Goal: Transaction & Acquisition: Book appointment/travel/reservation

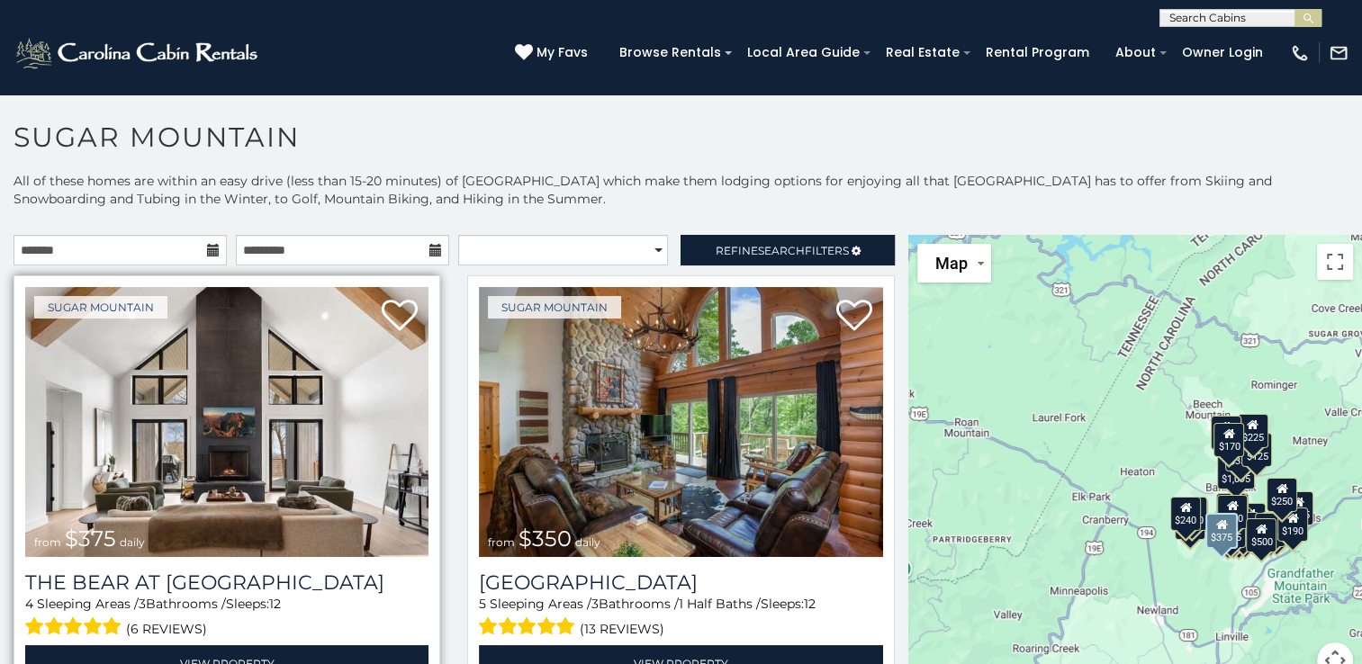
scroll to position [9, 0]
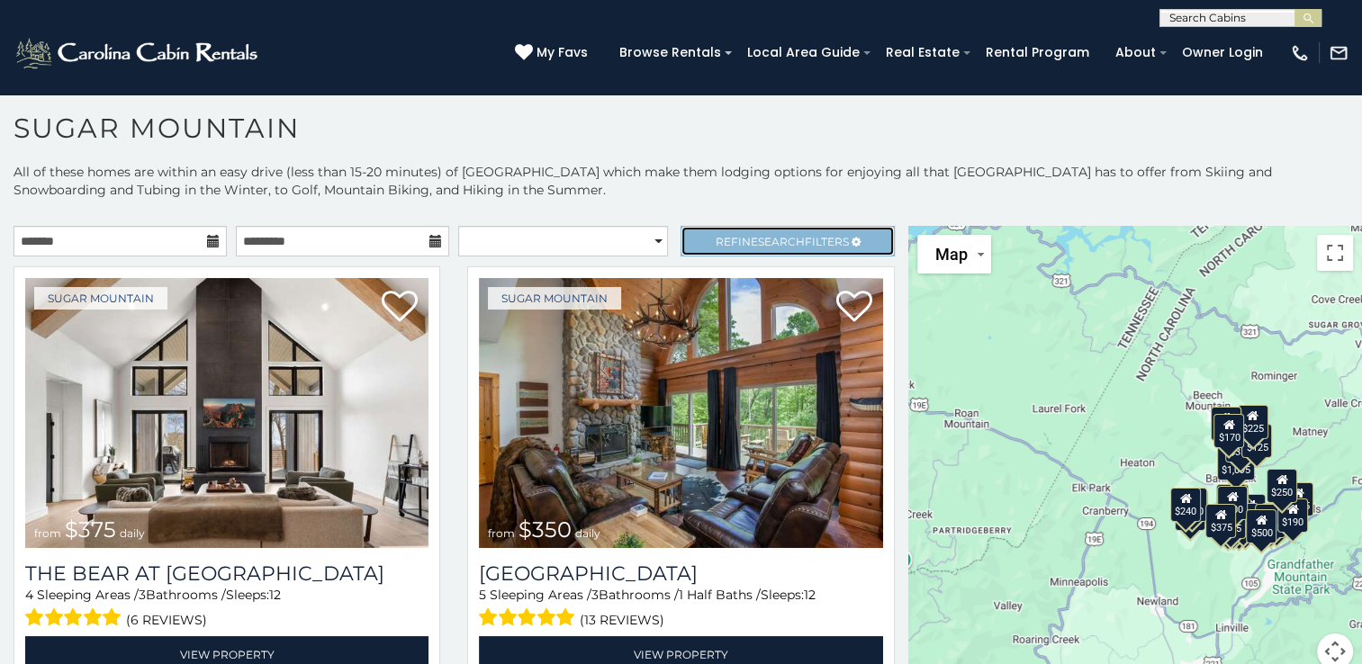
click at [758, 248] on span "Search" at bounding box center [781, 242] width 47 height 14
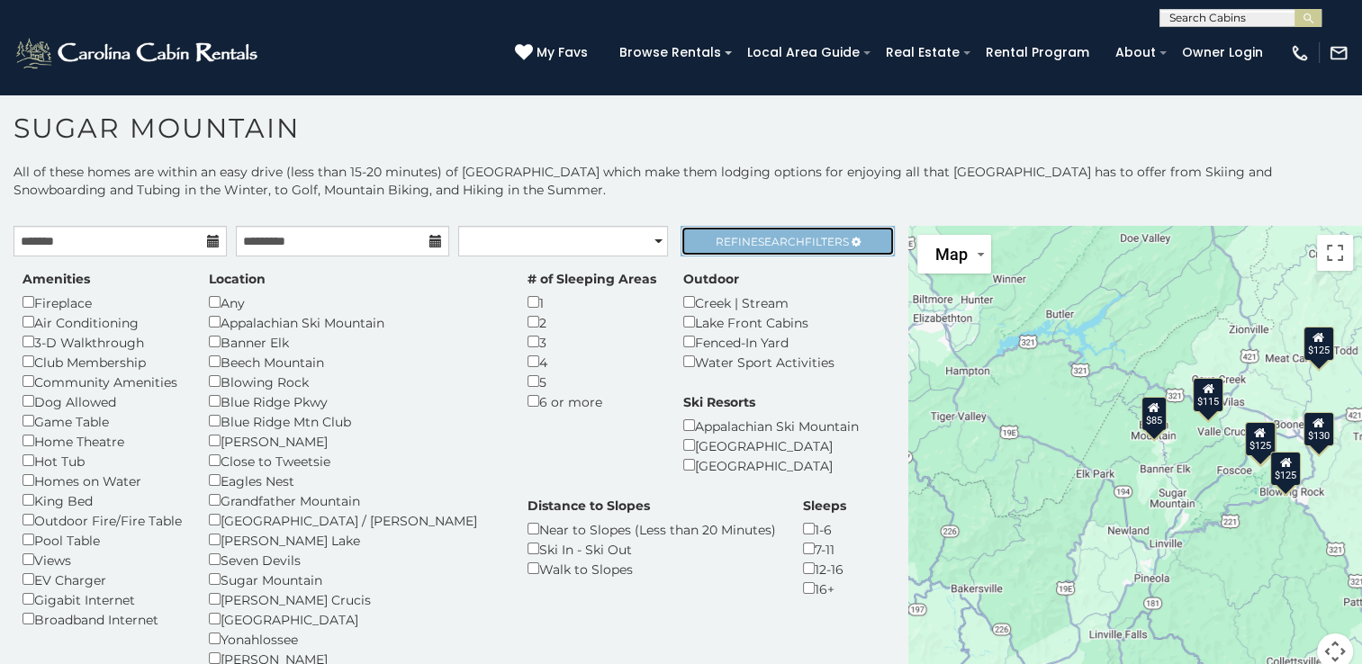
click at [812, 257] on link "Refine Search Filters" at bounding box center [787, 241] width 213 height 31
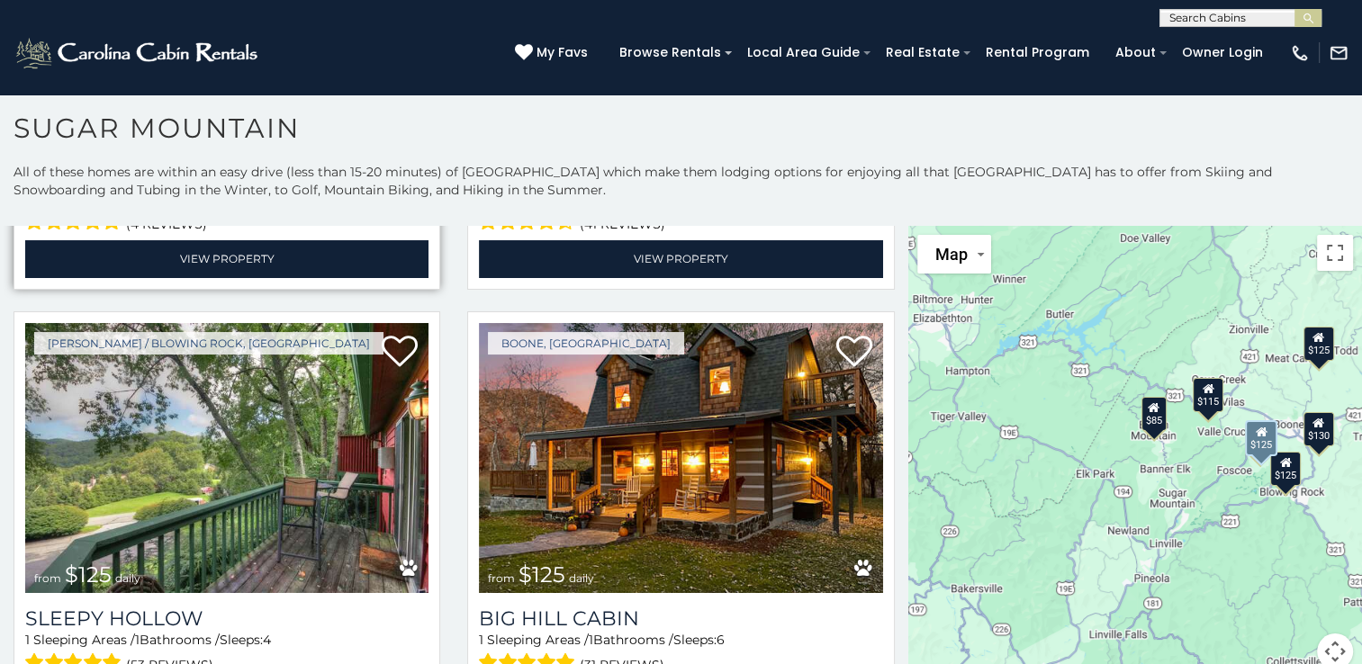
scroll to position [432, 0]
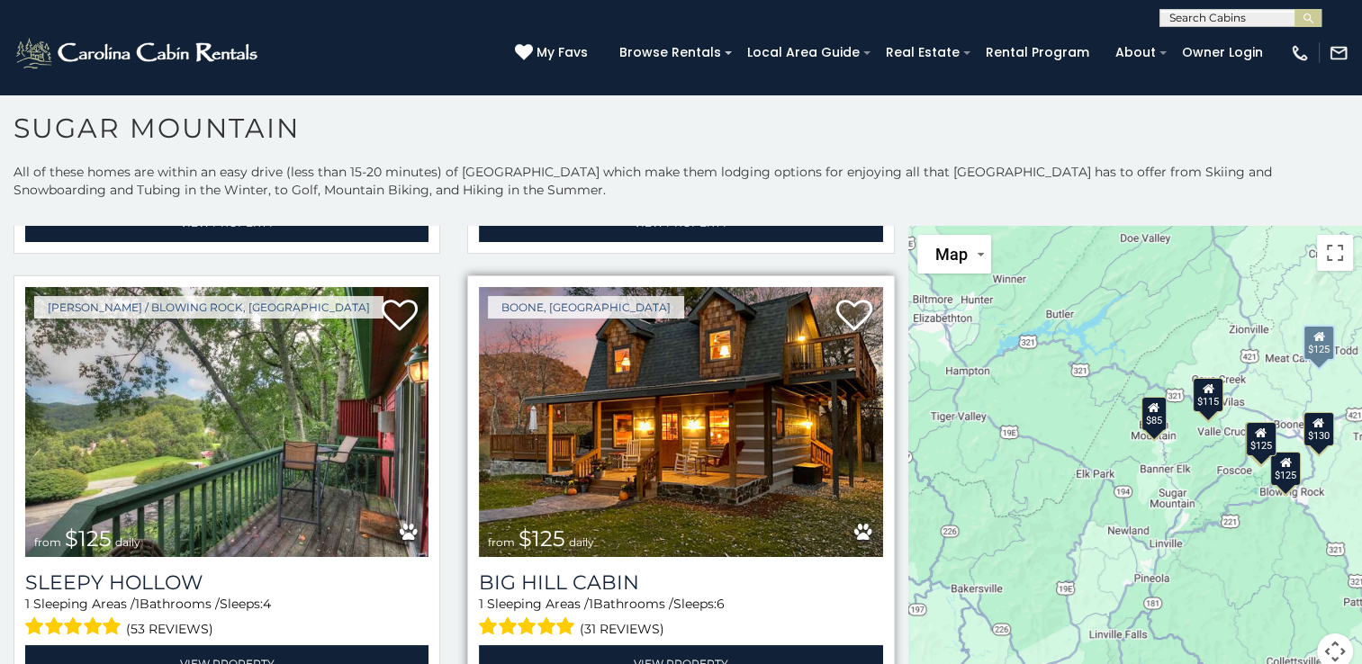
click at [619, 450] on img at bounding box center [680, 422] width 403 height 270
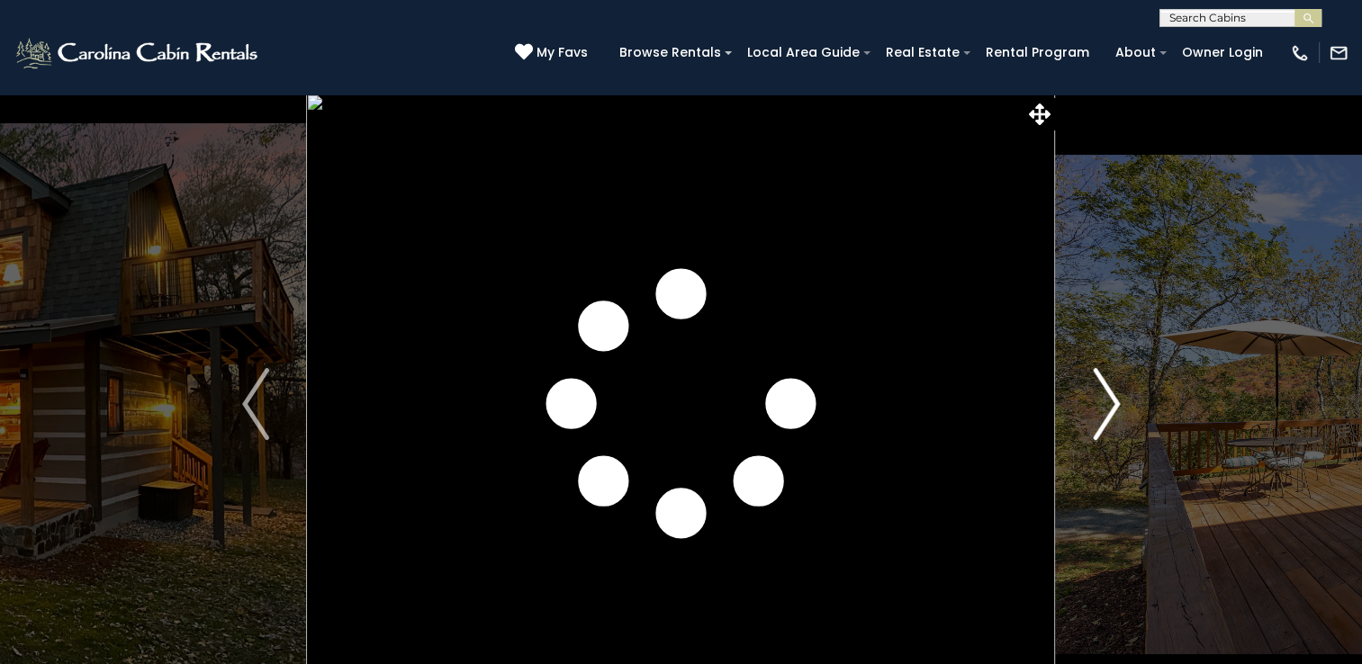
click at [1103, 414] on img "Next" at bounding box center [1106, 404] width 27 height 72
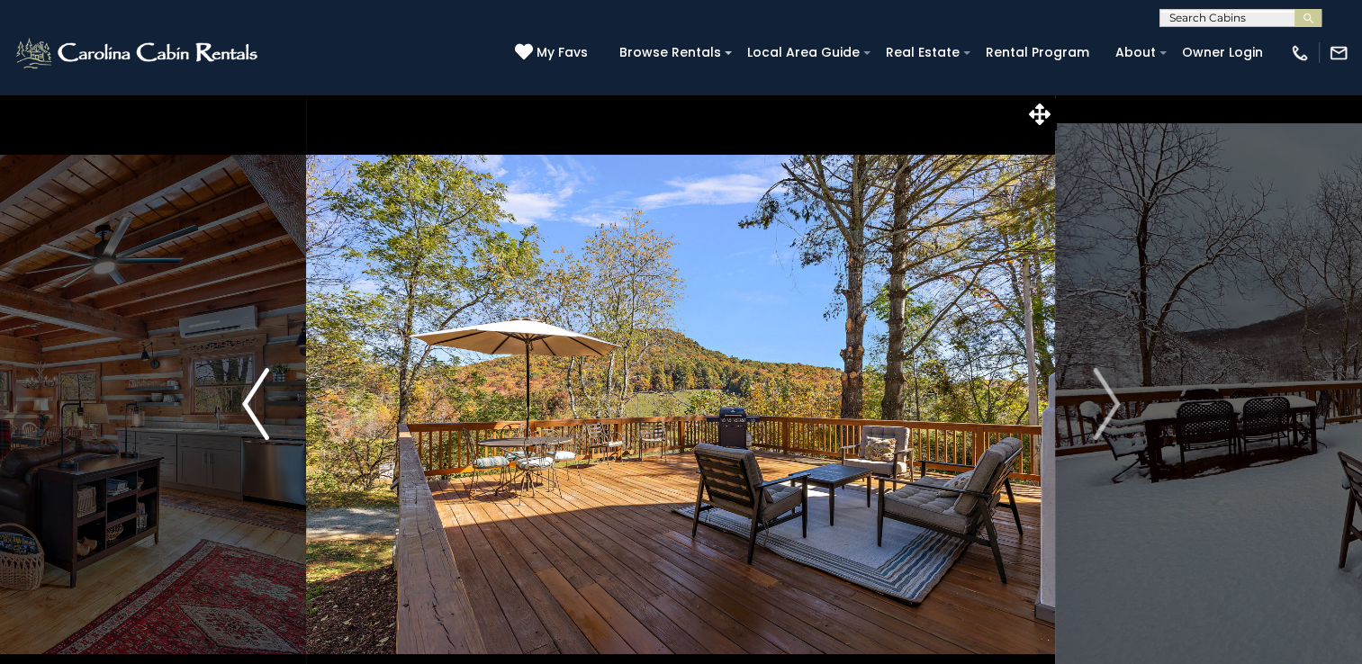
click at [248, 425] on img "Previous" at bounding box center [255, 404] width 27 height 72
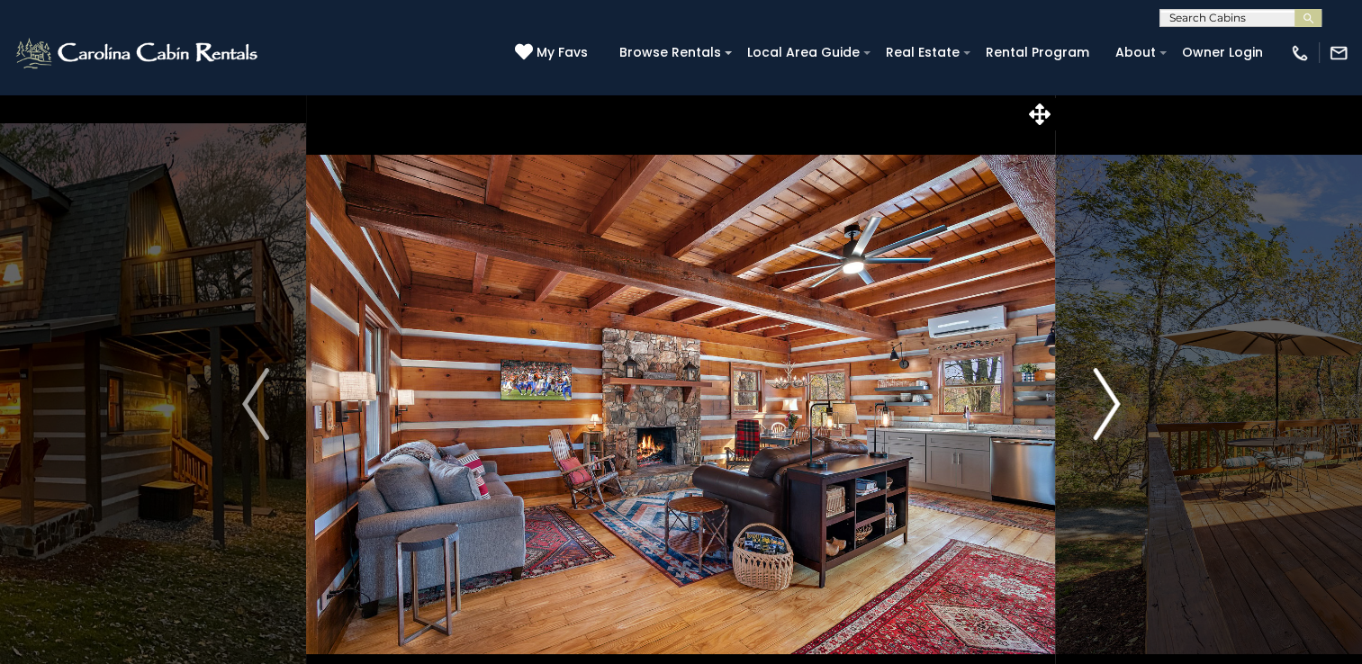
click at [1109, 401] on img "Next" at bounding box center [1106, 404] width 27 height 72
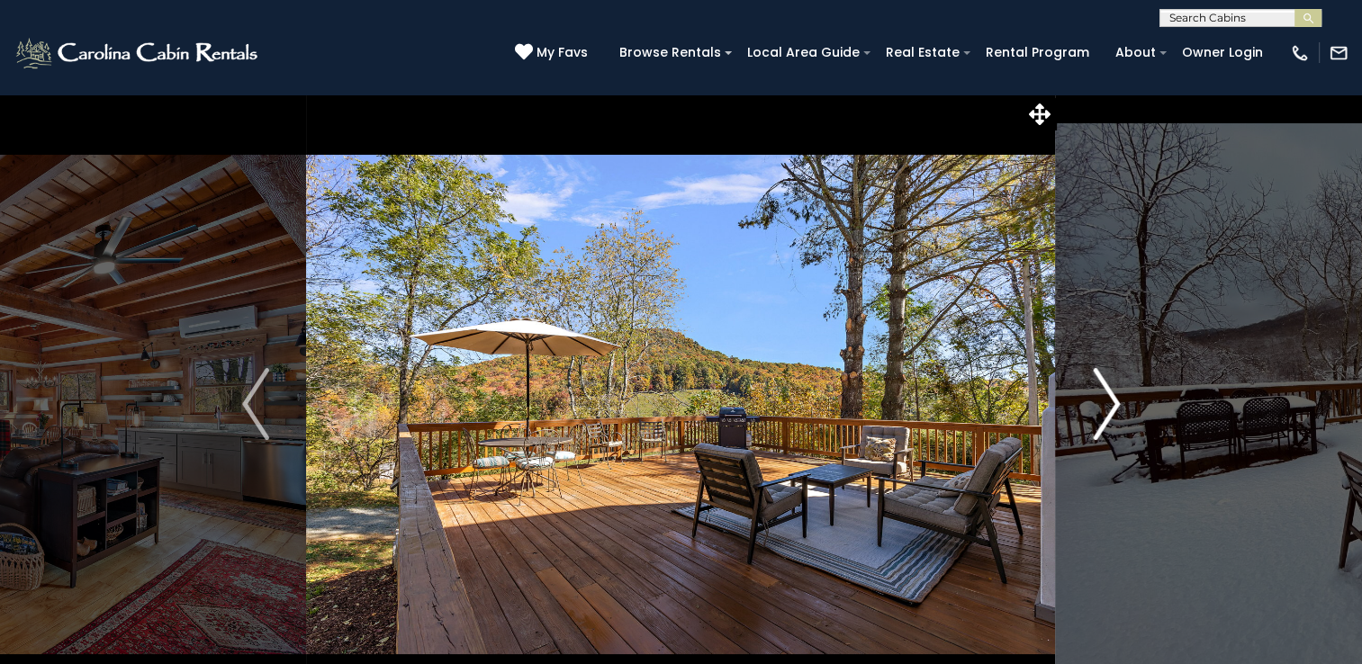
click at [1109, 401] on img "Next" at bounding box center [1106, 404] width 27 height 72
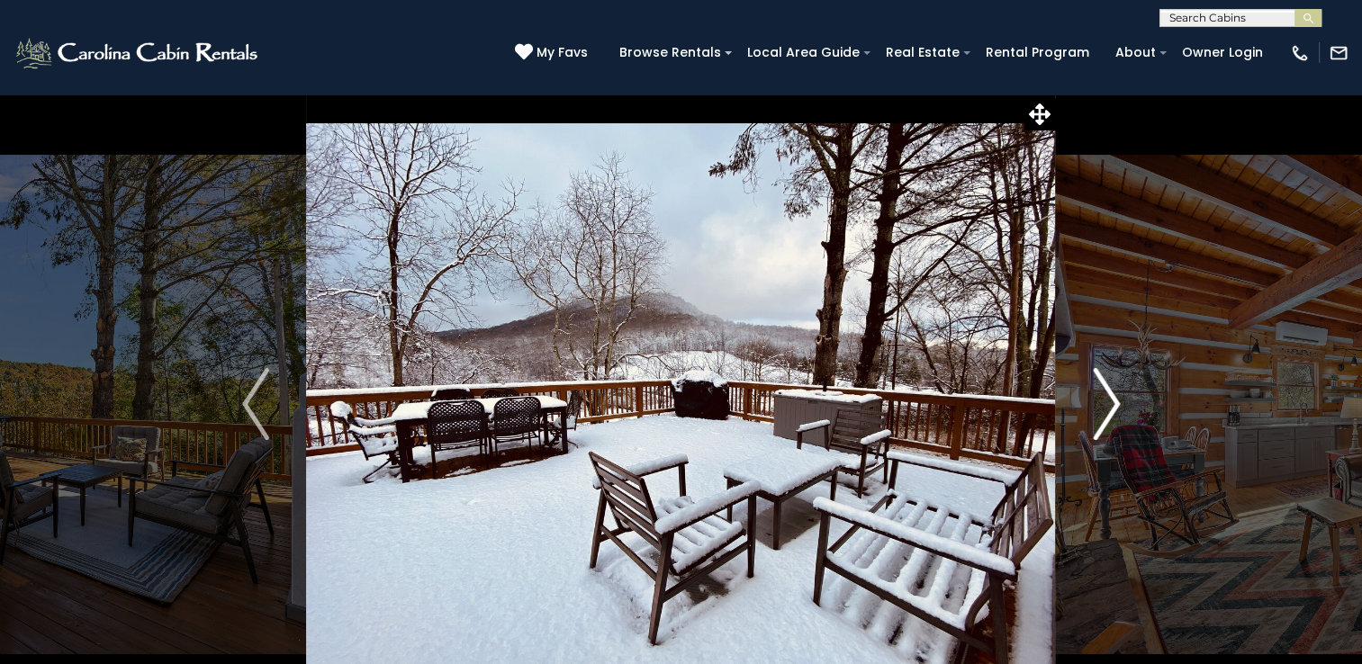
click at [1109, 401] on img "Next" at bounding box center [1106, 404] width 27 height 72
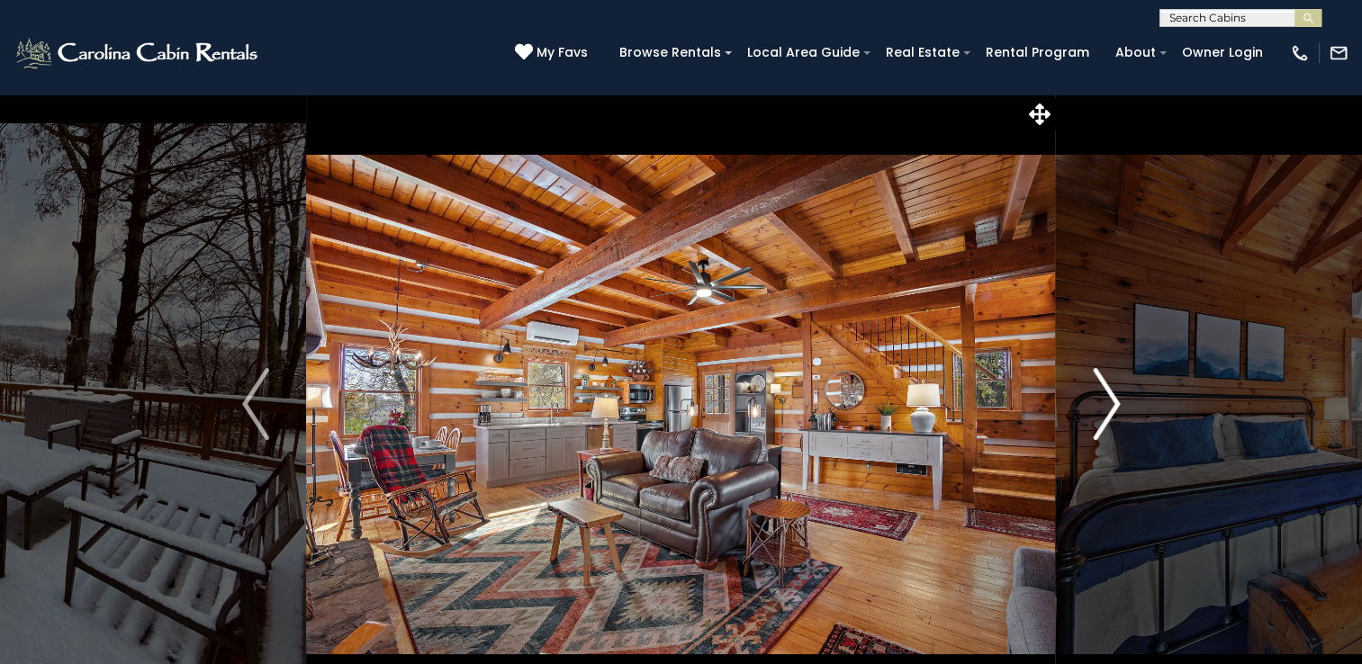
click at [1109, 401] on img "Next" at bounding box center [1106, 404] width 27 height 72
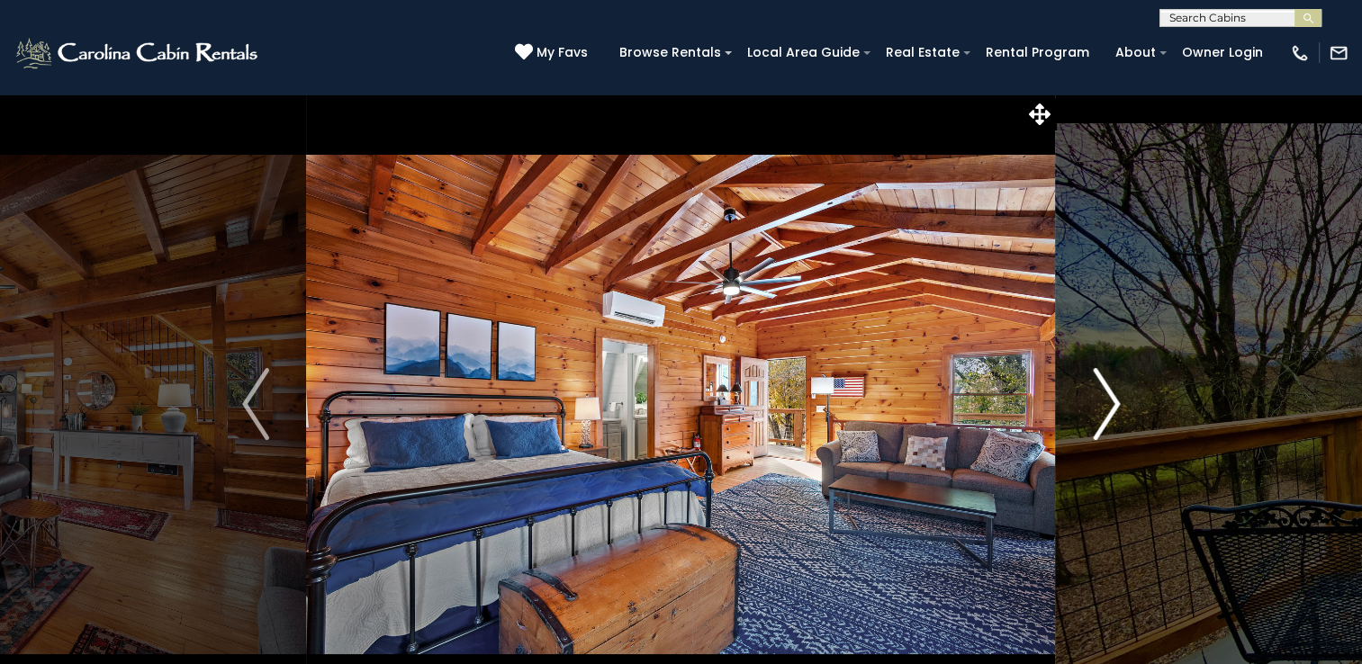
click at [1116, 409] on img "Next" at bounding box center [1106, 404] width 27 height 72
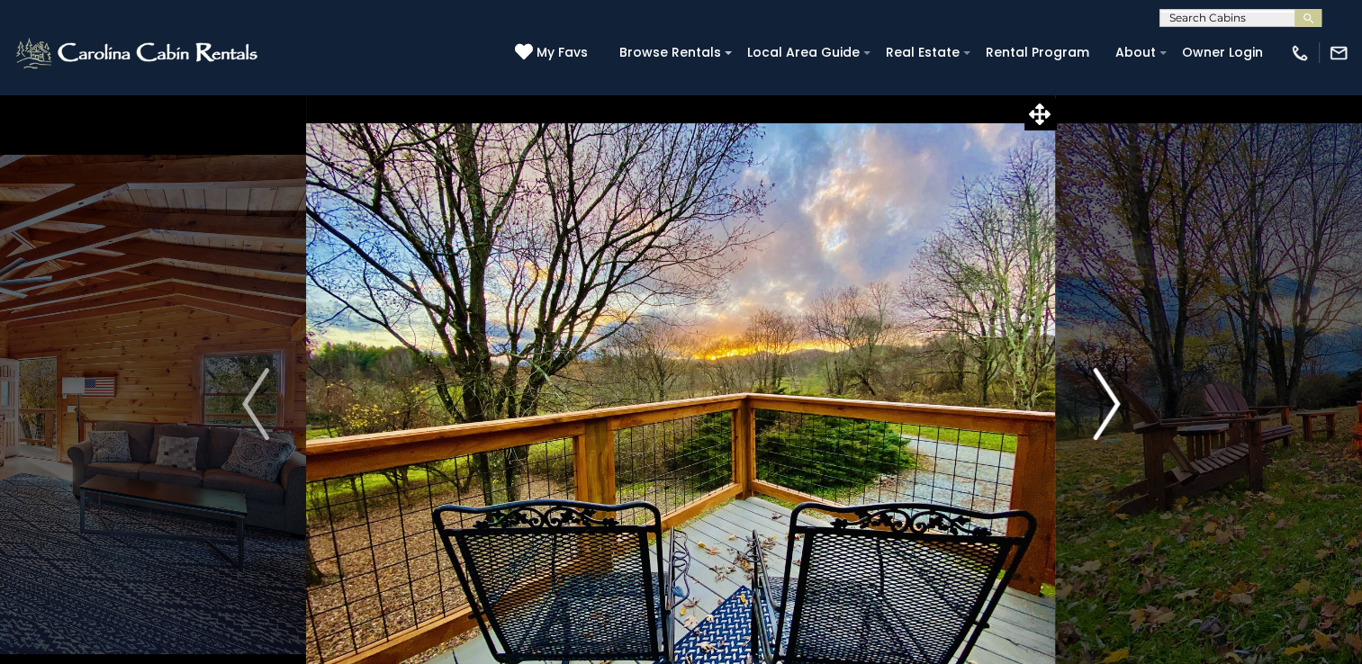
click at [1116, 409] on img "Next" at bounding box center [1106, 404] width 27 height 72
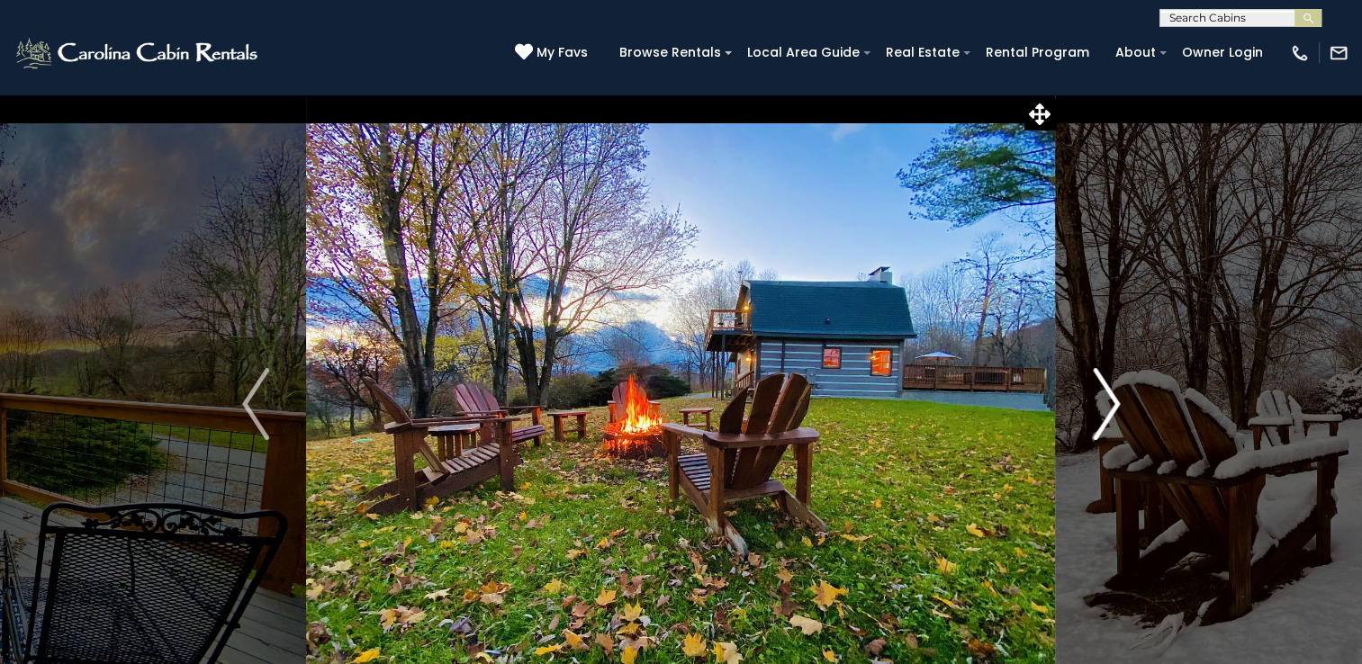
click at [1116, 409] on img "Next" at bounding box center [1106, 404] width 27 height 72
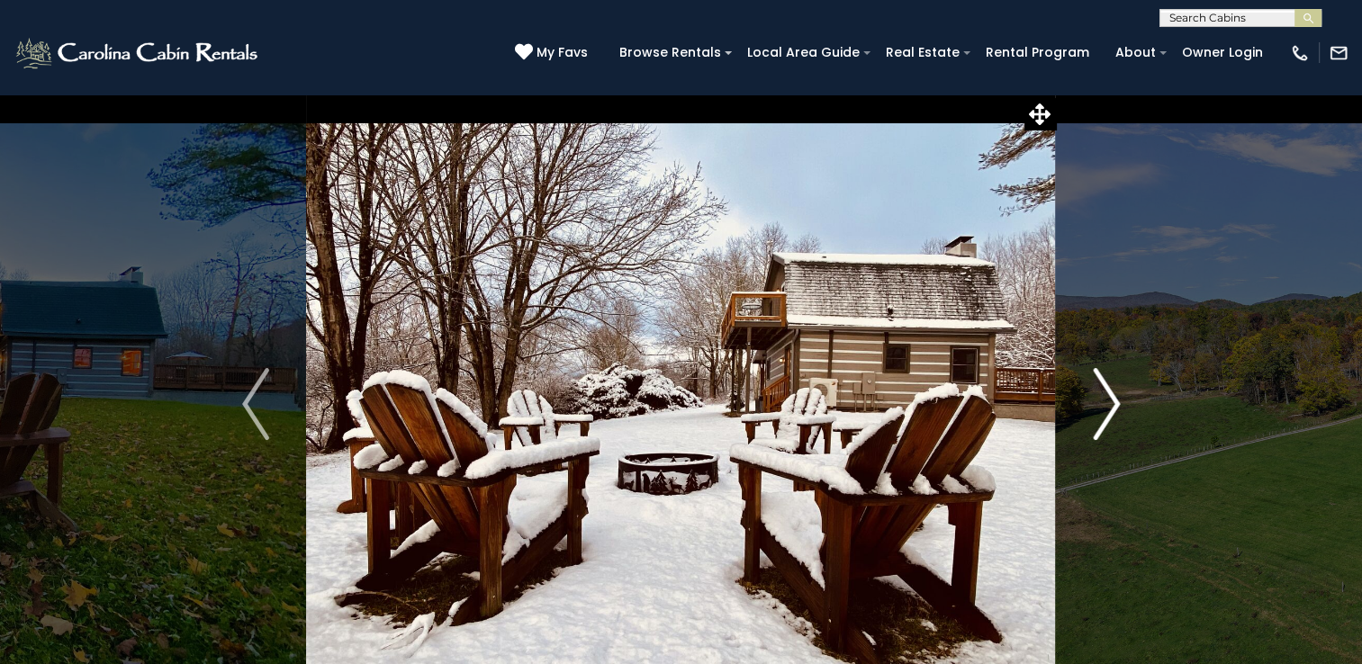
click at [1116, 409] on img "Next" at bounding box center [1106, 404] width 27 height 72
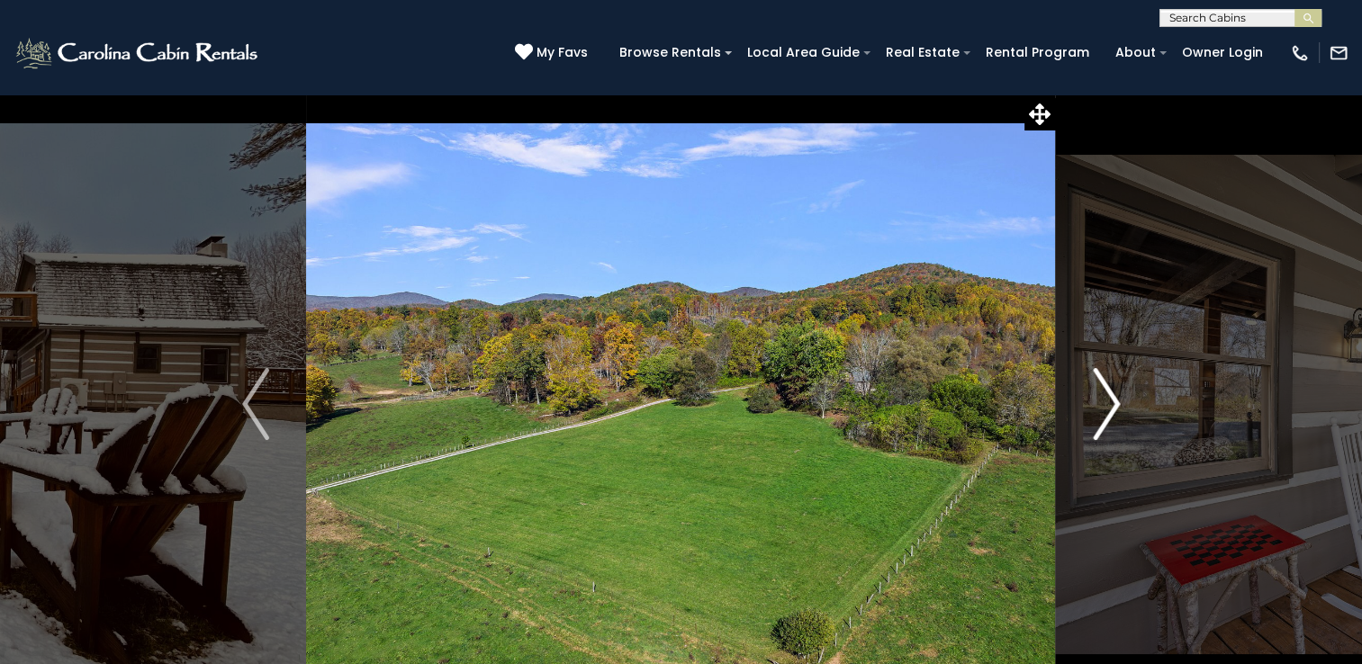
click at [1116, 409] on img "Next" at bounding box center [1106, 404] width 27 height 72
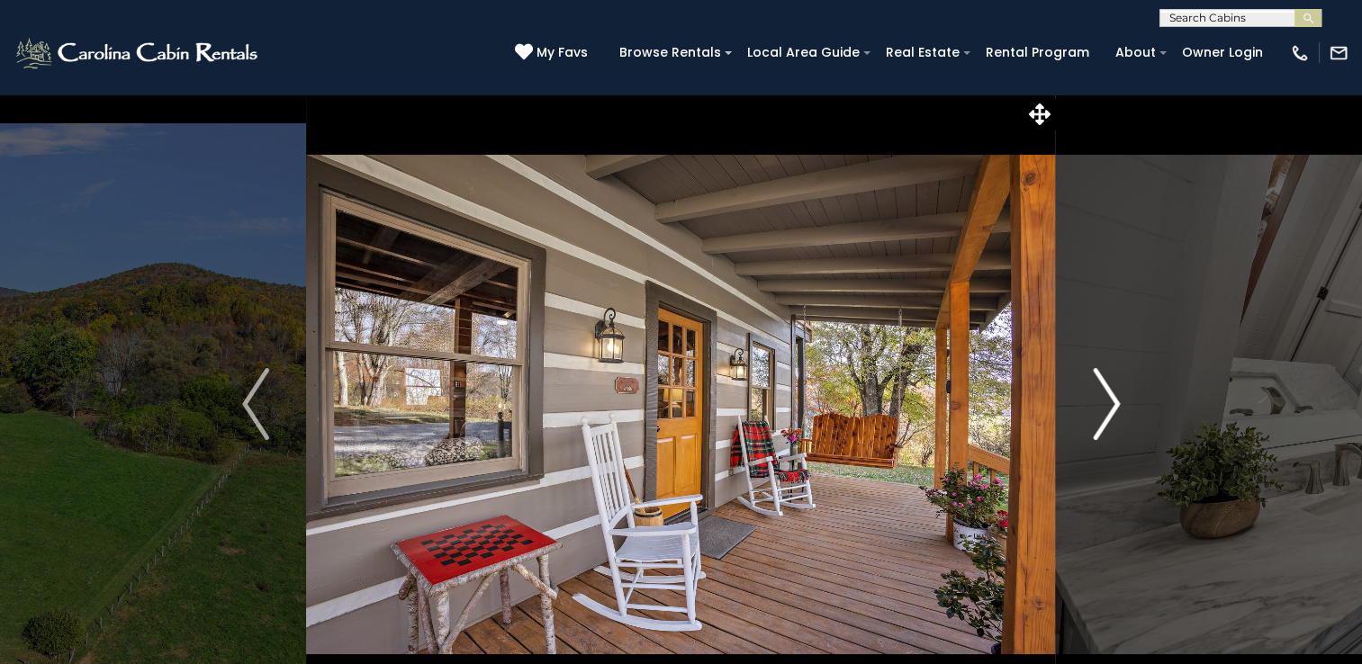
click at [1116, 409] on img "Next" at bounding box center [1106, 404] width 27 height 72
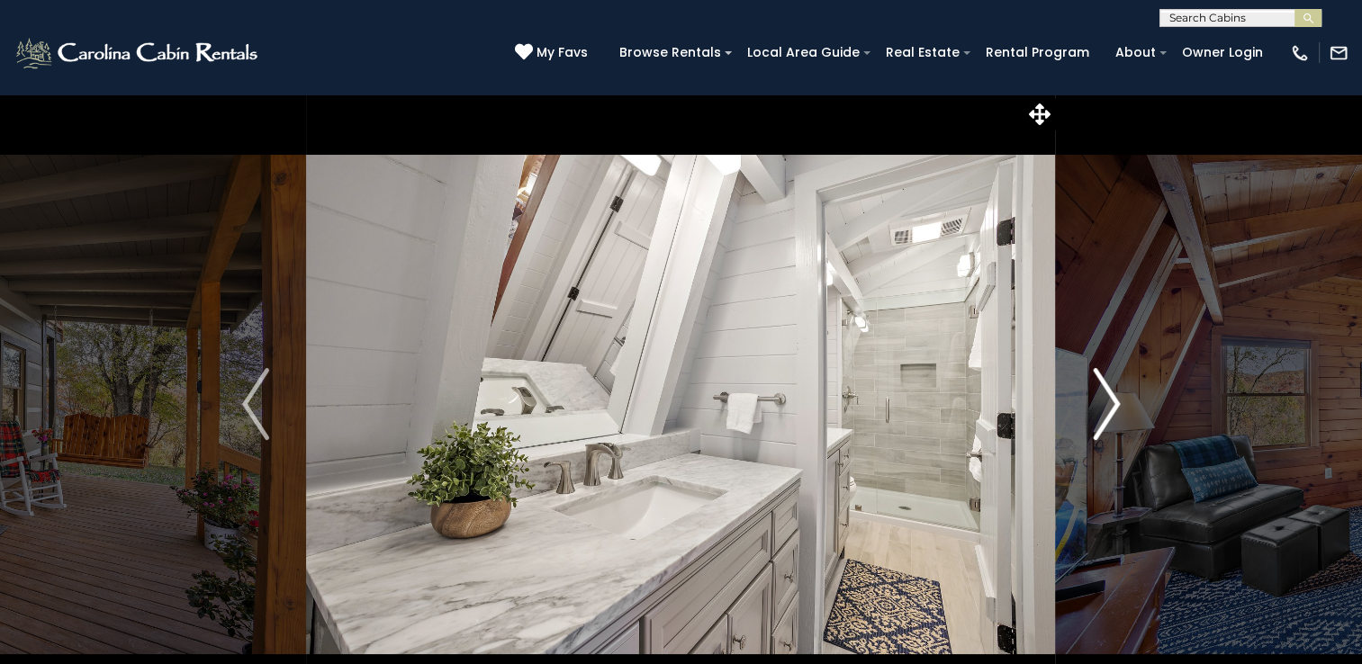
click at [1116, 409] on img "Next" at bounding box center [1106, 404] width 27 height 72
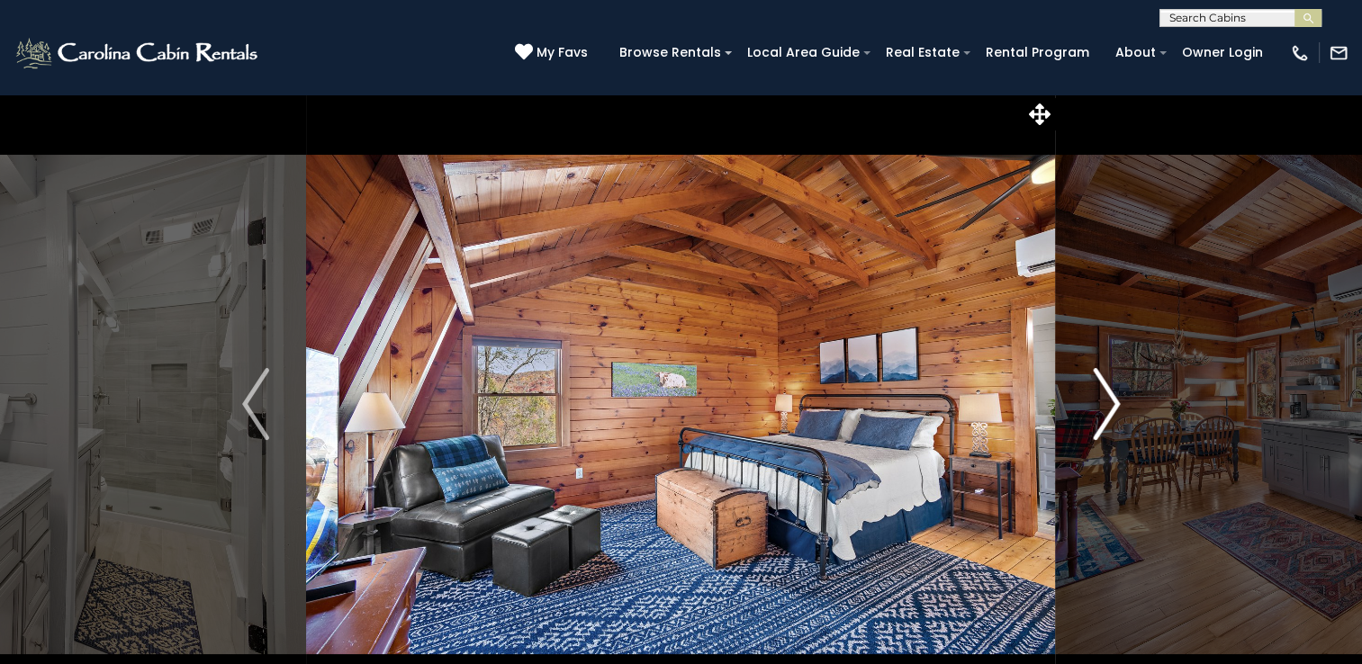
click at [1116, 409] on img "Next" at bounding box center [1106, 404] width 27 height 72
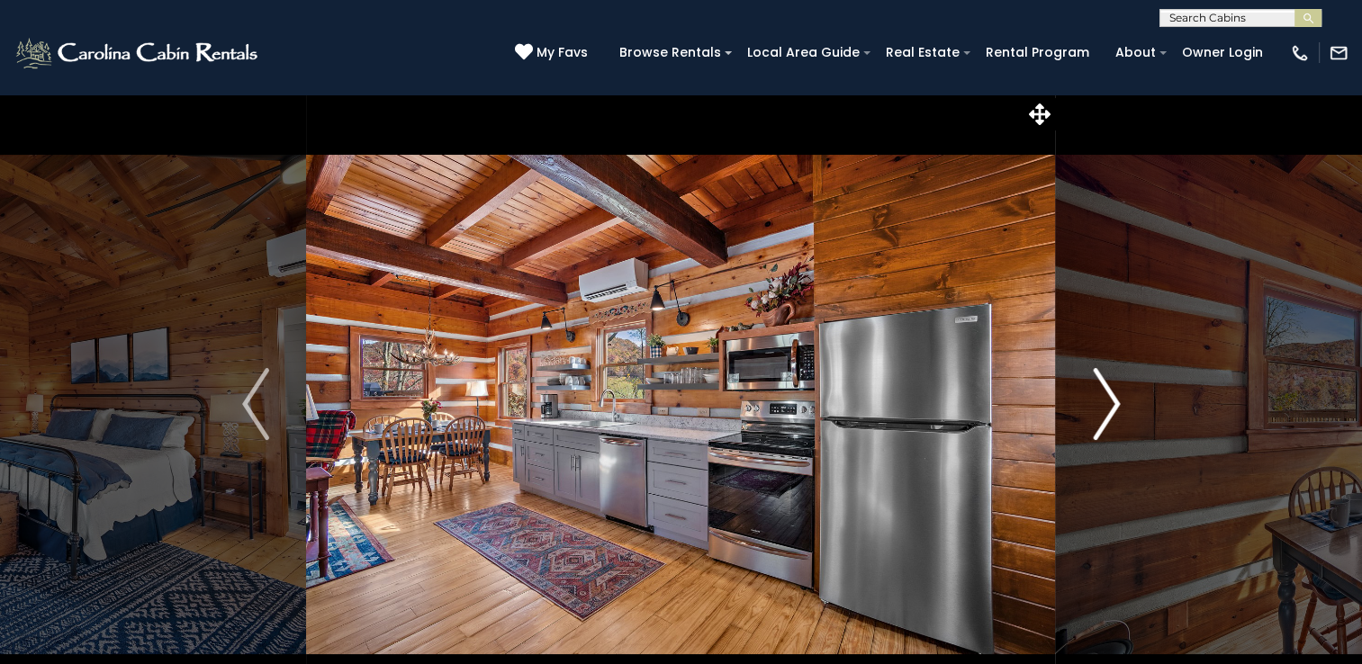
click at [1116, 409] on img "Next" at bounding box center [1106, 404] width 27 height 72
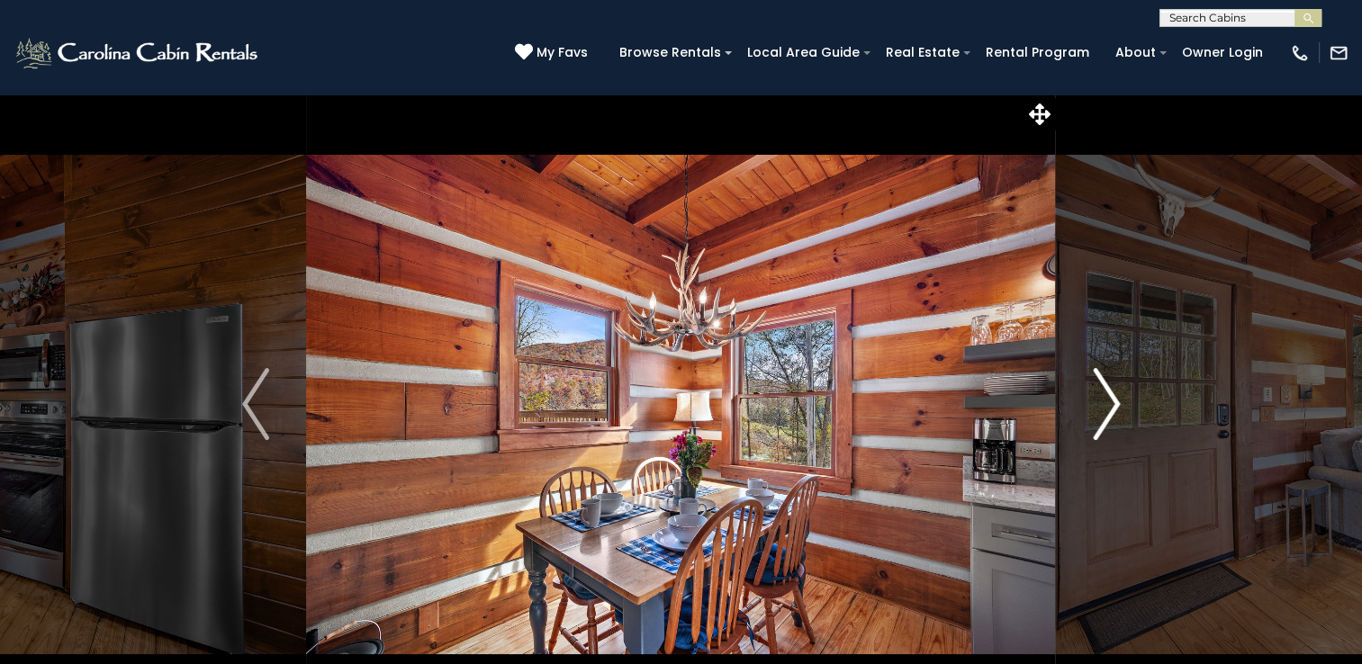
click at [1116, 409] on img "Next" at bounding box center [1106, 404] width 27 height 72
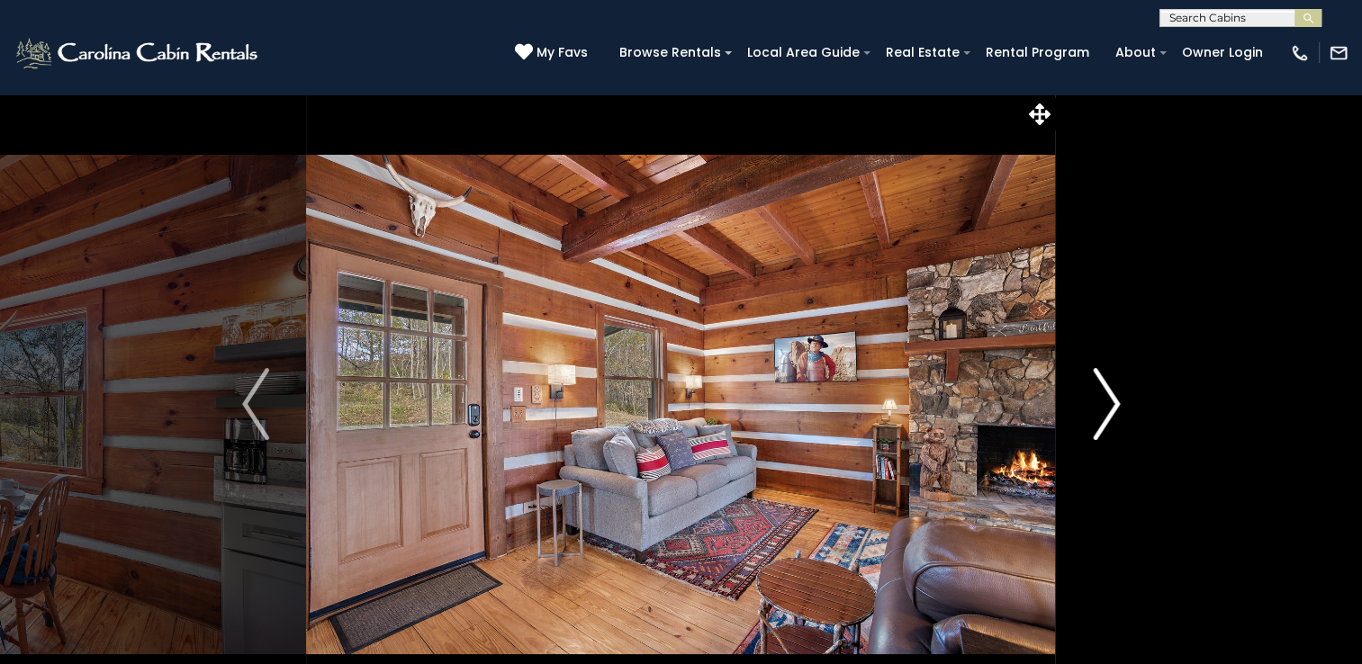
click at [1116, 409] on img "Next" at bounding box center [1106, 404] width 27 height 72
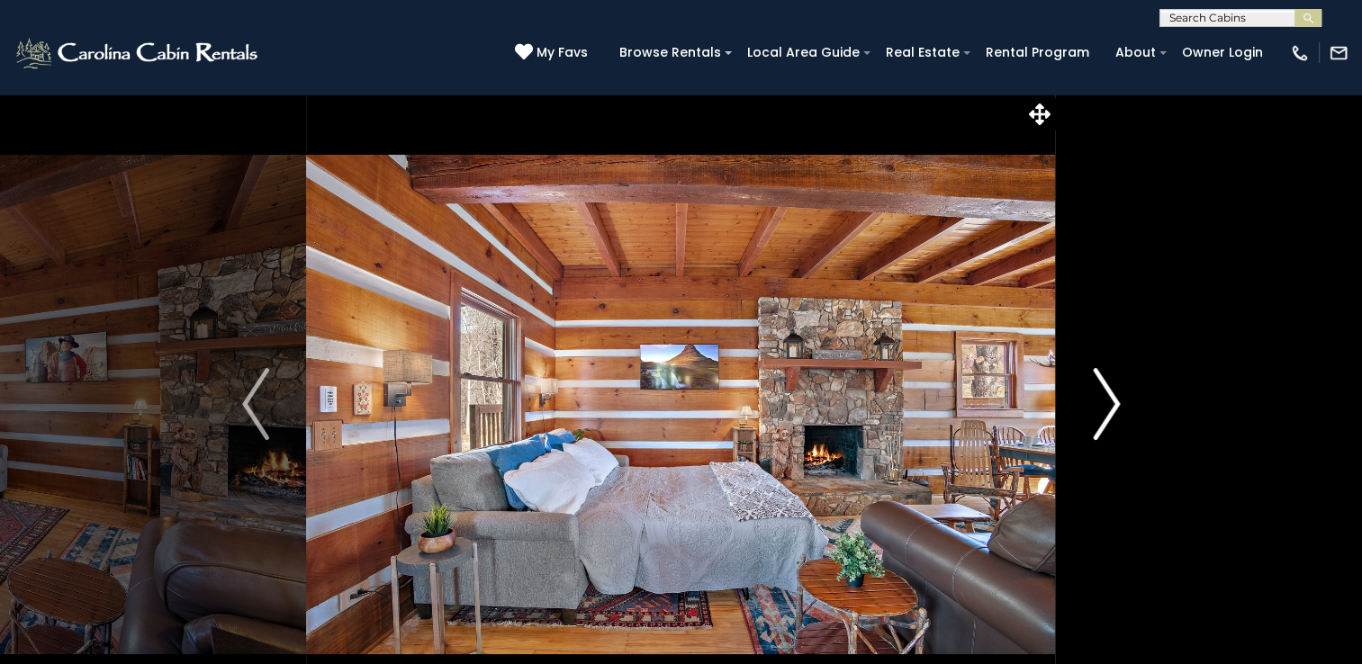
click at [1116, 409] on img "Next" at bounding box center [1106, 404] width 27 height 72
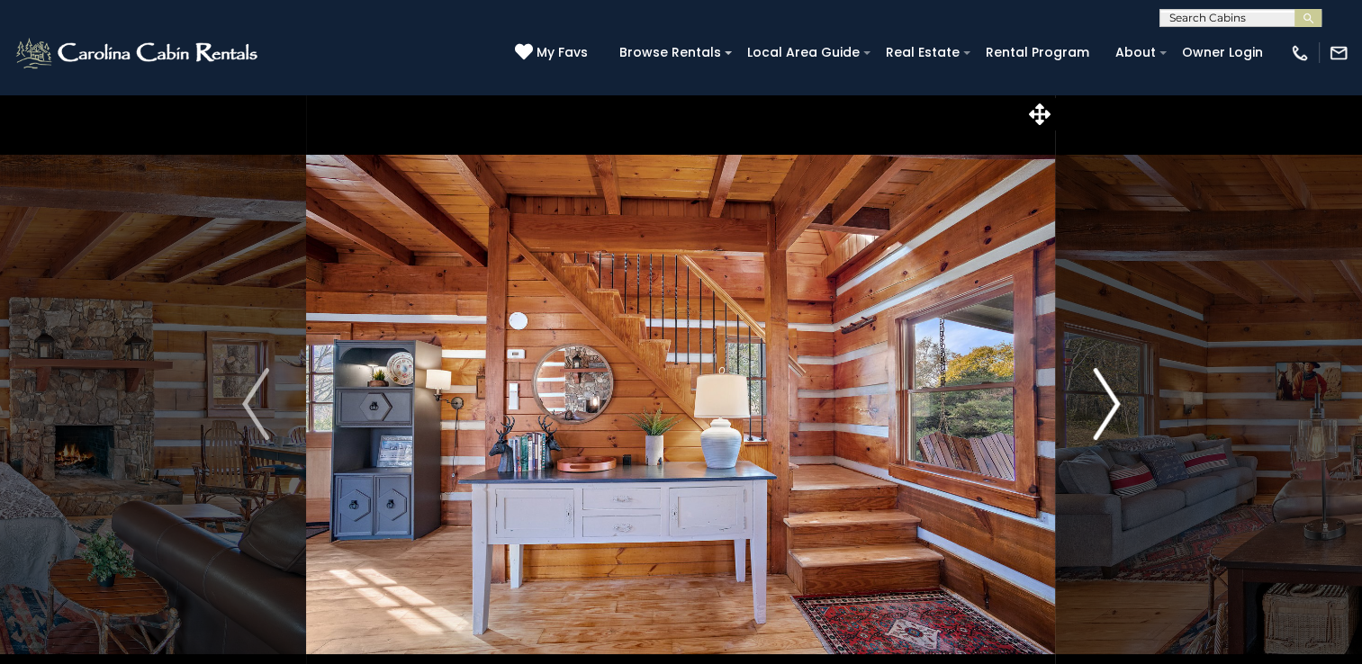
click at [1116, 409] on img "Next" at bounding box center [1106, 404] width 27 height 72
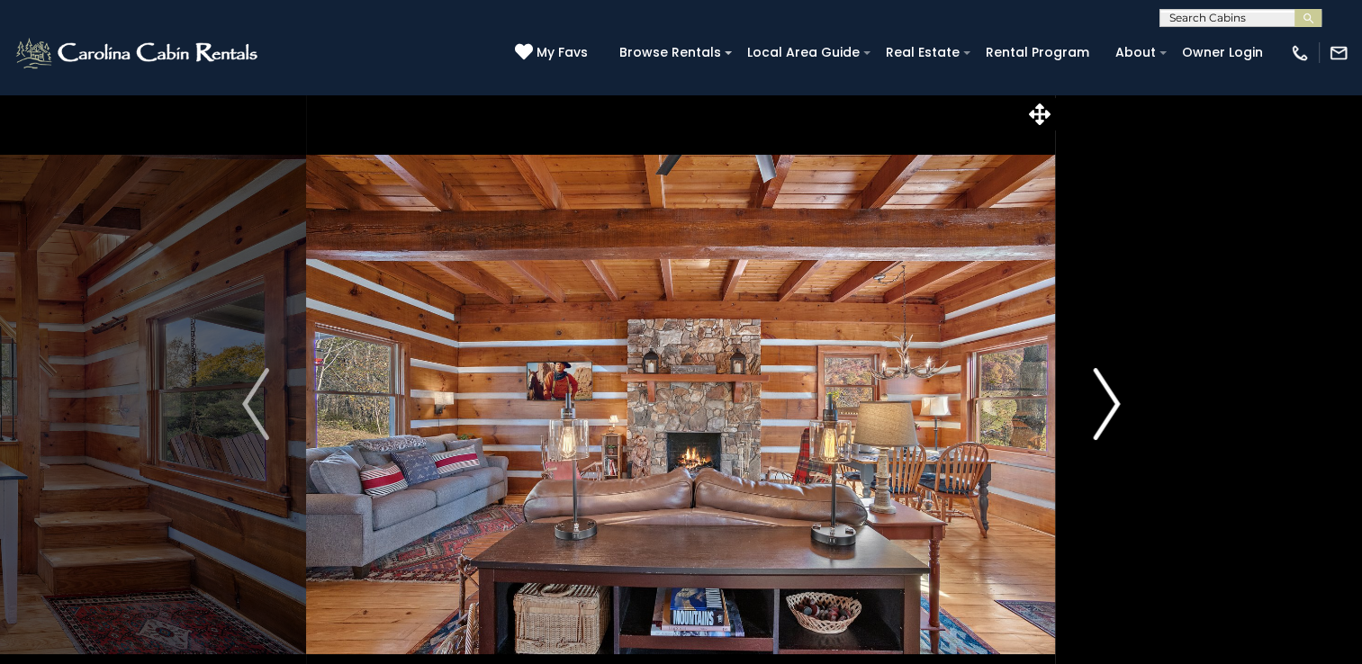
click at [1116, 409] on img "Next" at bounding box center [1106, 404] width 27 height 72
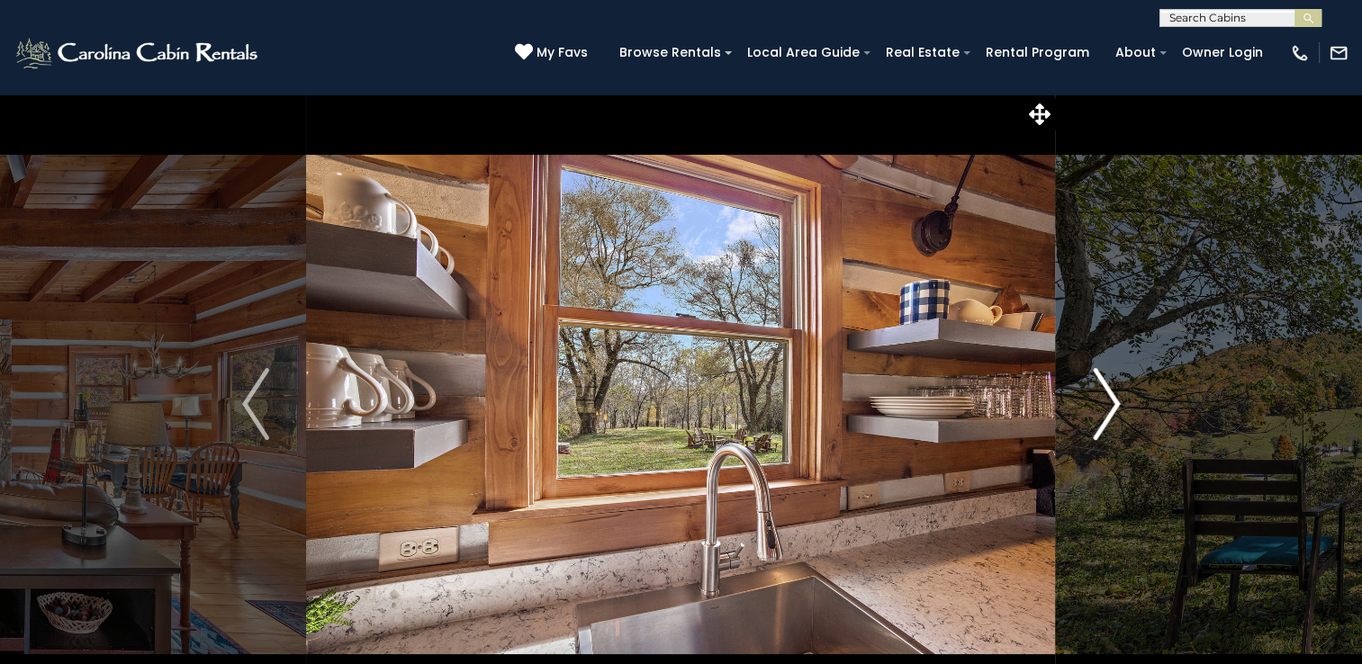
click at [1116, 409] on img "Next" at bounding box center [1106, 404] width 27 height 72
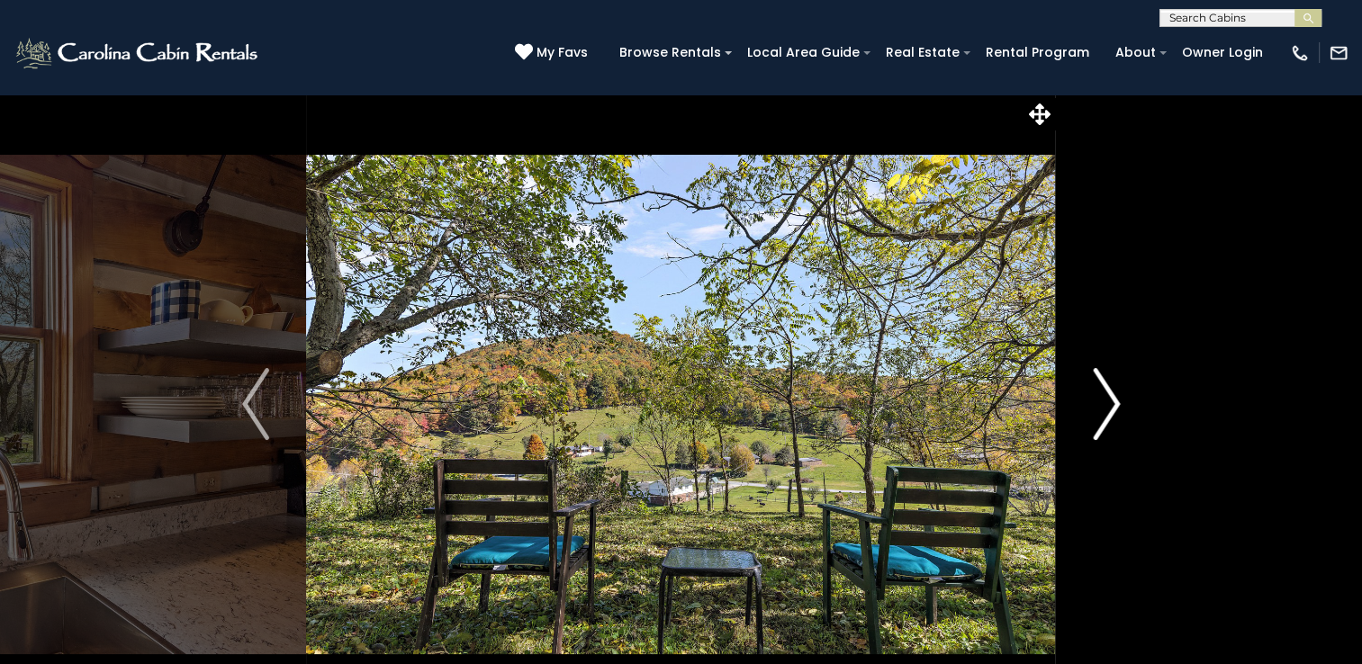
click at [1116, 409] on img "Next" at bounding box center [1106, 404] width 27 height 72
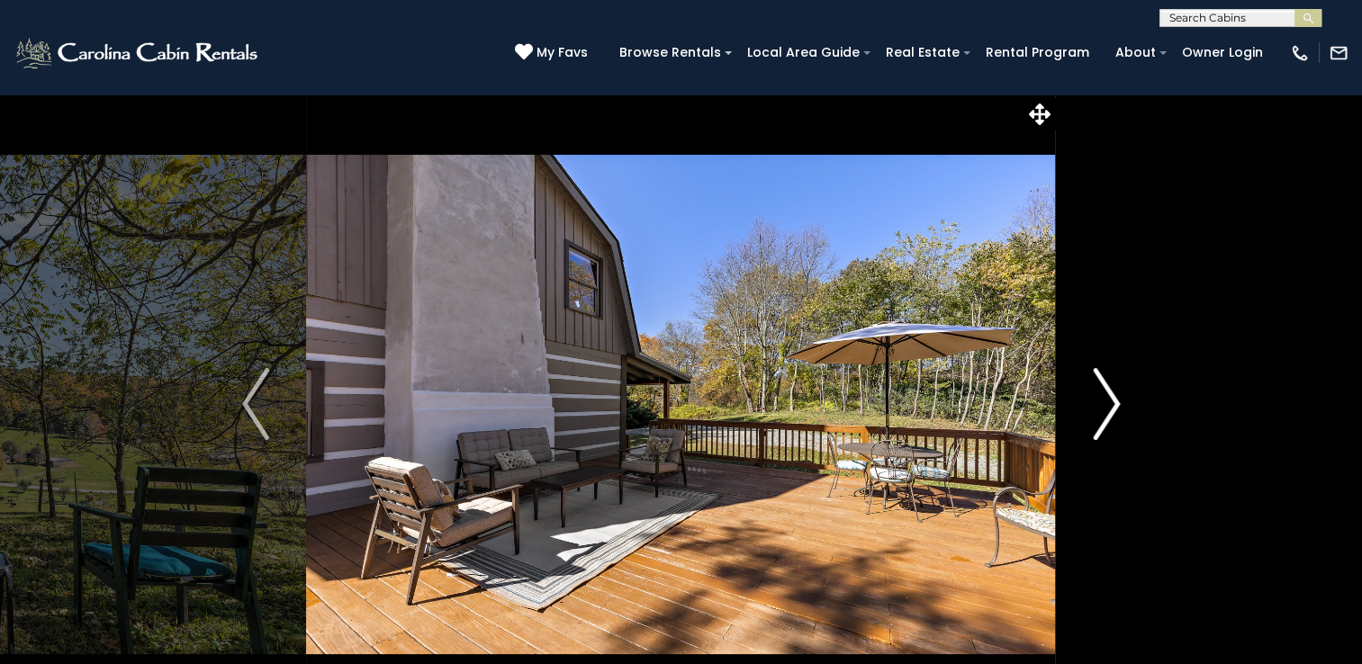
click at [1116, 409] on img "Next" at bounding box center [1106, 404] width 27 height 72
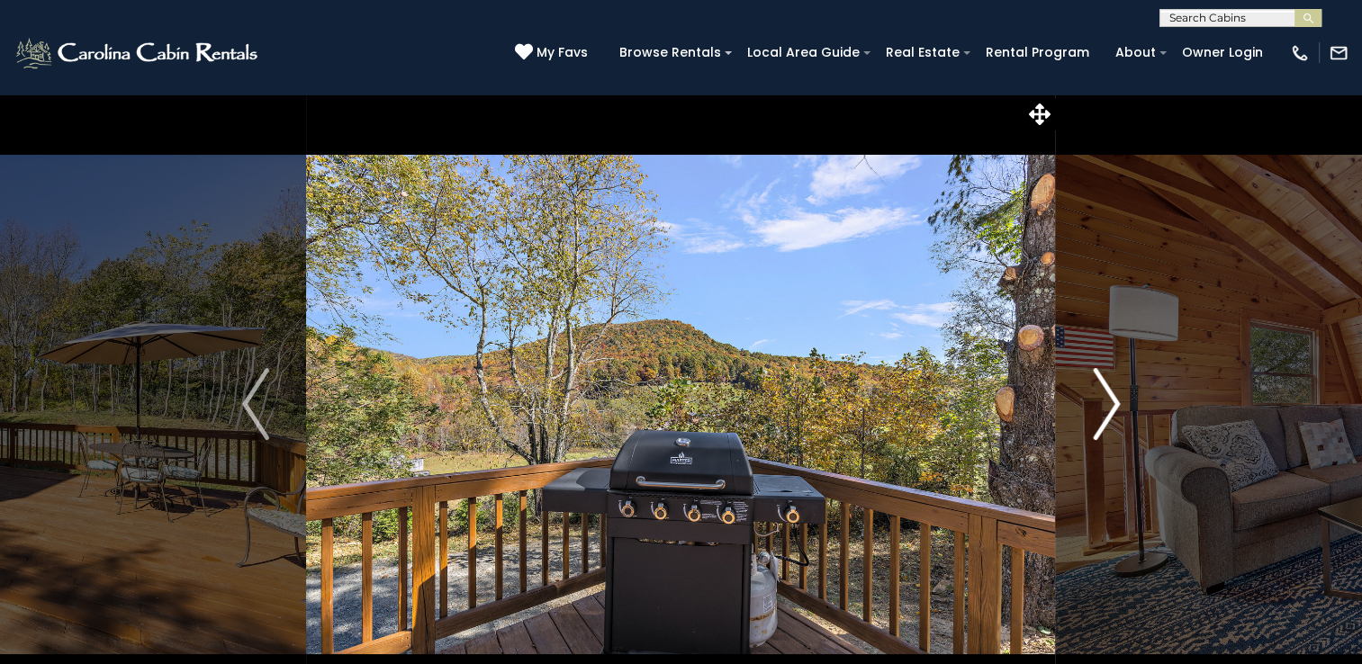
click at [1116, 409] on img "Next" at bounding box center [1106, 404] width 27 height 72
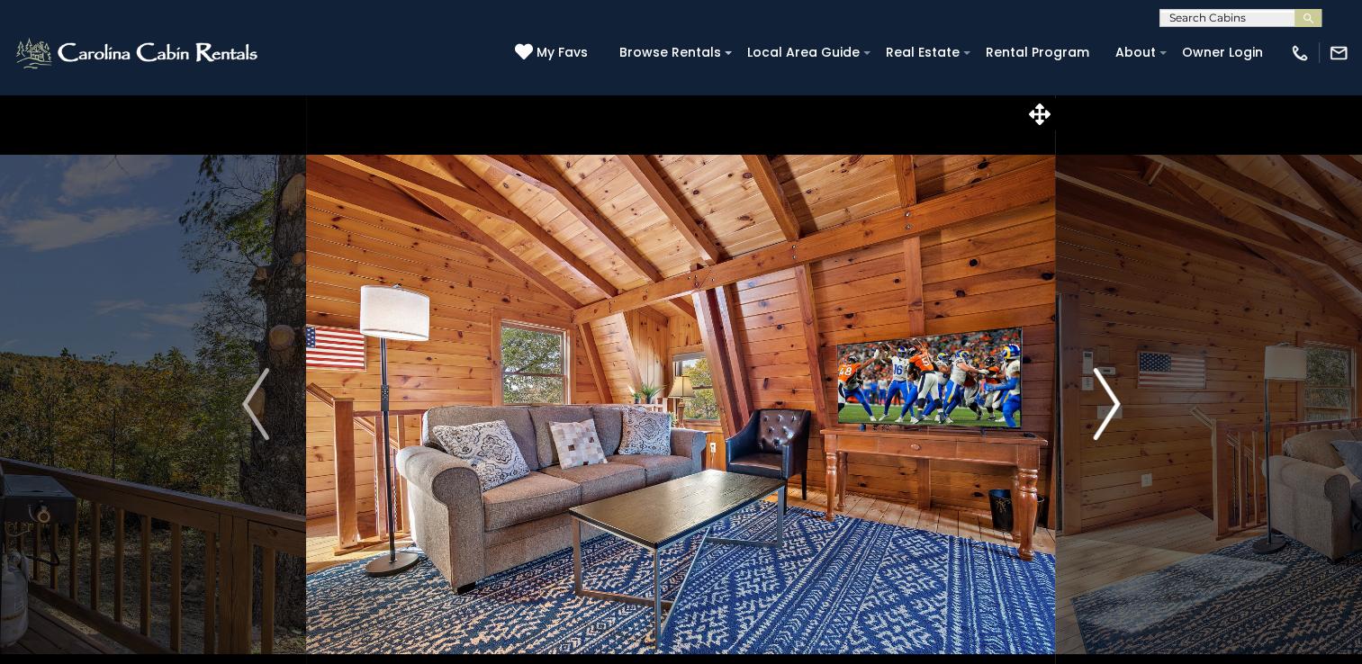
click at [1116, 409] on img "Next" at bounding box center [1106, 404] width 27 height 72
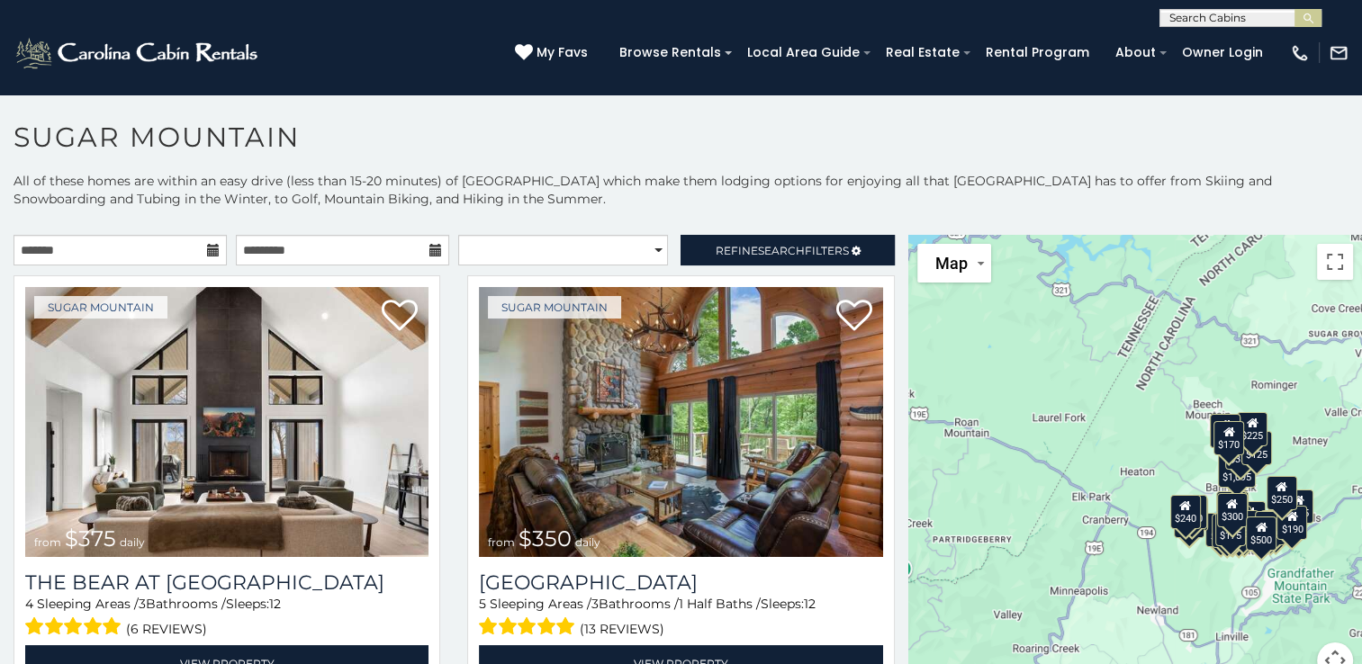
scroll to position [9, 0]
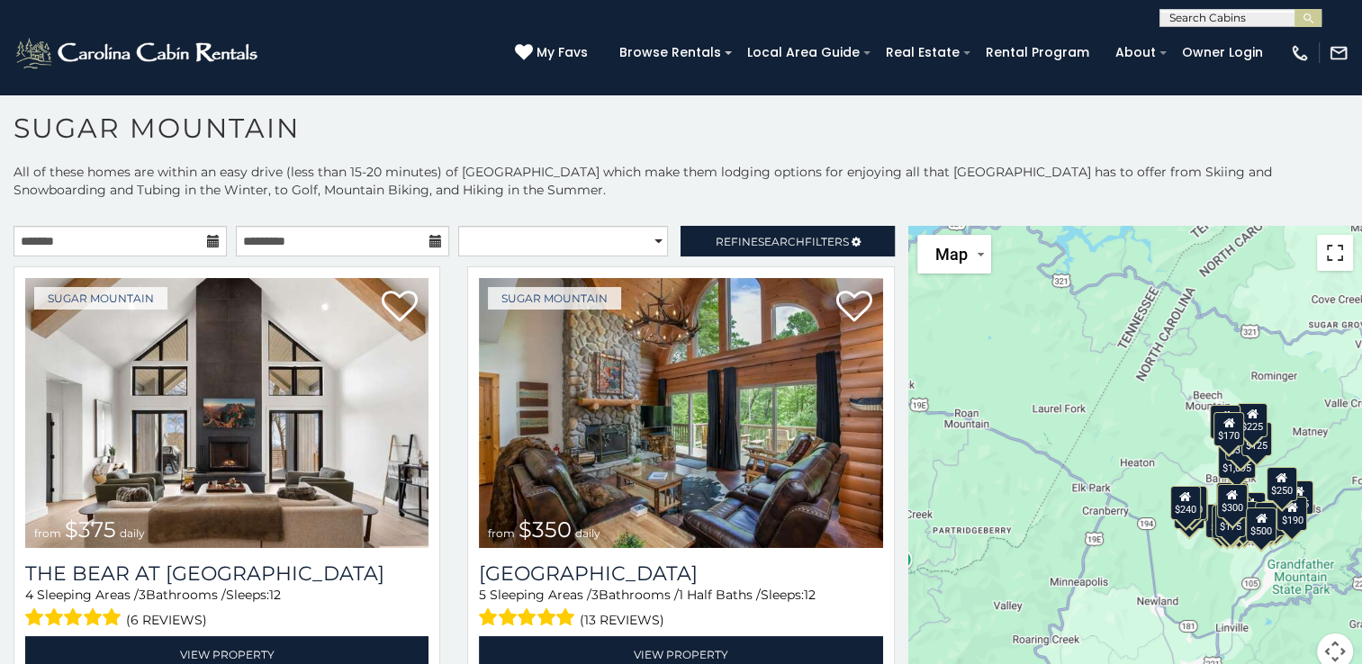
click at [1323, 262] on button "Toggle fullscreen view" at bounding box center [1335, 253] width 36 height 36
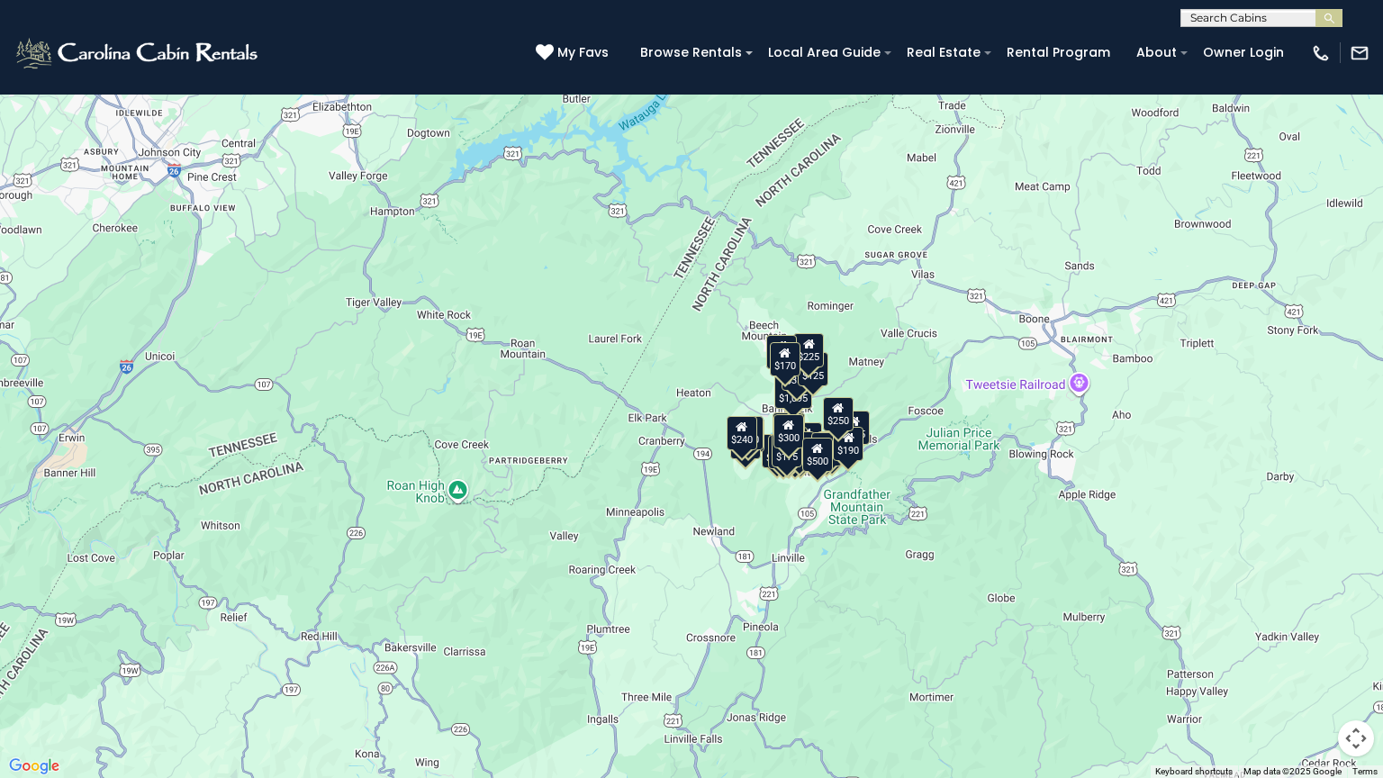
click at [737, 518] on div "$375 $350 $350 $200 $375 $195 $265 $190 $175 $155 $290 $345 $175 $1,095 $195 $2…" at bounding box center [691, 389] width 1383 height 778
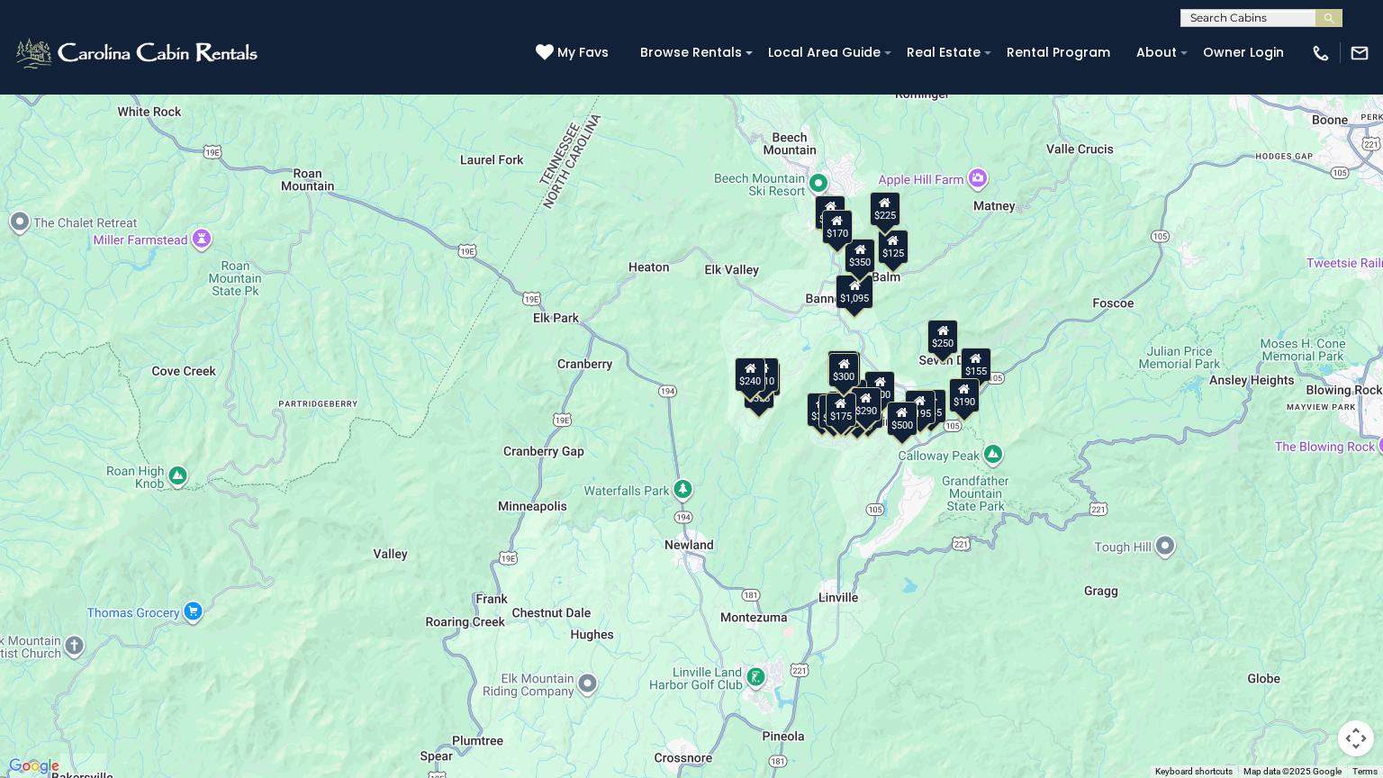
click at [770, 514] on div "$375 $350 $350 $200 $375 $195 $265 $190 $175 $155 $290 $345 $175 $1,095 $195 $2…" at bounding box center [691, 389] width 1383 height 778
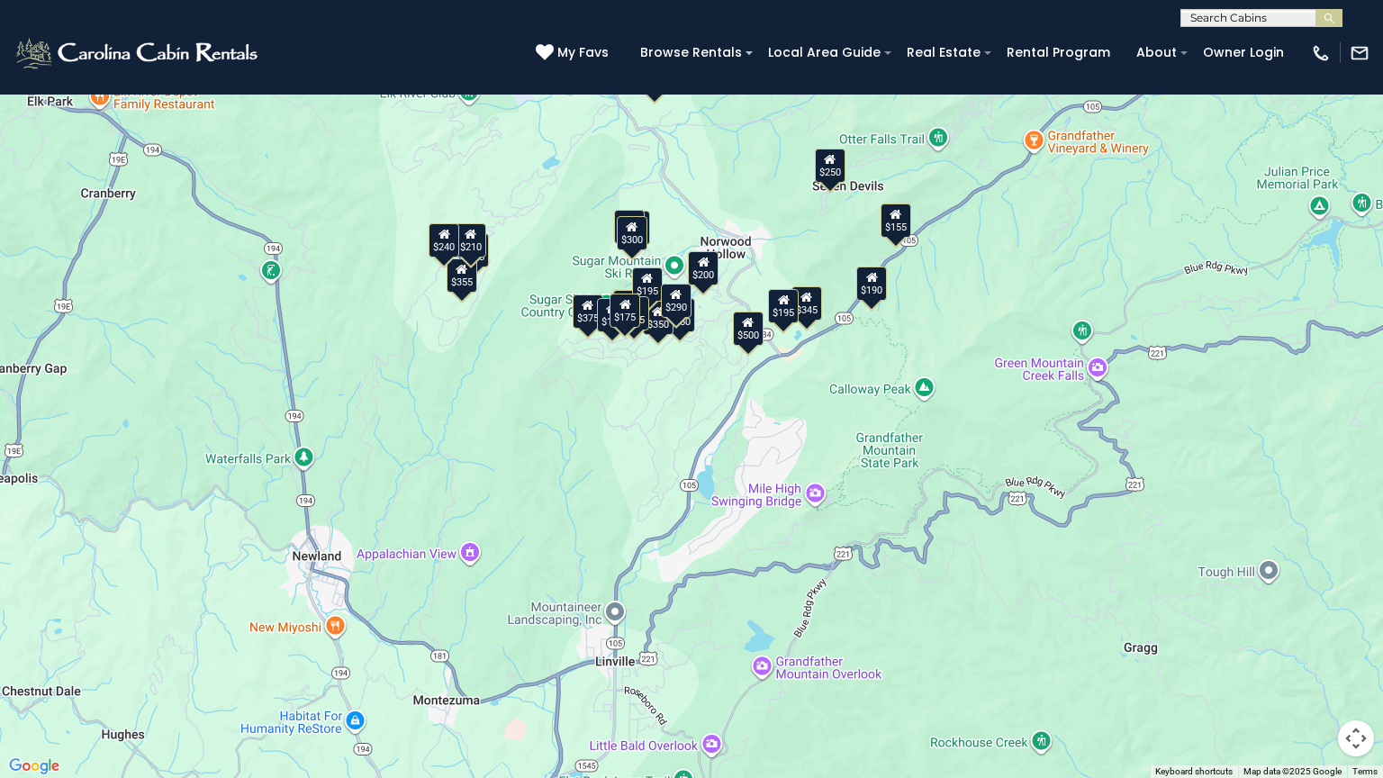
drag, startPoint x: 1052, startPoint y: 500, endPoint x: 755, endPoint y: 478, distance: 297.0
click at [755, 478] on div "$375 $350 $350 $200 $375 $195 $265 $190 $175 $155 $290 $345 $175 $1,095 $195 $2…" at bounding box center [691, 389] width 1383 height 778
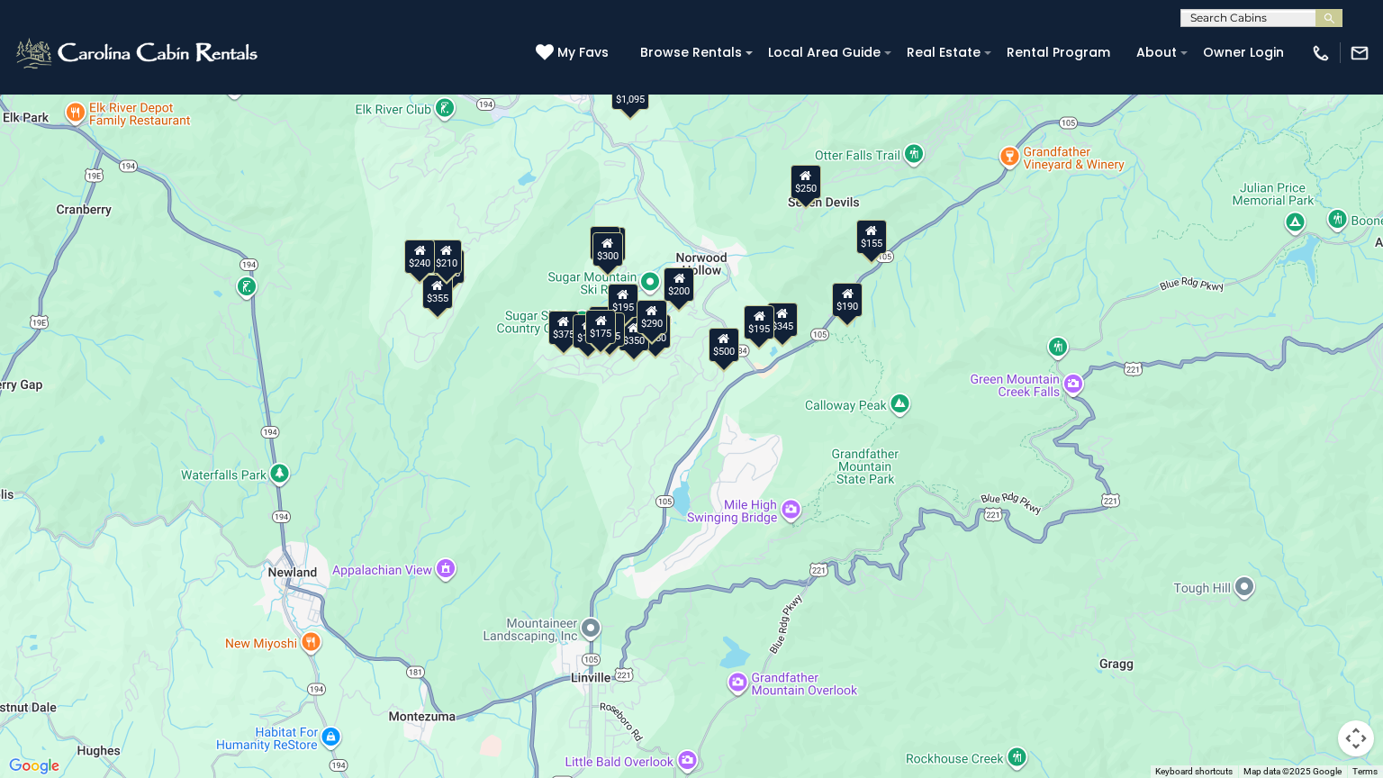
click at [878, 245] on div "$155" at bounding box center [871, 237] width 31 height 34
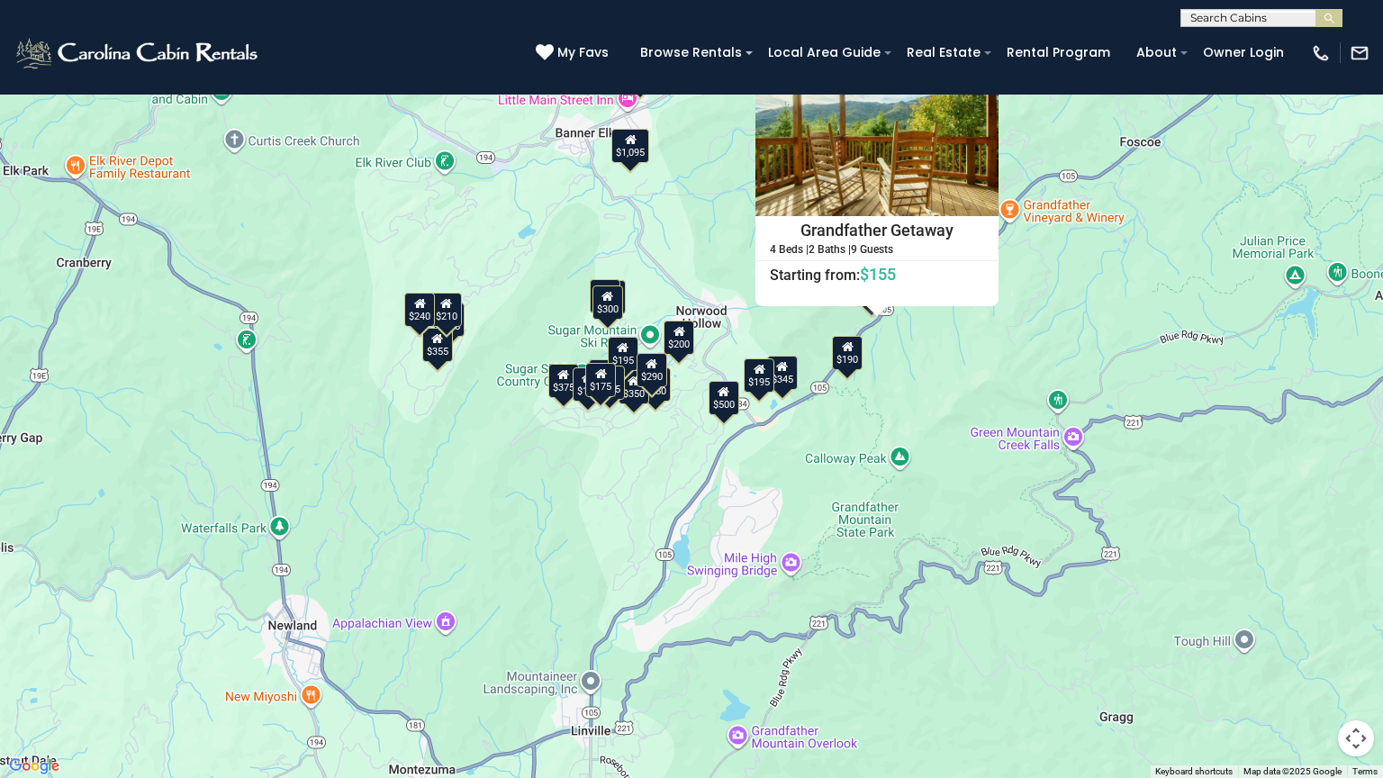
click at [847, 357] on div "$190" at bounding box center [847, 353] width 31 height 34
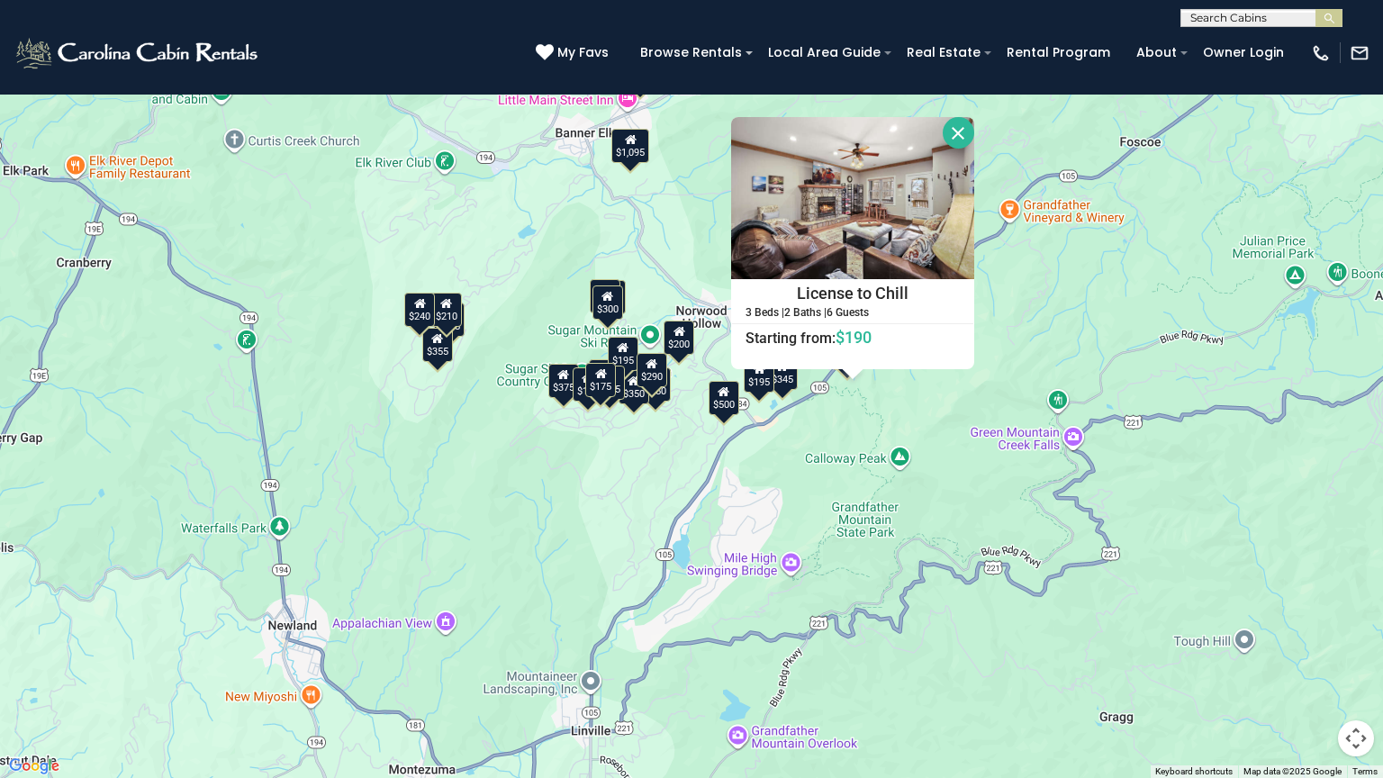
click at [798, 387] on div "$345" at bounding box center [782, 373] width 31 height 34
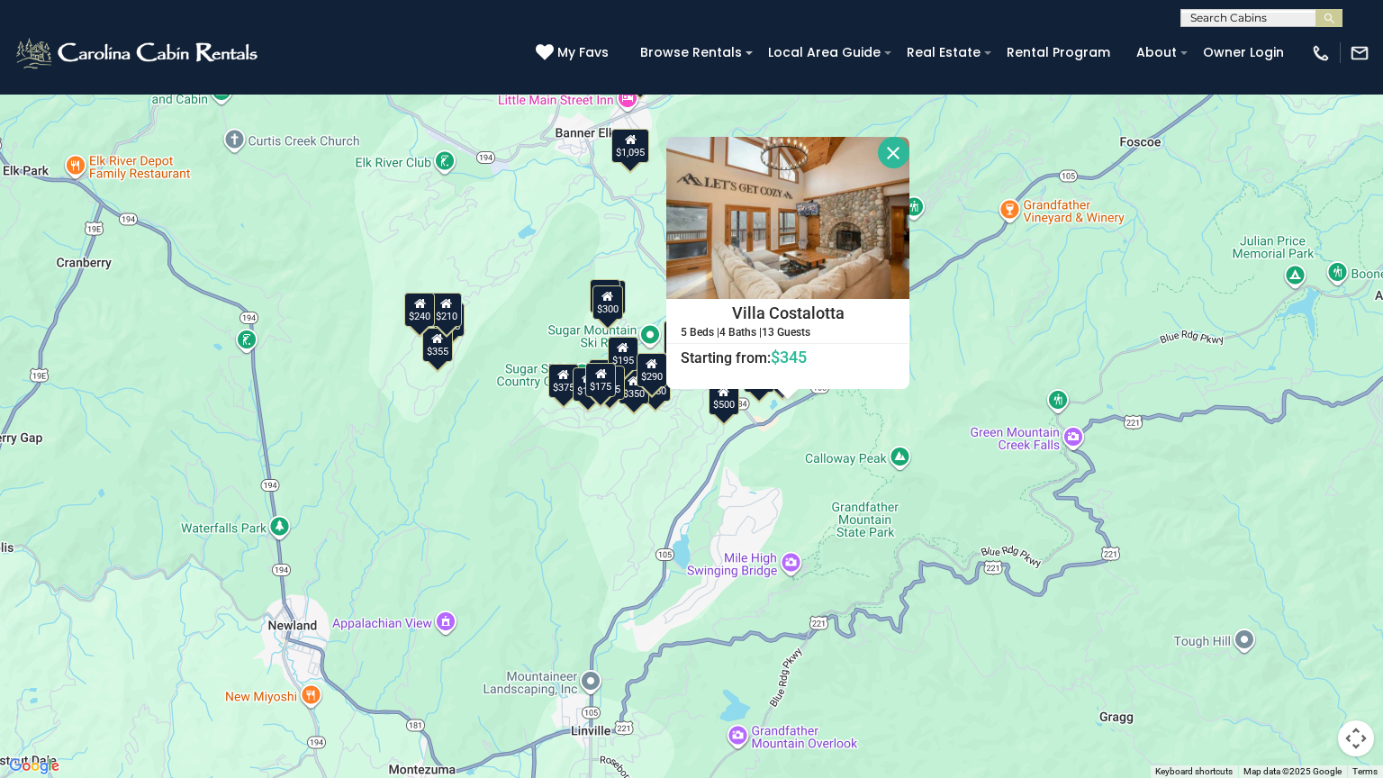
click at [767, 406] on div "$375 $350 $350 $200 $375 $195 $265 $190 $175 $155 $290 $345 $175 $1,095 $195 $2…" at bounding box center [691, 389] width 1383 height 778
click at [765, 402] on div "$375 $350 $350 $200 $375 $195 $265 $190 $175 $155 $290 $345 $175 $1,095 $195 $2…" at bounding box center [691, 389] width 1383 height 778
click at [525, 486] on div "$375 $350 $350 $200 $375 $195 $265 $190 $175 $155 $290 $345 $175 $1,095 $195 $2…" at bounding box center [691, 389] width 1383 height 778
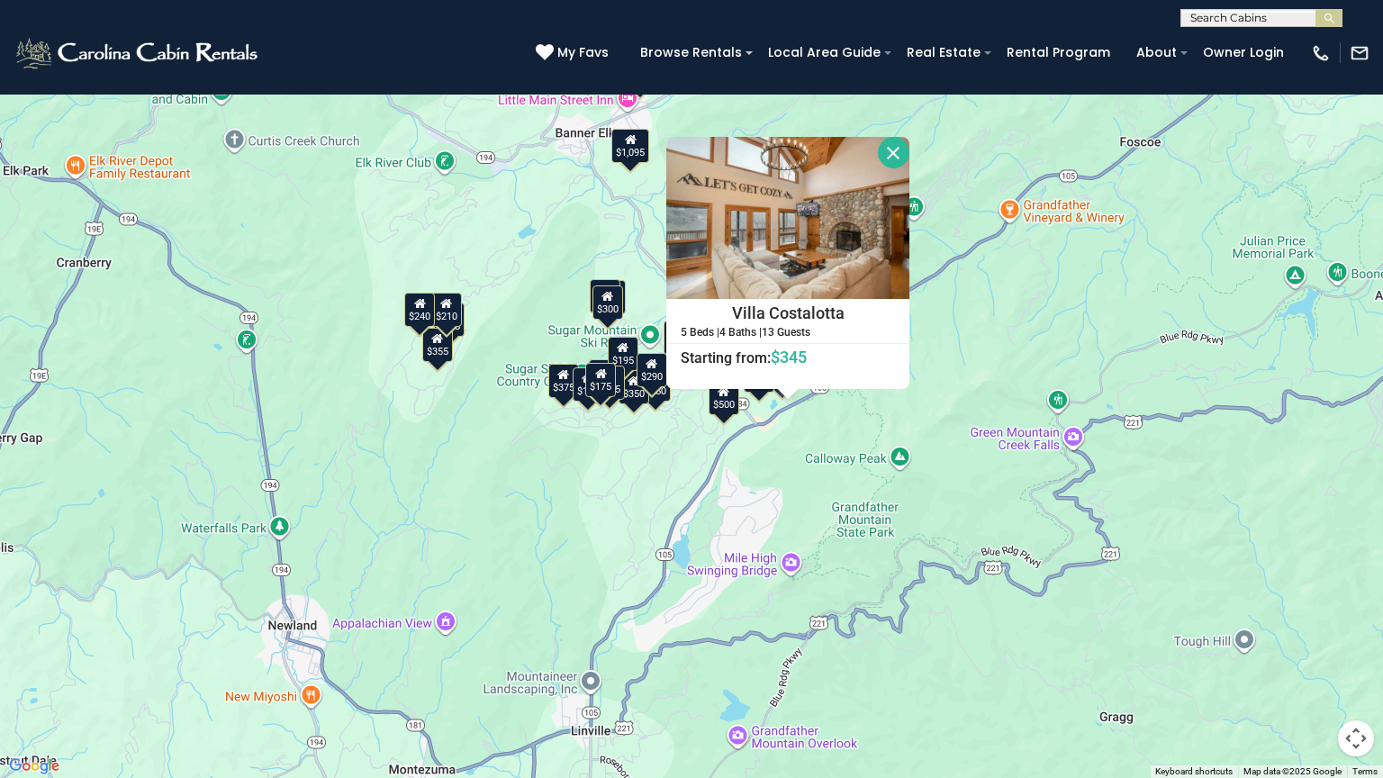
click at [525, 486] on div "$375 $350 $350 $200 $375 $195 $265 $190 $175 $155 $290 $345 $175 $1,095 $195 $2…" at bounding box center [691, 389] width 1383 height 778
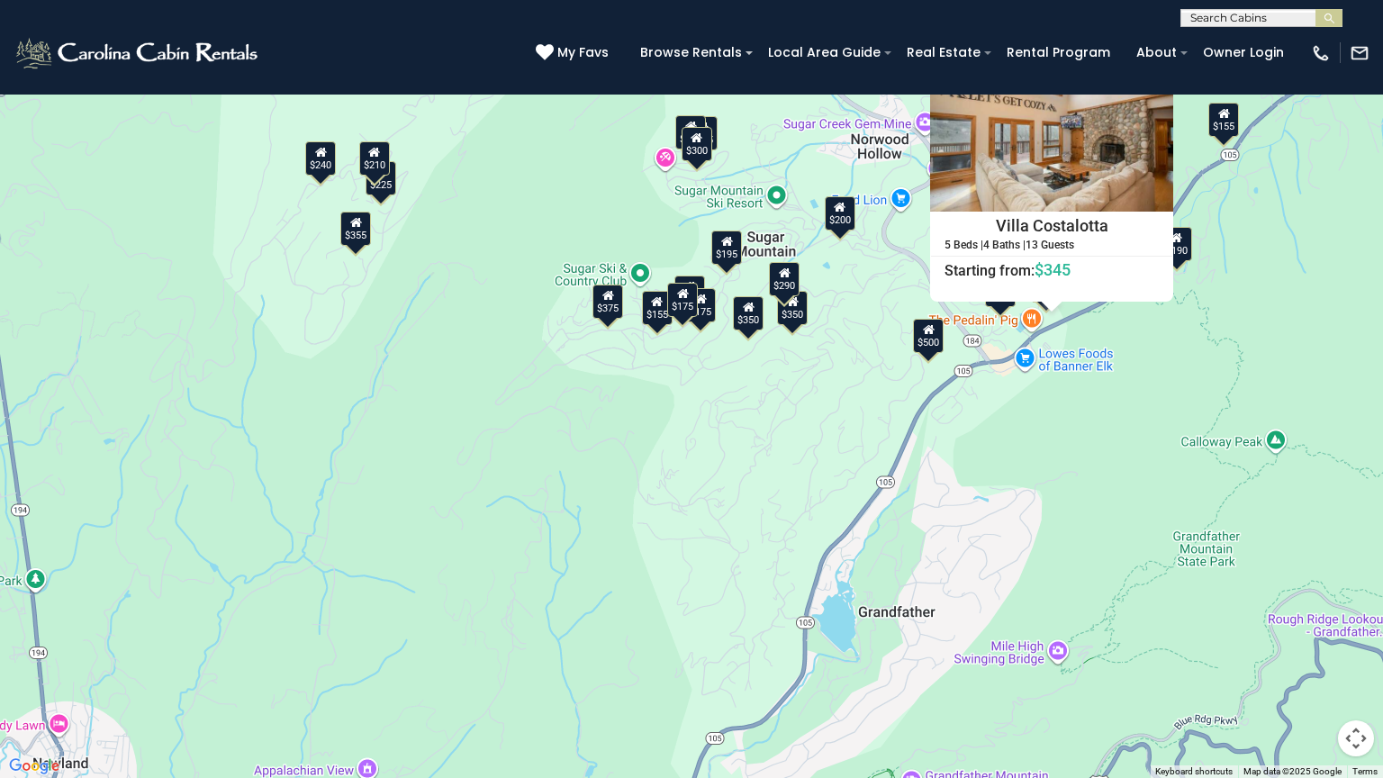
click at [681, 435] on div "$375 $350 $350 $200 $375 $195 $265 $190 $175 $155 $290 $345 $175 $1,095 $195 $2…" at bounding box center [691, 389] width 1383 height 778
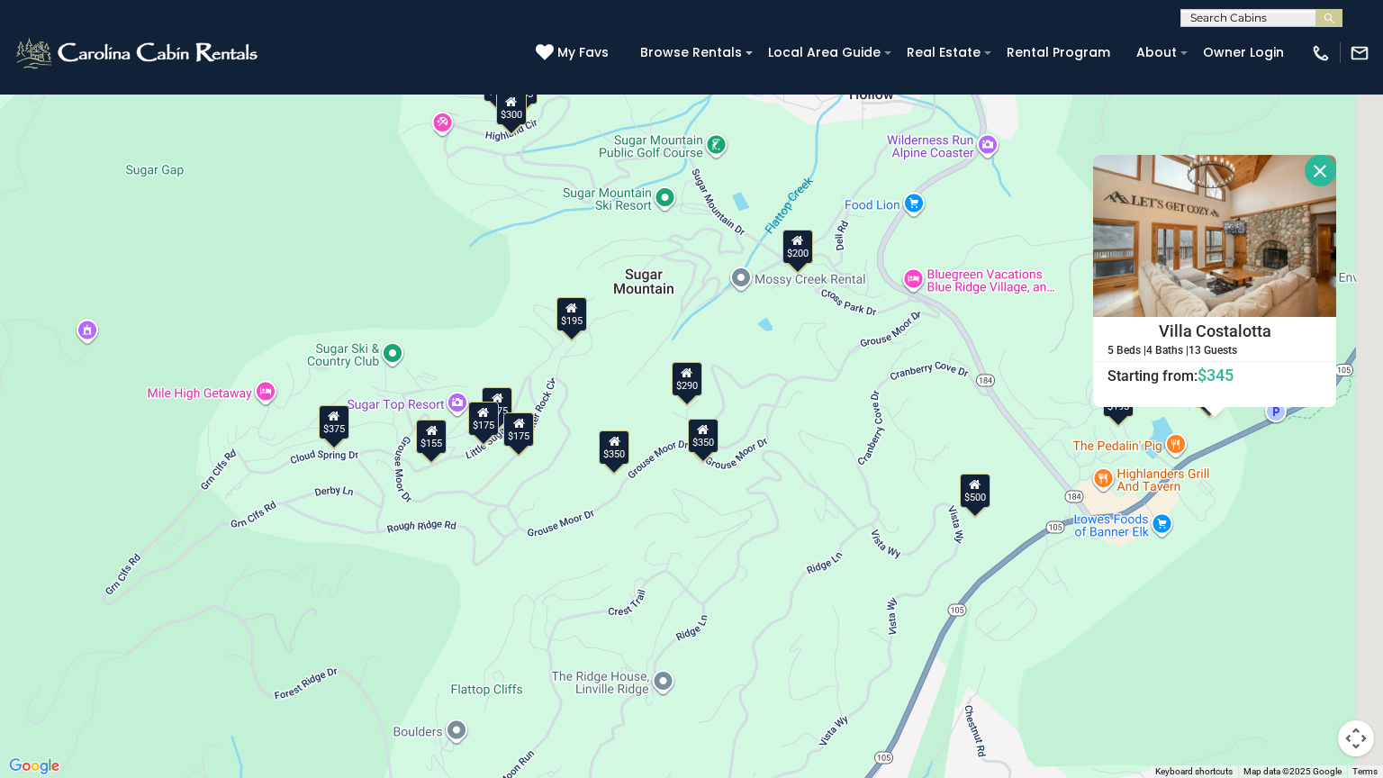
drag, startPoint x: 804, startPoint y: 318, endPoint x: 590, endPoint y: 555, distance: 319.3
click at [590, 555] on div "$375 $350 $350 $200 $375 $195 $265 $190 $175 $155 $290 $345 $175 $1,095 $195 $2…" at bounding box center [691, 389] width 1383 height 778
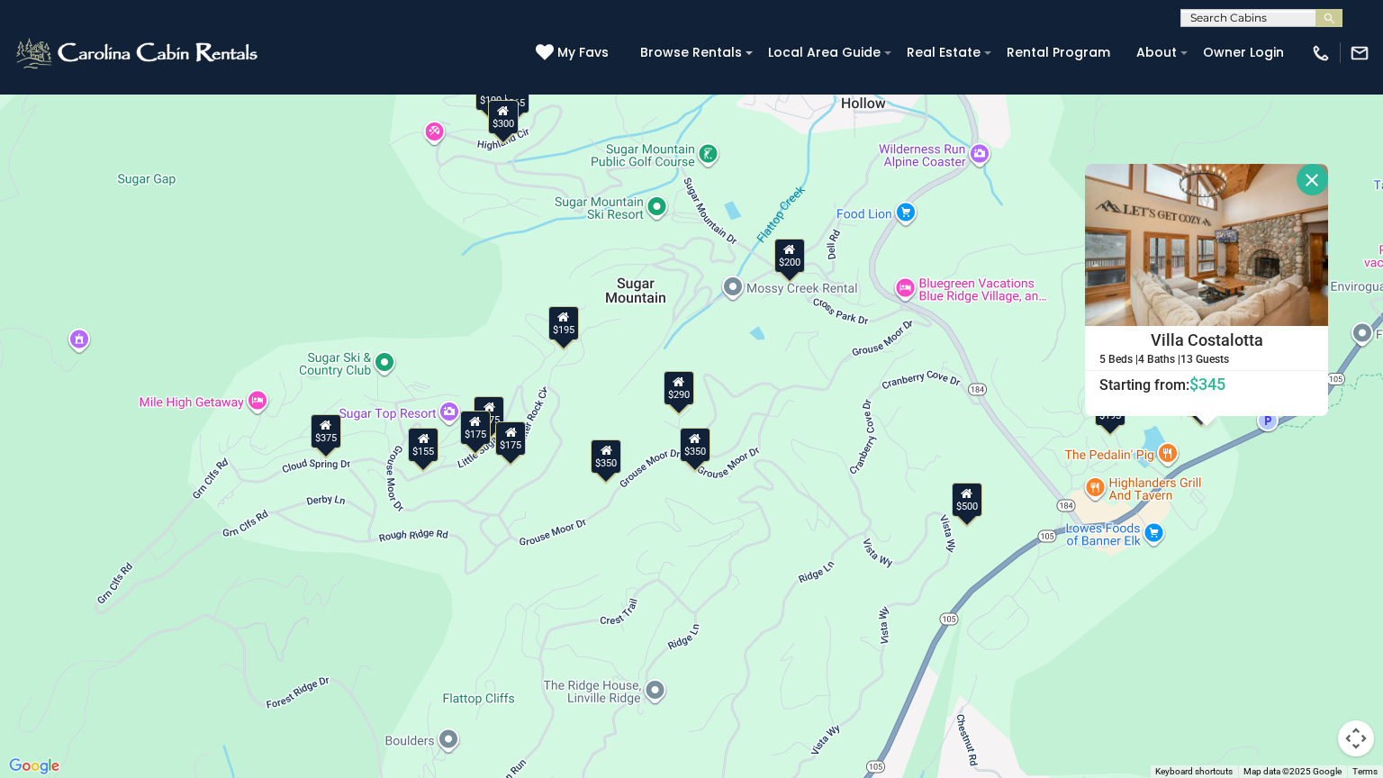
click at [1112, 426] on div "$195" at bounding box center [1110, 409] width 31 height 34
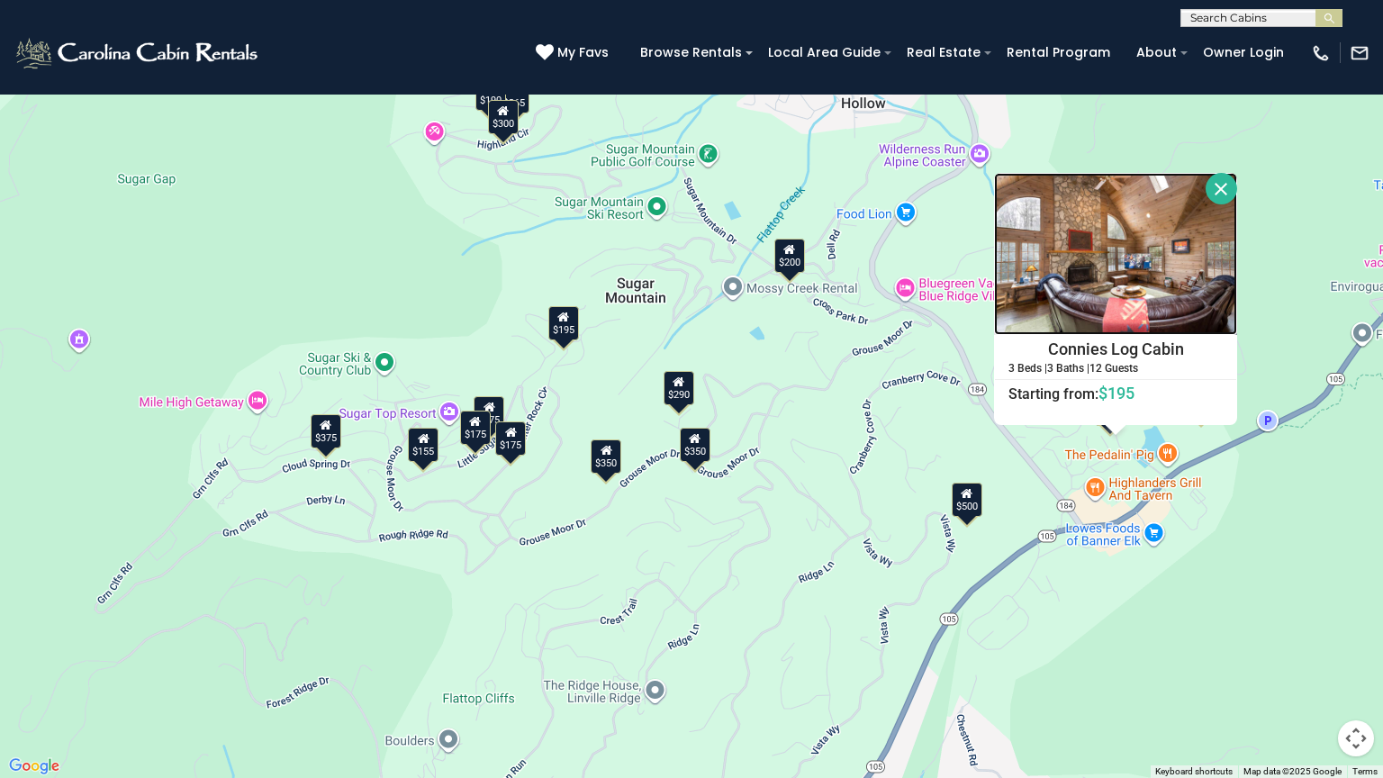
click at [1092, 293] on img at bounding box center [1115, 254] width 243 height 162
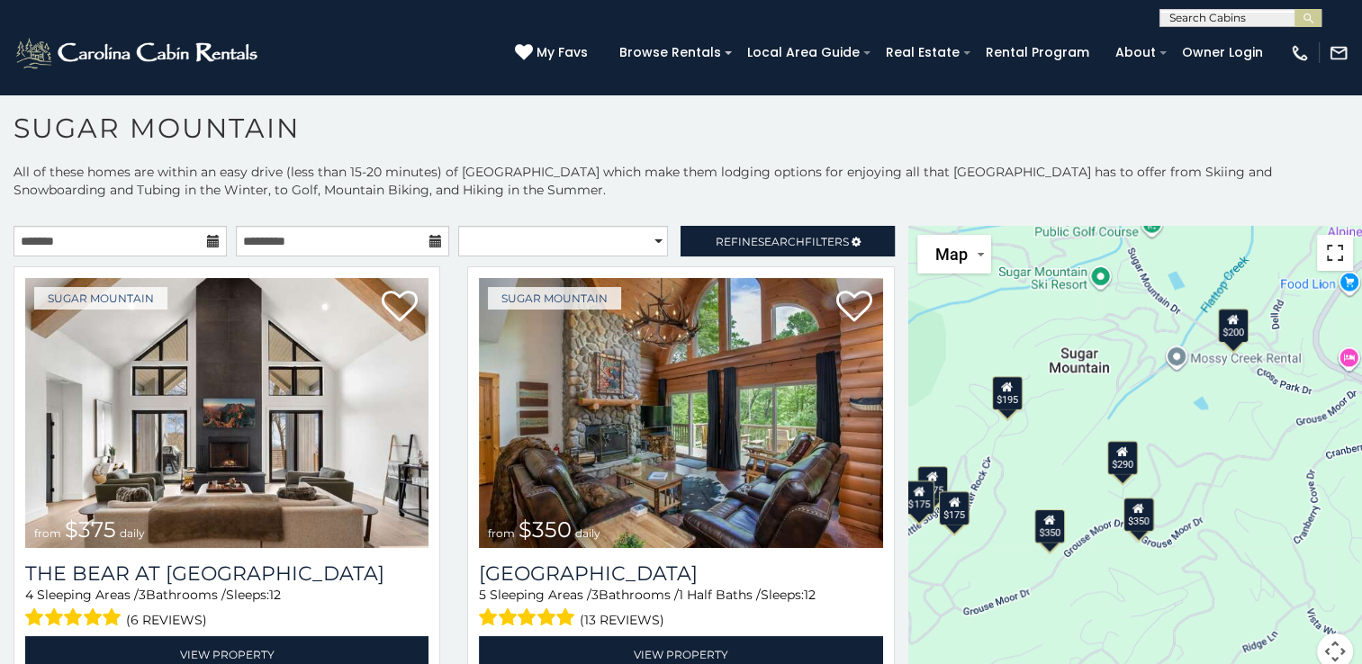
click at [1321, 259] on button "Toggle fullscreen view" at bounding box center [1335, 253] width 36 height 36
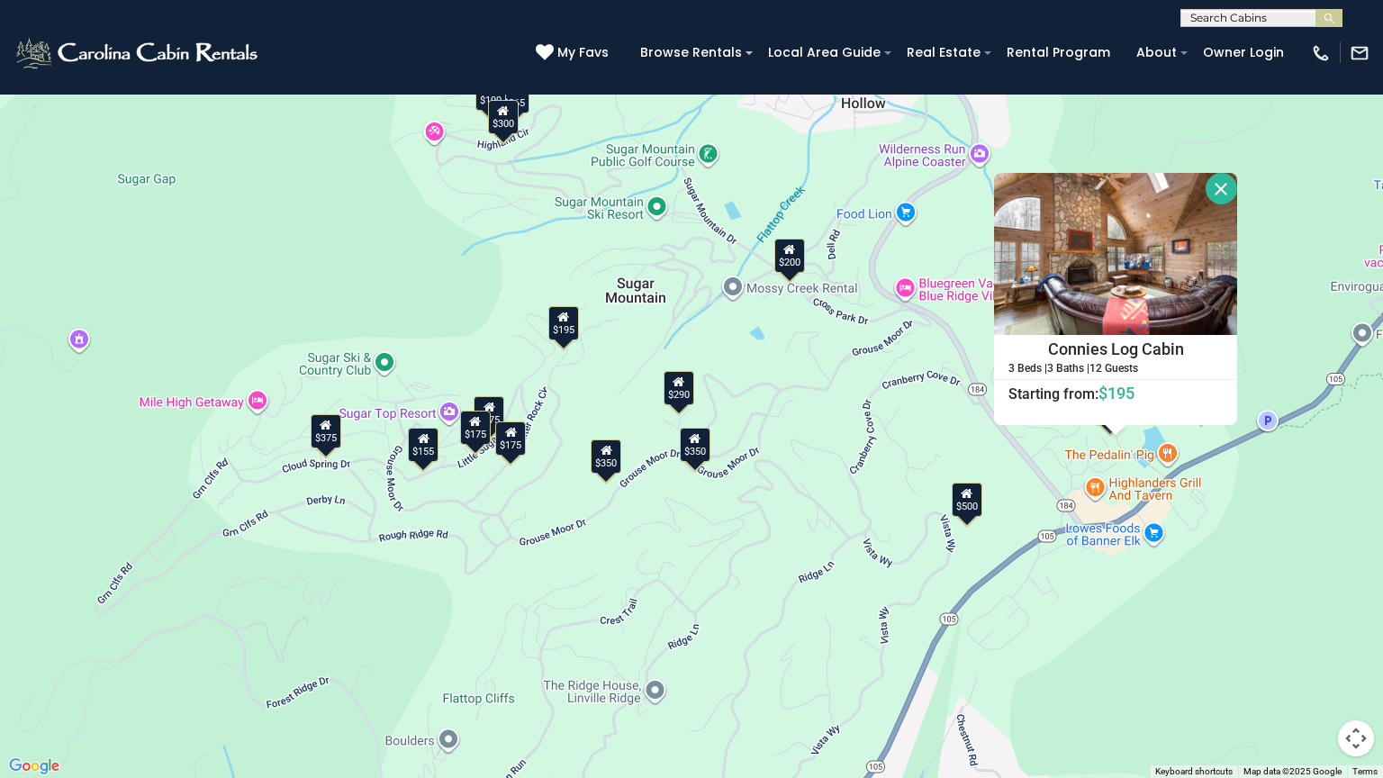
click at [890, 514] on div "$375 $350 $350 $200 $375 $195 $265 $190 $175 $155 $290 $345 $175 $1,095 $195 $2…" at bounding box center [691, 389] width 1383 height 778
click at [794, 265] on div "$200" at bounding box center [789, 256] width 31 height 34
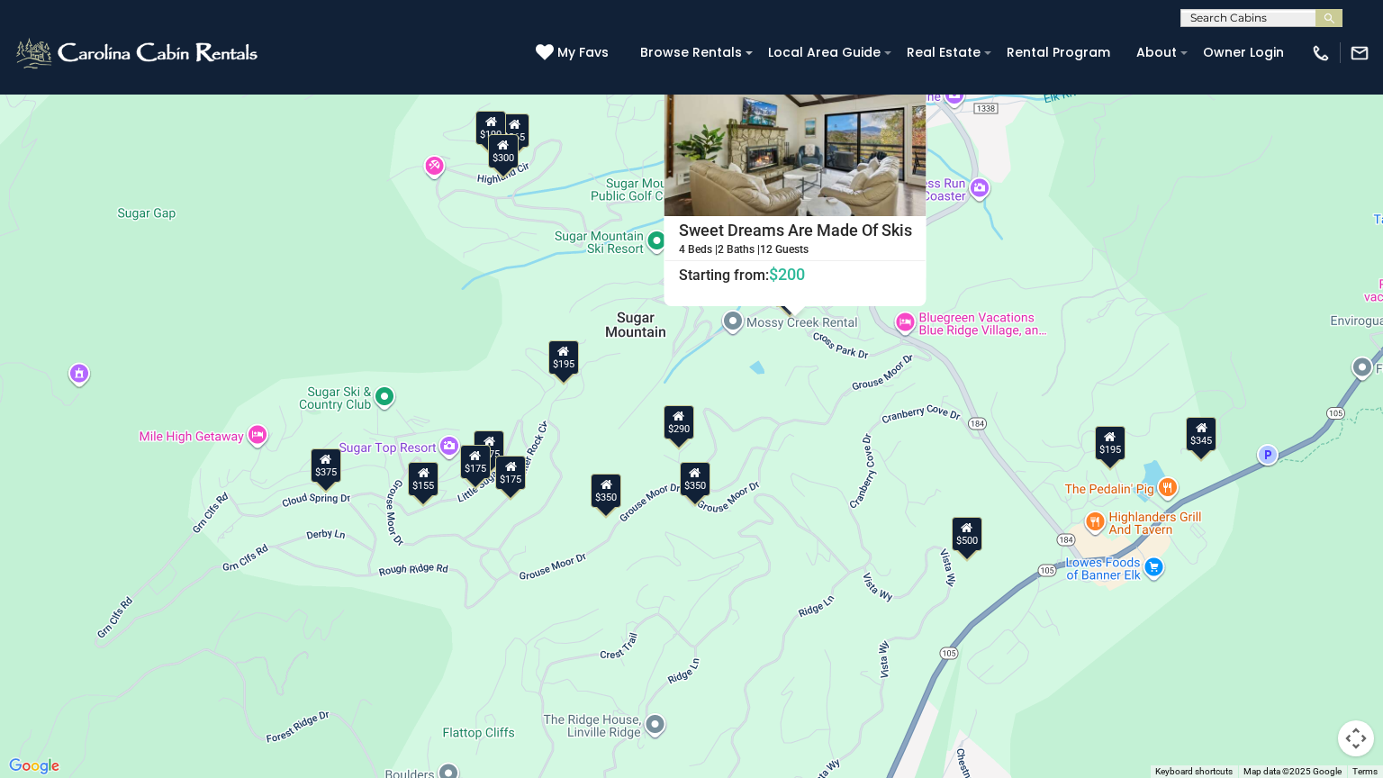
click at [523, 490] on div "$175" at bounding box center [510, 473] width 31 height 34
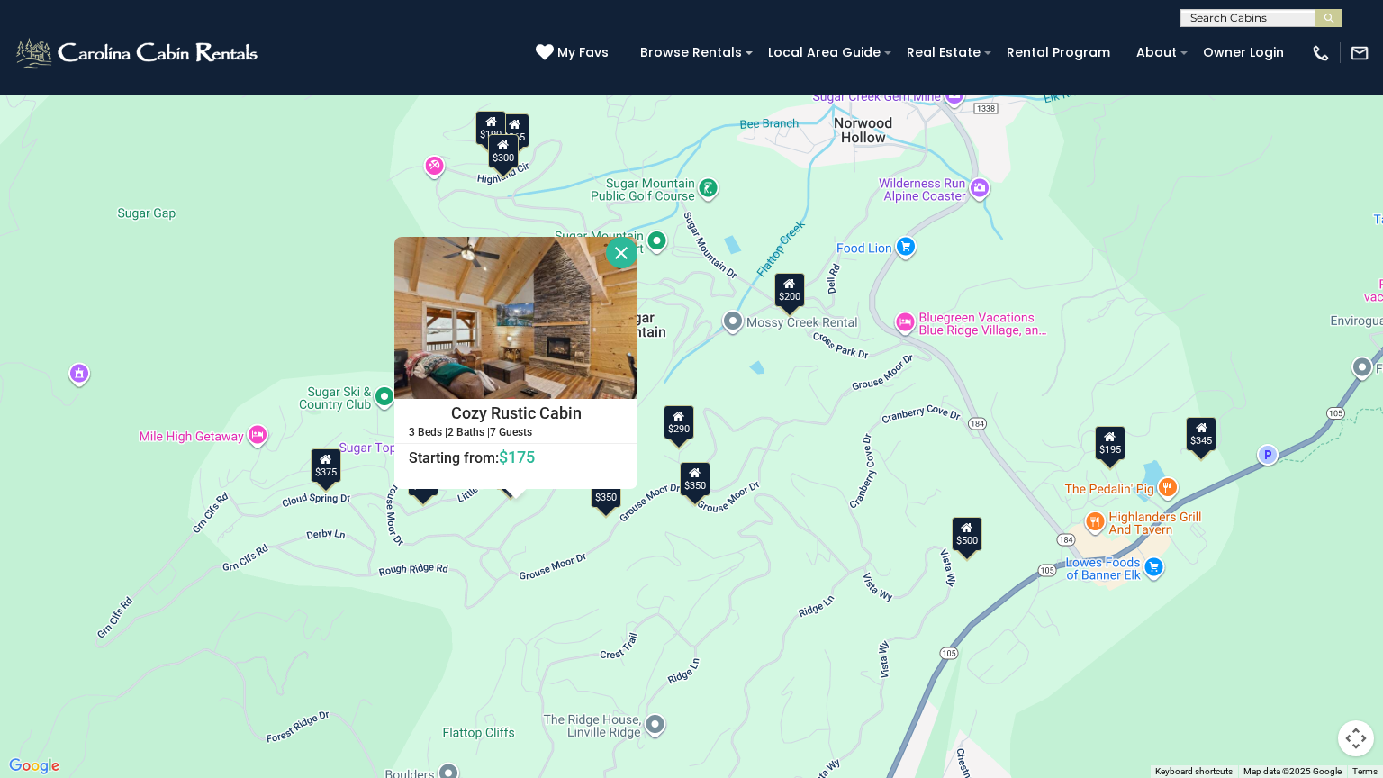
click at [695, 379] on div "$375 $350 $350 $200 $375 $195 $265 $190 $175 $155 $290 $345 $175 $1,095 $195 $2…" at bounding box center [691, 389] width 1383 height 778
click at [687, 368] on div "$375 $350 $350 $200 $375 $195 $265 $190 $175 $155 $290 $345 $175 $1,095 $195 $2…" at bounding box center [691, 389] width 1383 height 778
click at [742, 396] on div "$375 $350 $350 $200 $375 $195 $265 $190 $175 $155 $290 $345 $175 $1,095 $195 $2…" at bounding box center [691, 389] width 1383 height 778
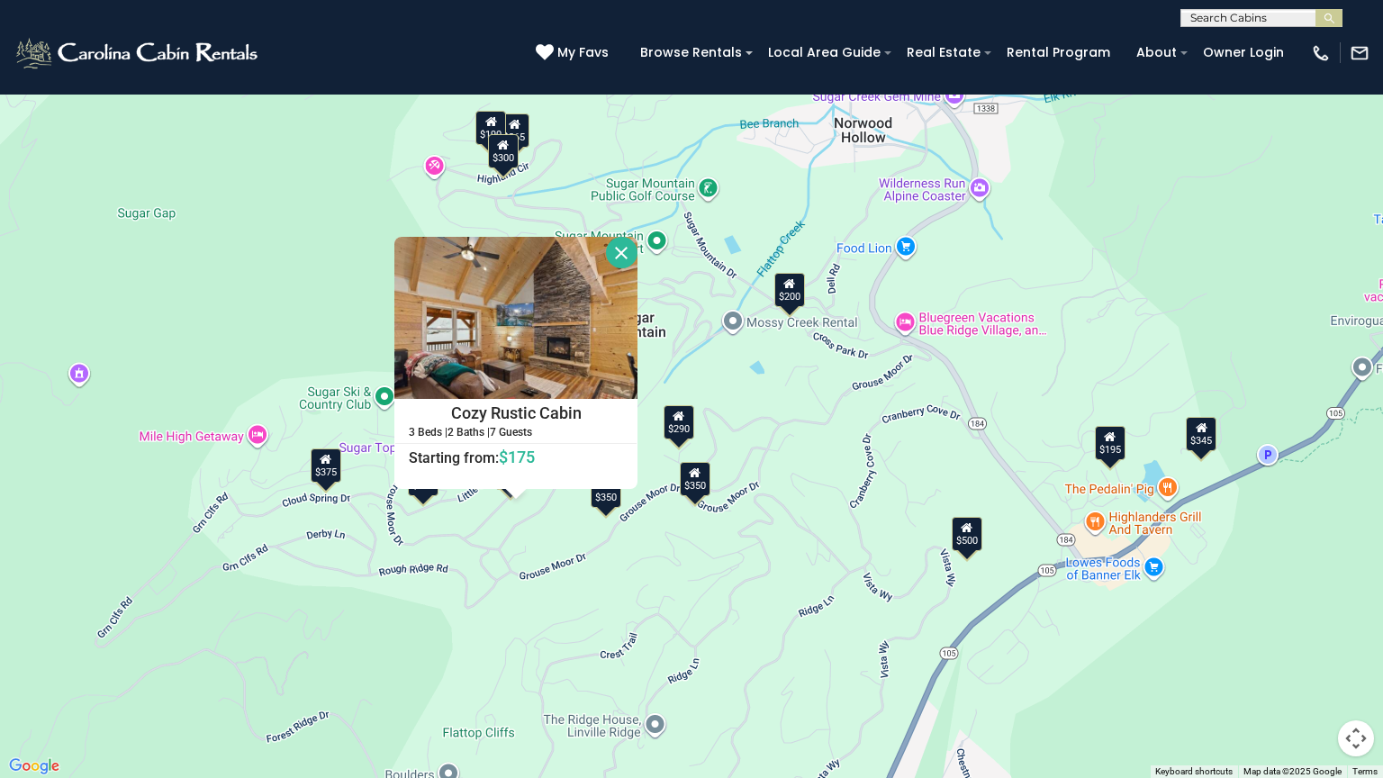
click at [685, 439] on div "$290" at bounding box center [679, 422] width 31 height 34
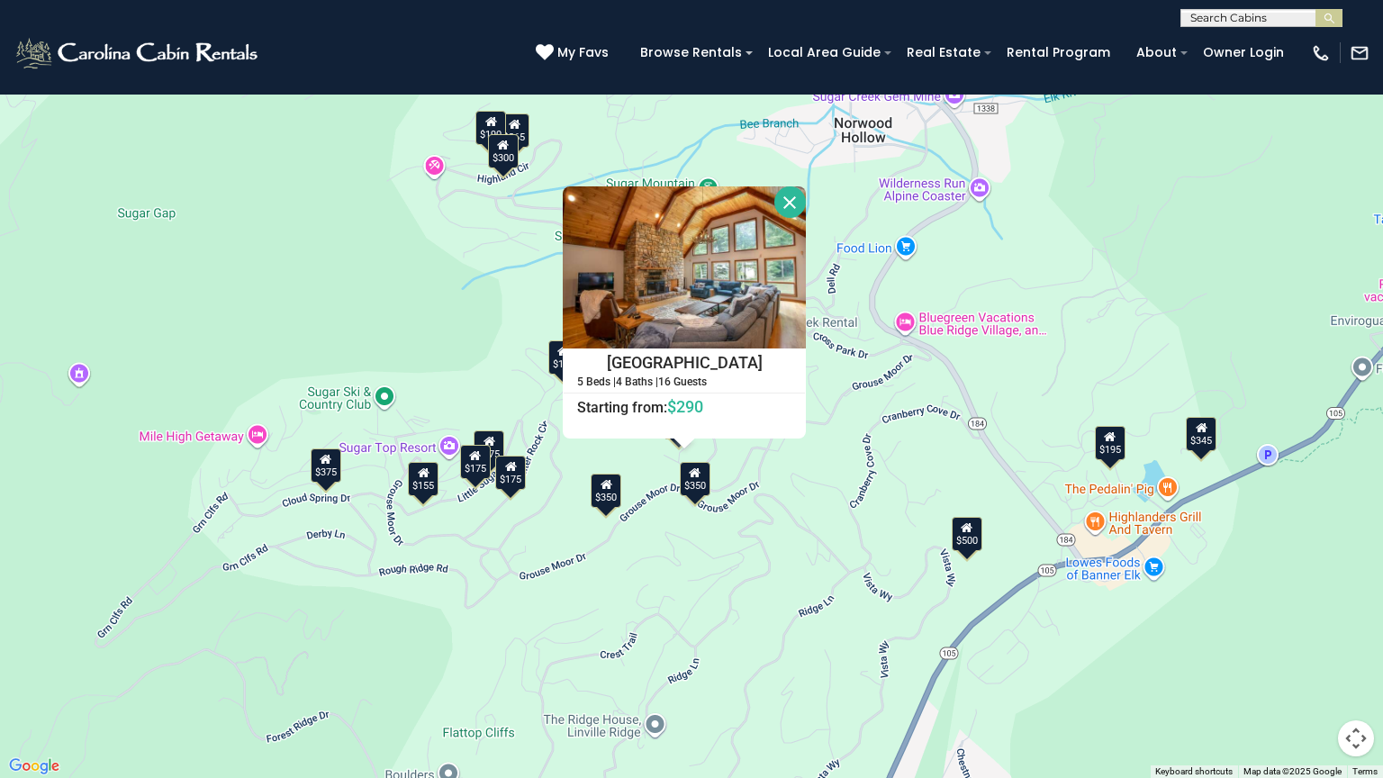
click at [504, 444] on div "$375" at bounding box center [489, 447] width 31 height 34
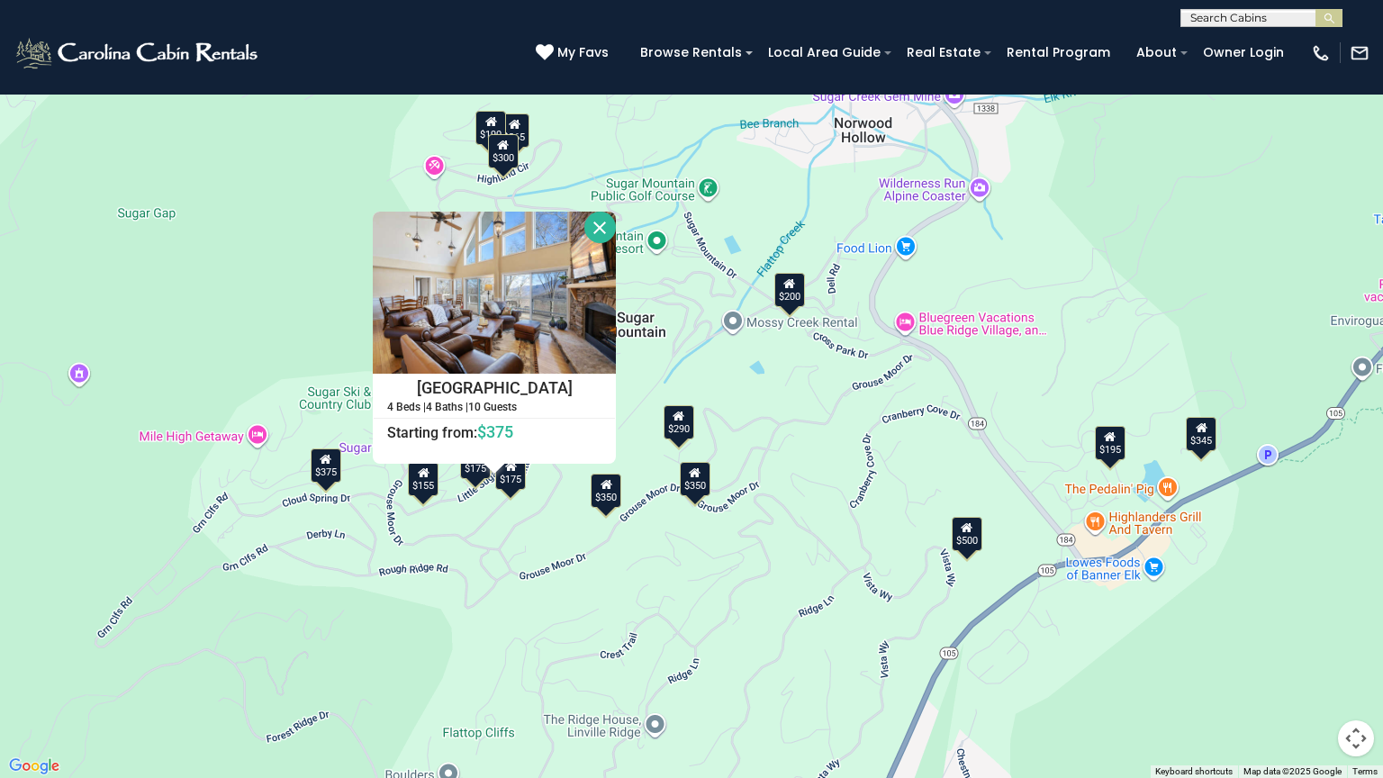
click at [475, 479] on div "$175" at bounding box center [475, 462] width 31 height 34
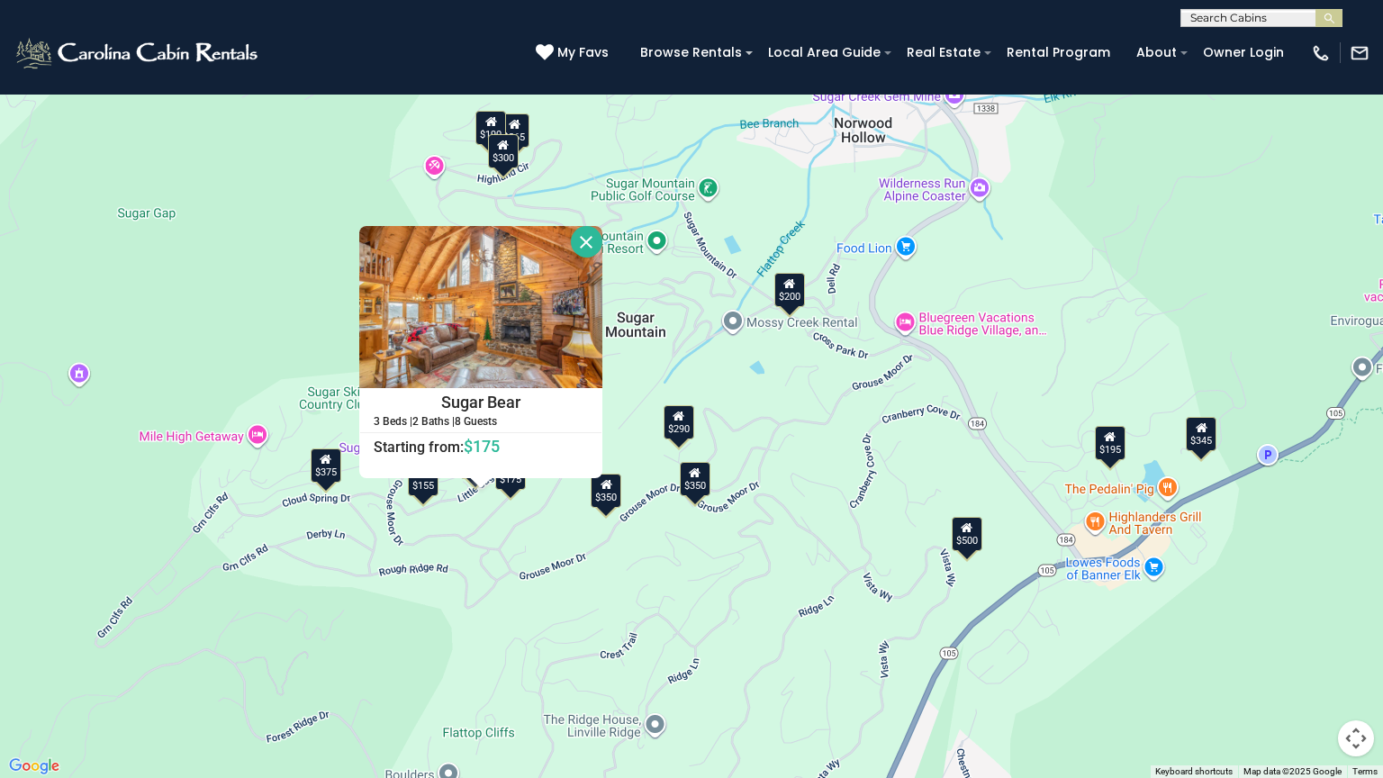
click at [439, 508] on div "$375 $350 $350 $200 $375 $195 $265 $190 $175 $155 $290 $345 $175 $1,095 $195 $2…" at bounding box center [691, 389] width 1383 height 778
click at [429, 496] on div "$155" at bounding box center [423, 479] width 31 height 34
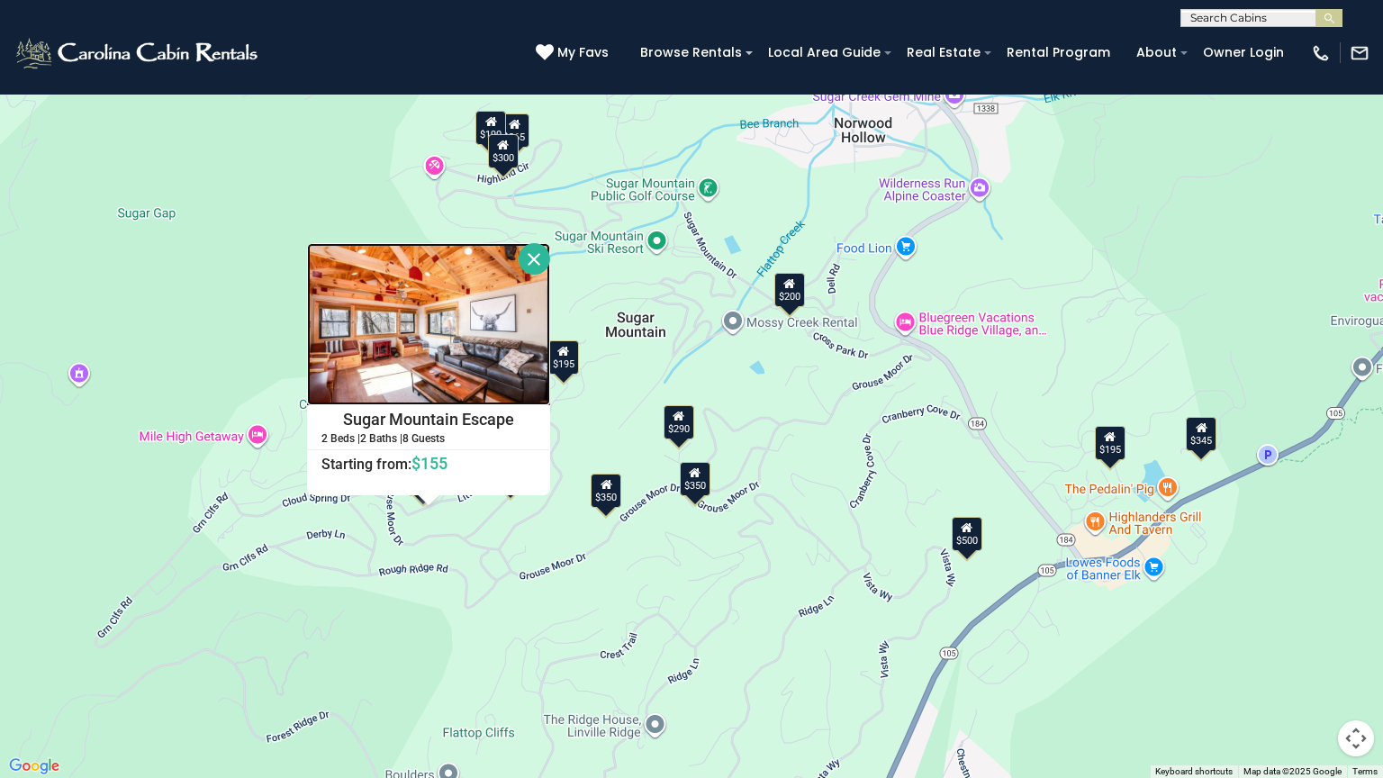
click at [510, 337] on img at bounding box center [428, 324] width 243 height 162
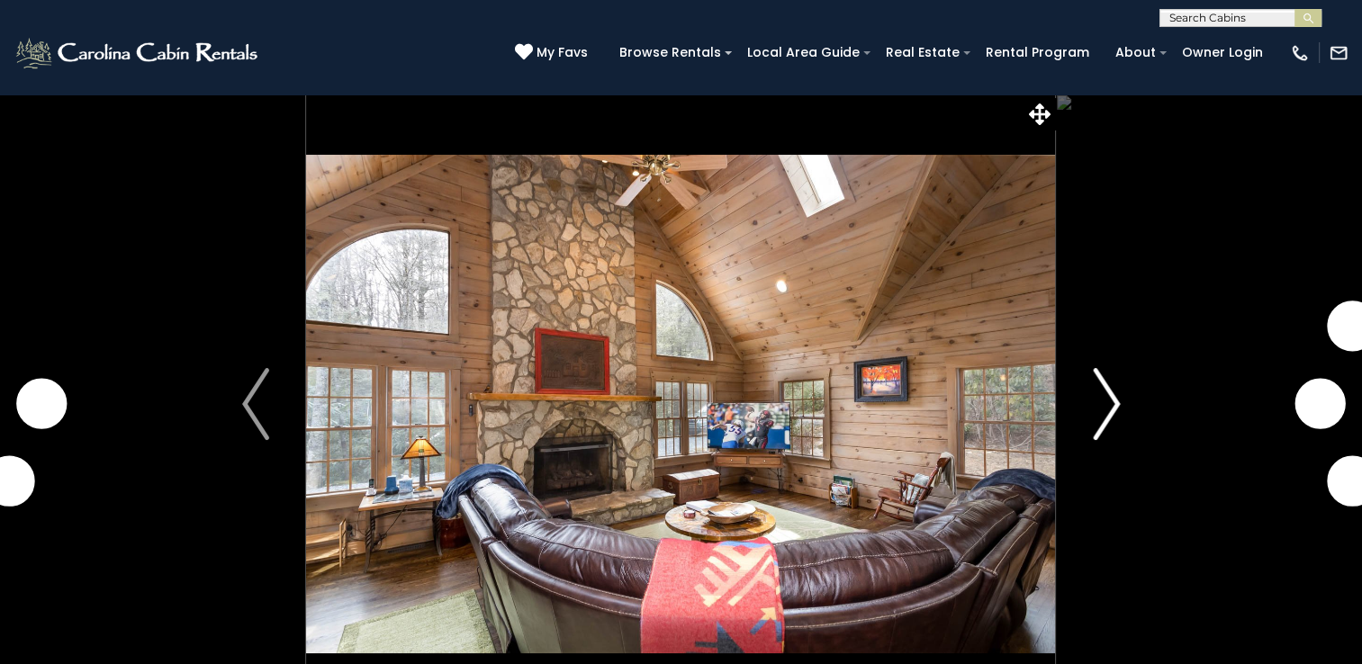
click at [1118, 409] on img "Next" at bounding box center [1106, 404] width 27 height 72
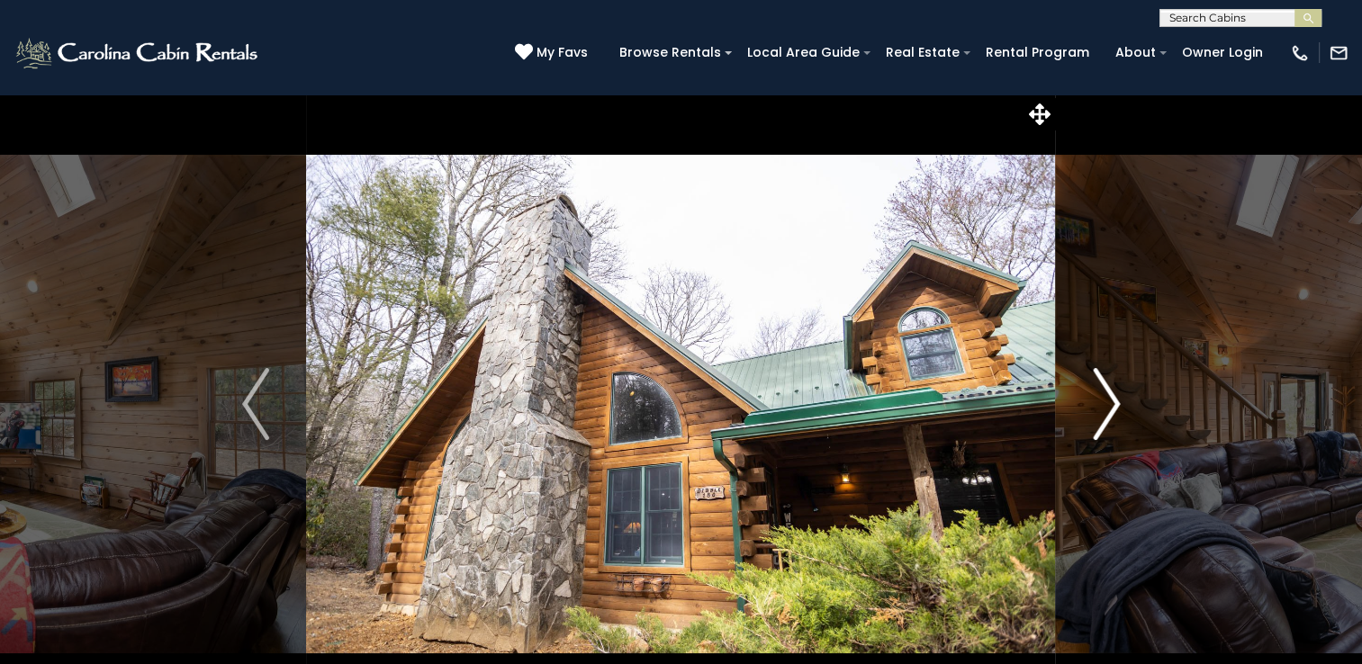
click at [1118, 409] on img "Next" at bounding box center [1106, 404] width 27 height 72
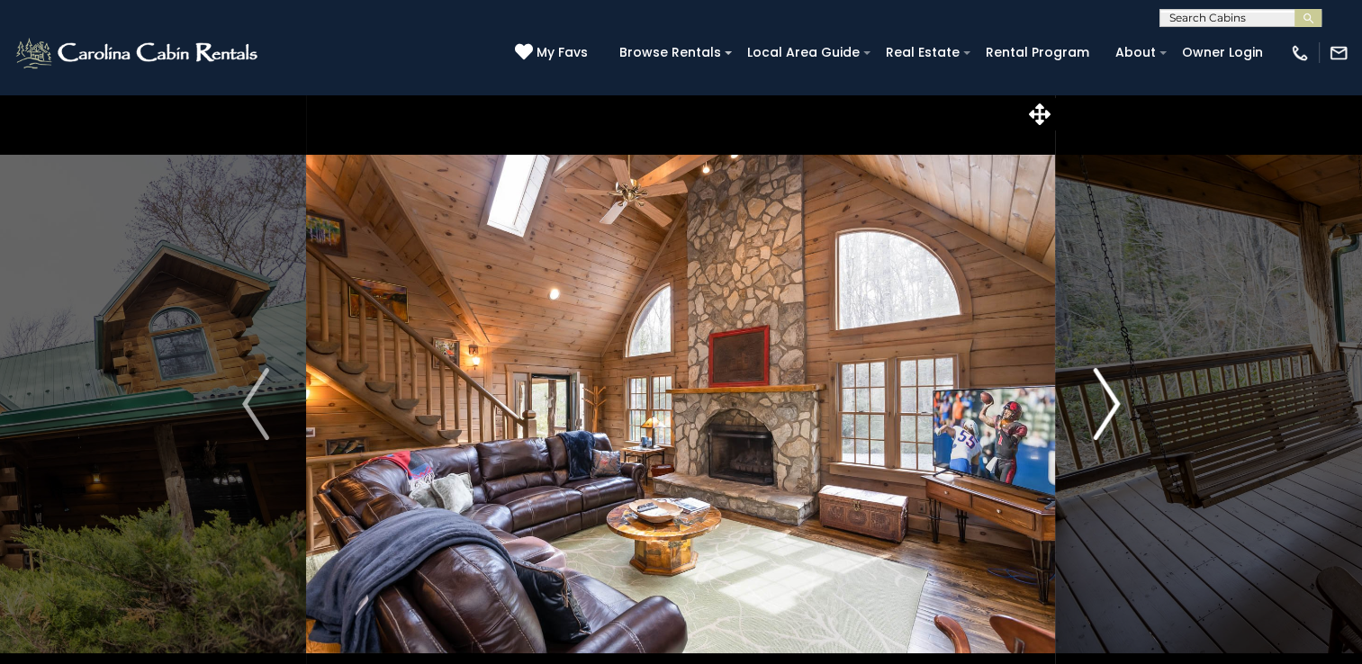
click at [1118, 409] on img "Next" at bounding box center [1106, 404] width 27 height 72
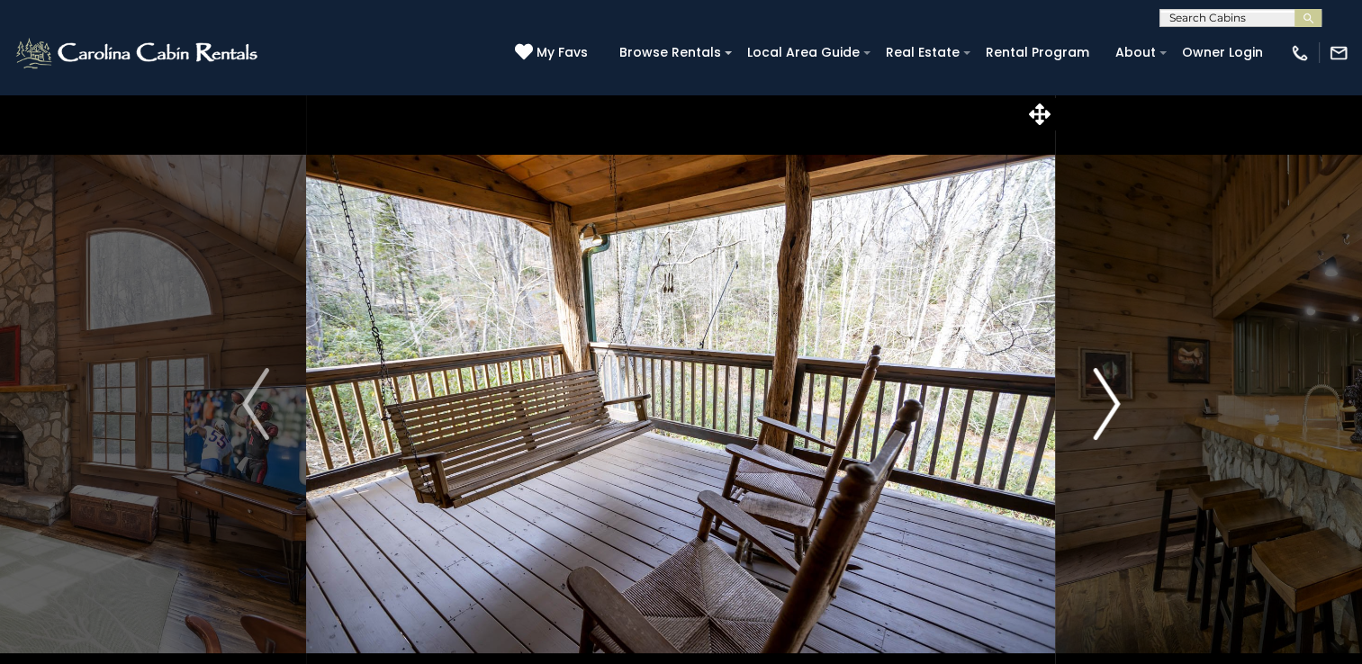
click at [1118, 409] on img "Next" at bounding box center [1106, 404] width 27 height 72
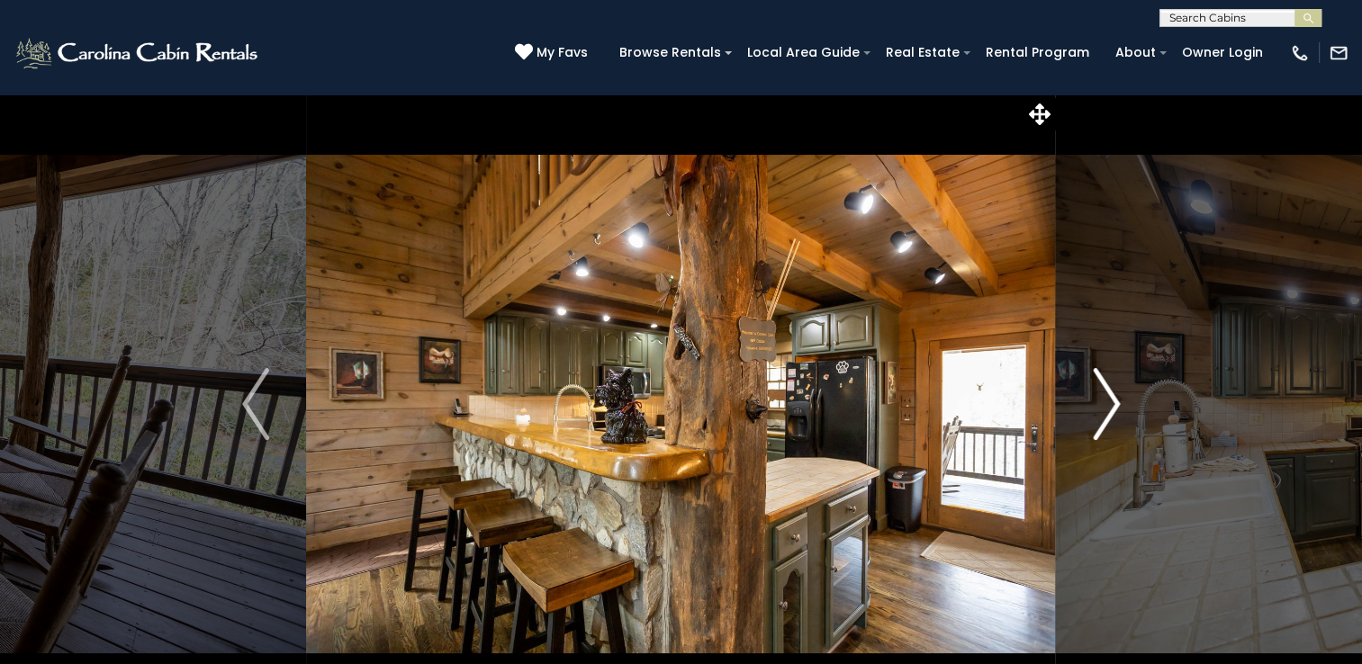
click at [1118, 409] on img "Next" at bounding box center [1106, 404] width 27 height 72
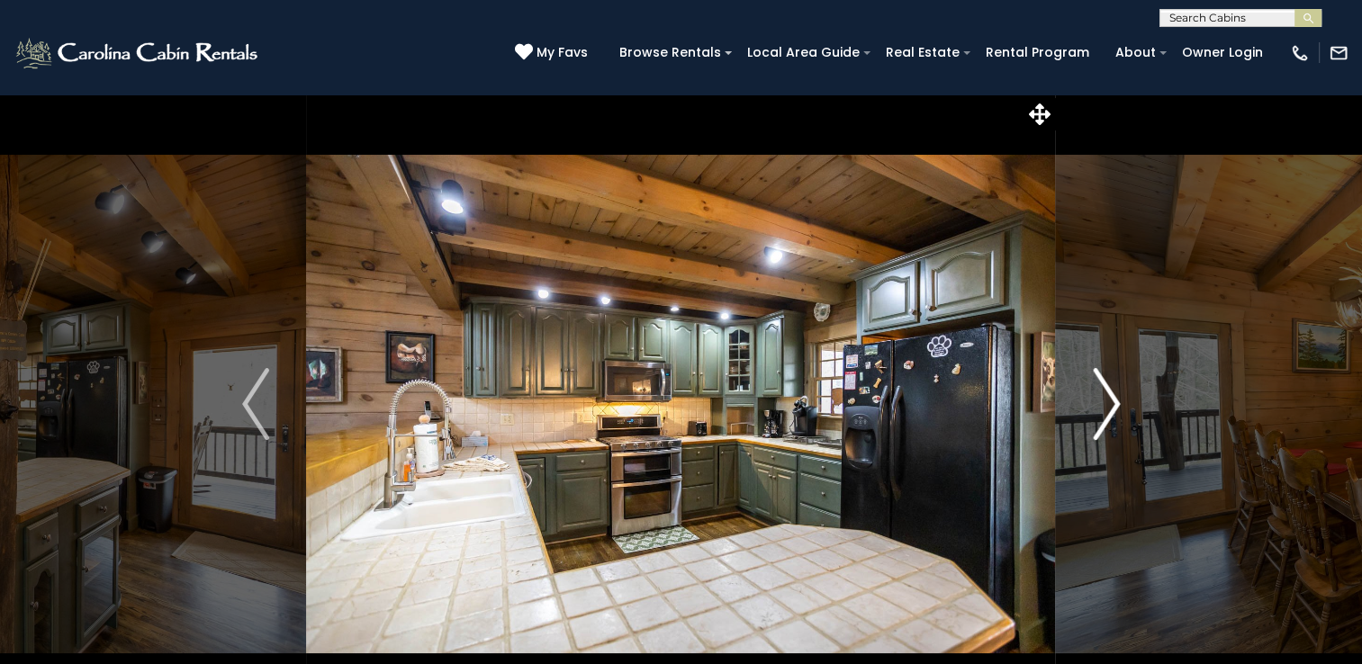
click at [1118, 409] on img "Next" at bounding box center [1106, 404] width 27 height 72
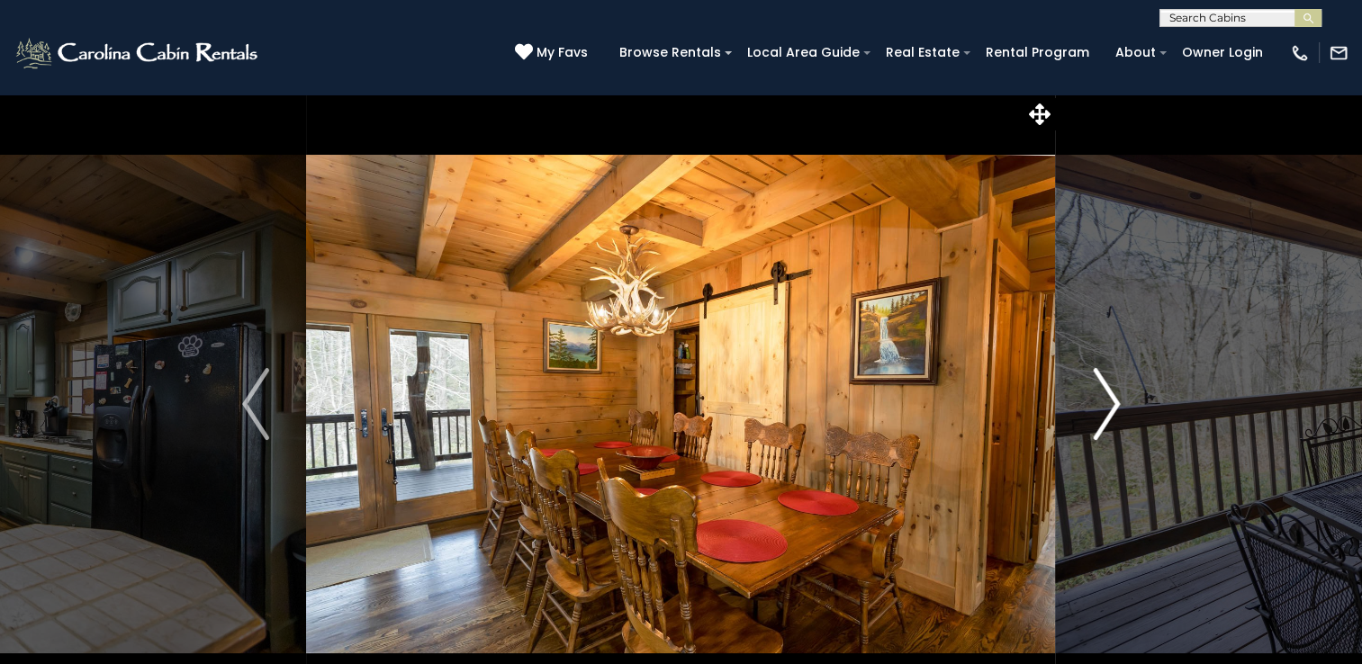
click at [1118, 409] on img "Next" at bounding box center [1106, 404] width 27 height 72
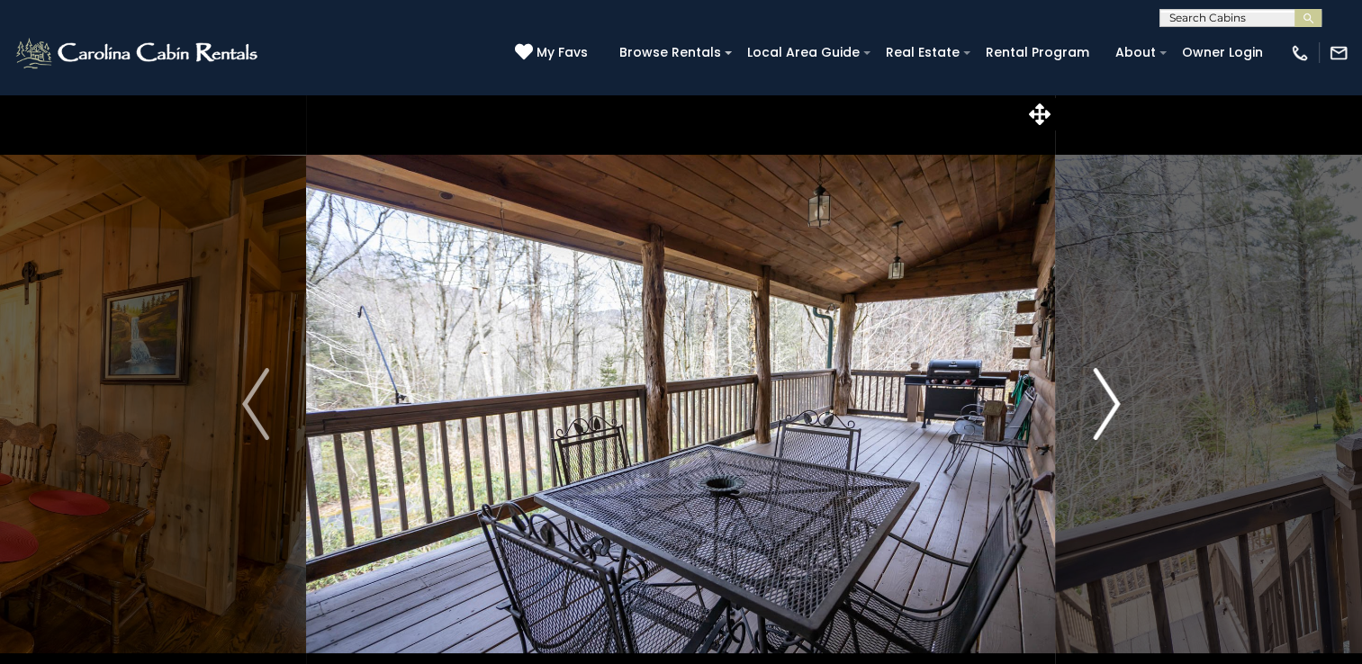
click at [1118, 409] on img "Next" at bounding box center [1106, 404] width 27 height 72
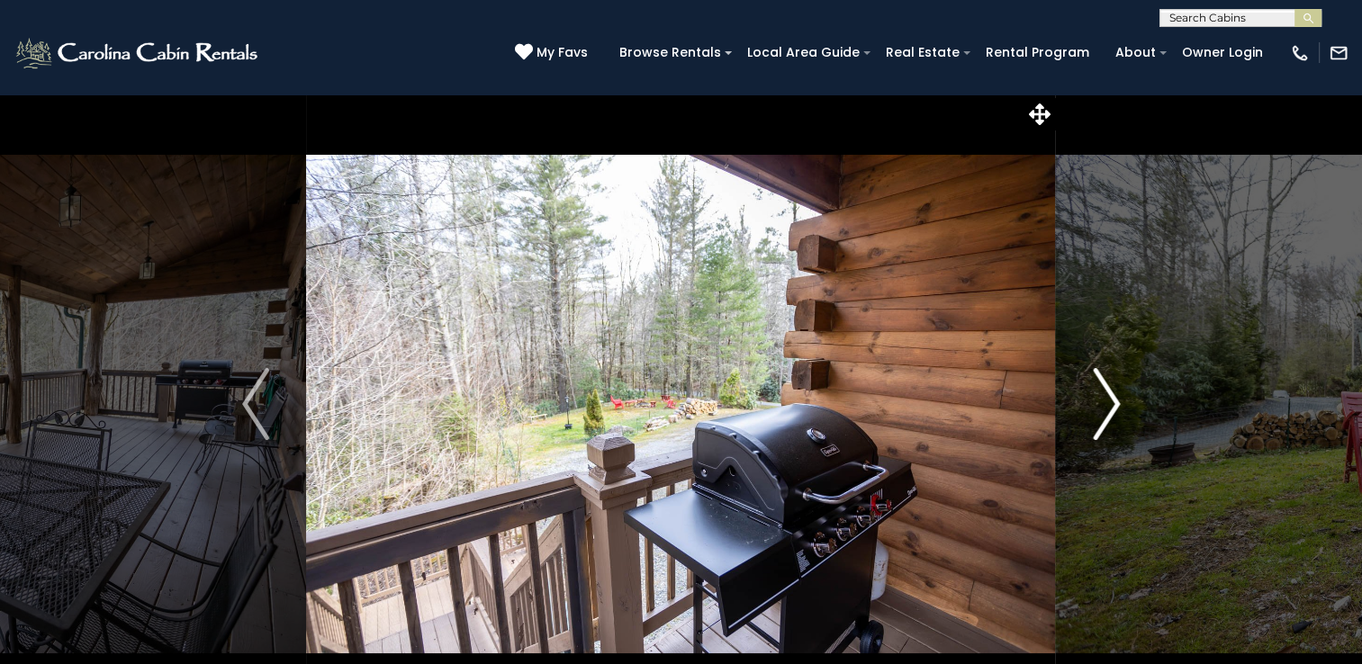
click at [1118, 409] on img "Next" at bounding box center [1106, 404] width 27 height 72
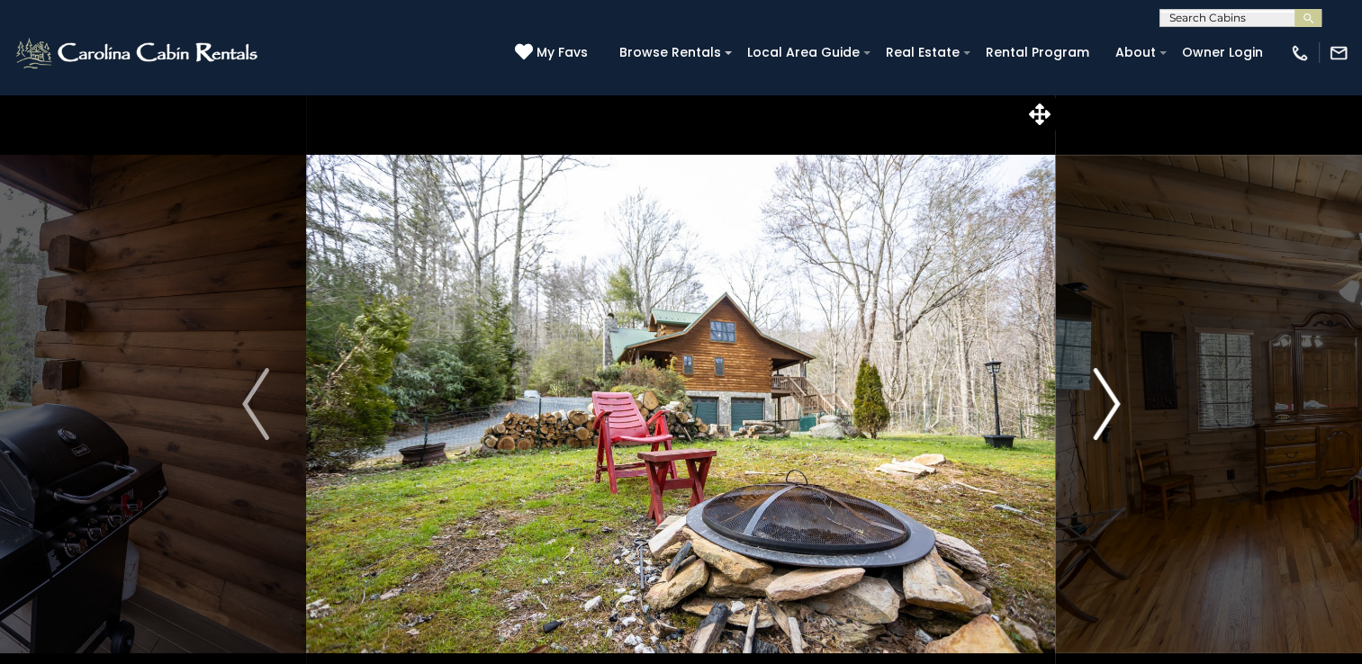
click at [1118, 409] on img "Next" at bounding box center [1106, 404] width 27 height 72
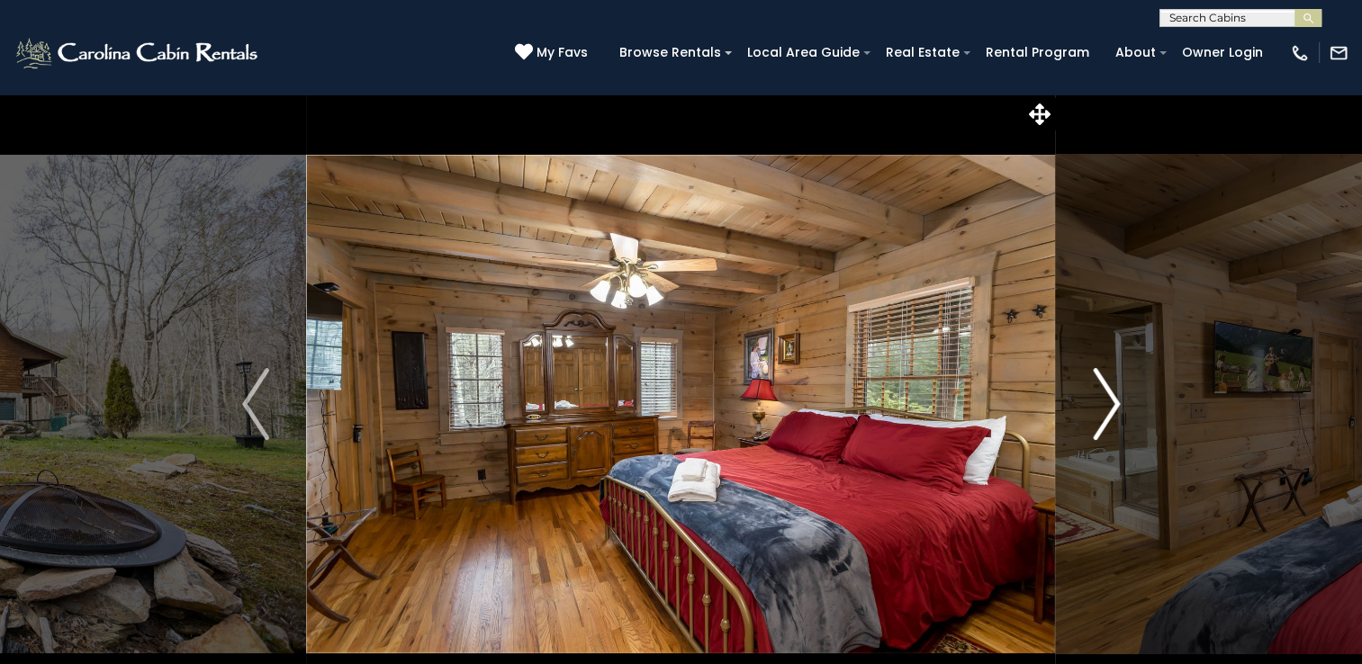
click at [1118, 409] on img "Next" at bounding box center [1106, 404] width 27 height 72
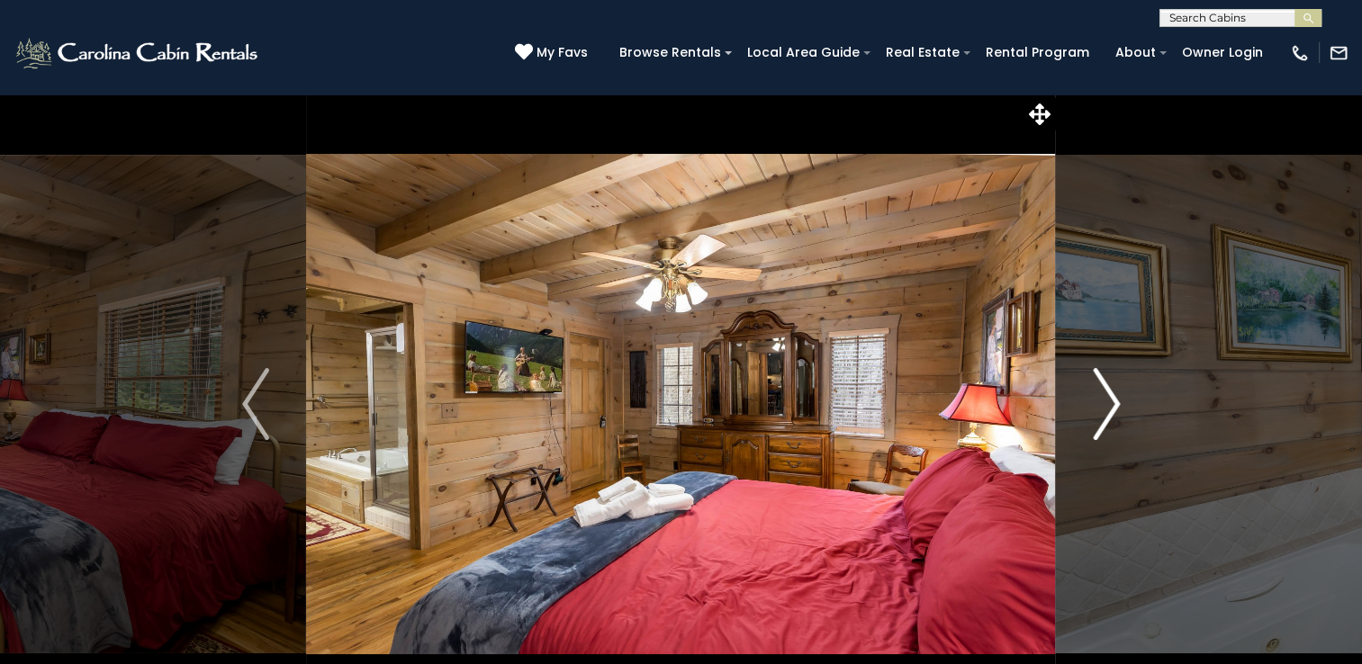
click at [1118, 409] on img "Next" at bounding box center [1106, 404] width 27 height 72
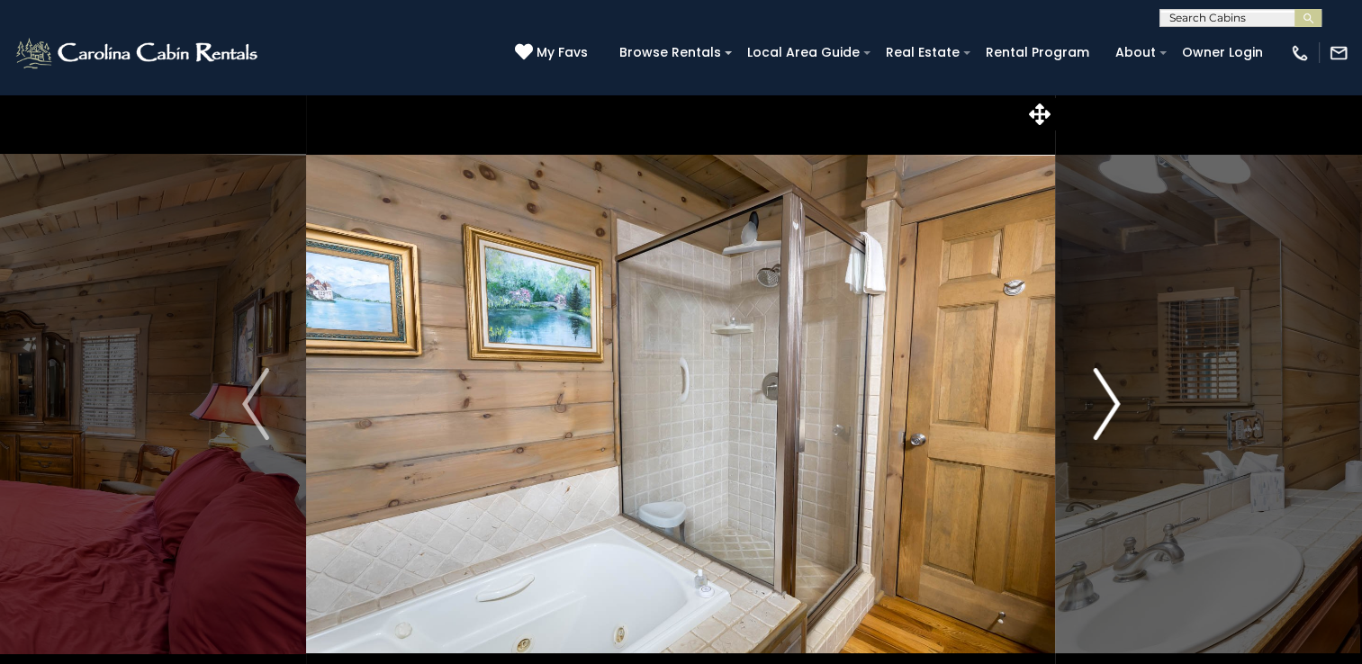
click at [1118, 409] on img "Next" at bounding box center [1106, 404] width 27 height 72
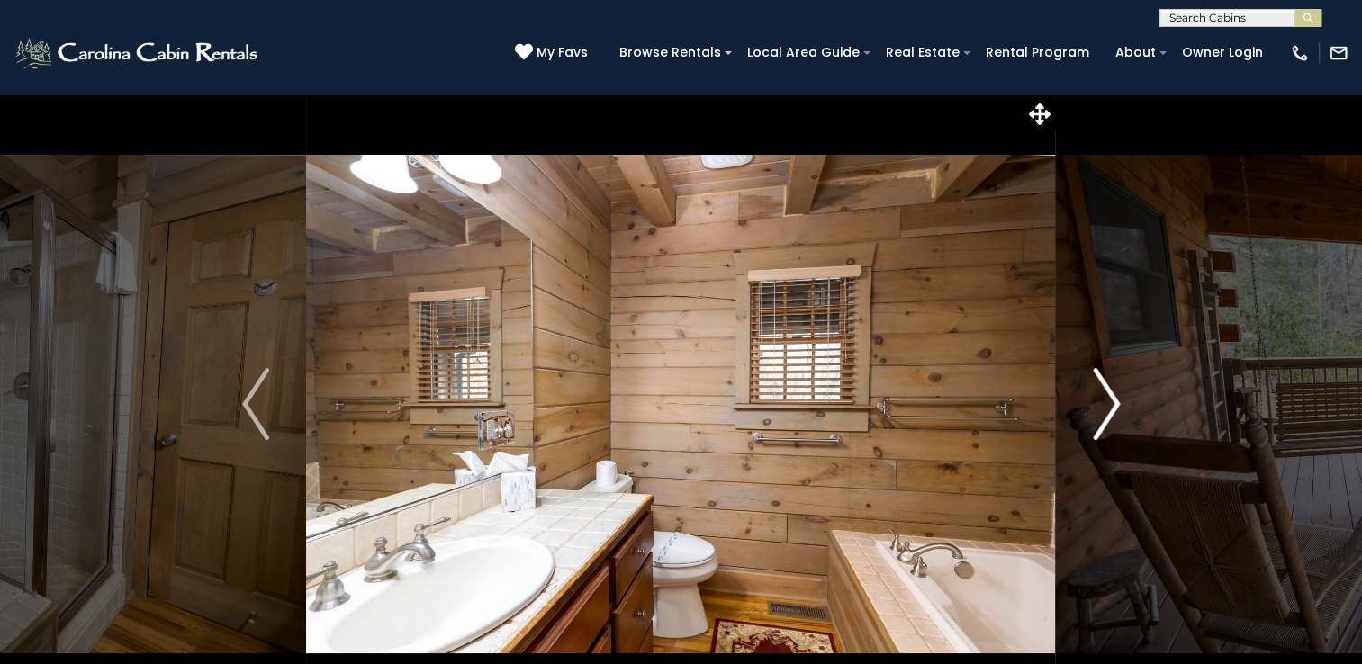
click at [1118, 409] on img "Next" at bounding box center [1106, 404] width 27 height 72
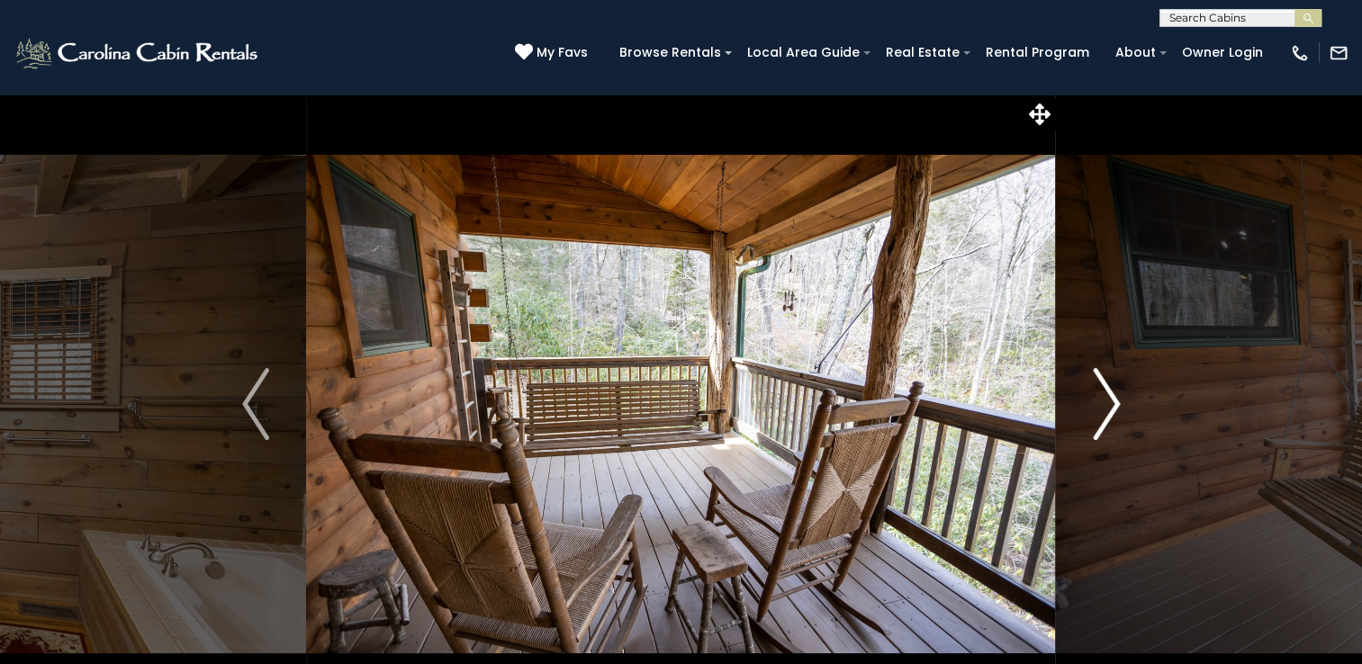
click at [1118, 409] on img "Next" at bounding box center [1106, 404] width 27 height 72
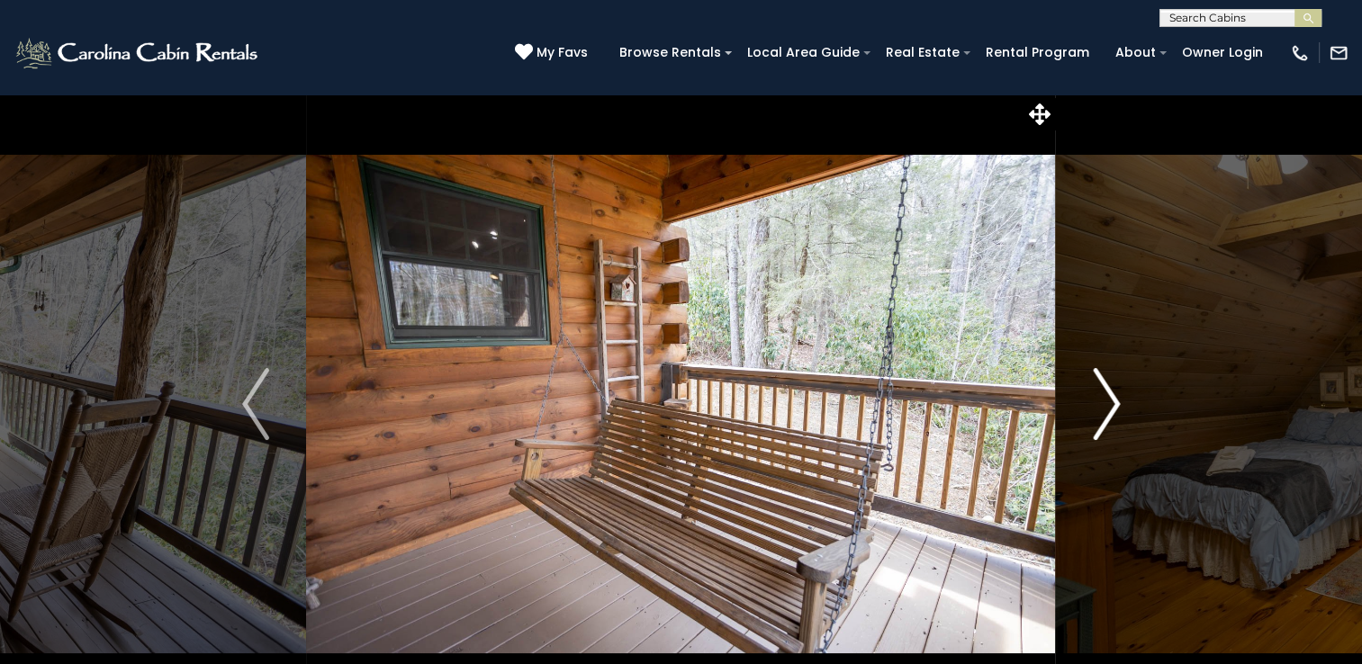
click at [1118, 409] on img "Next" at bounding box center [1106, 404] width 27 height 72
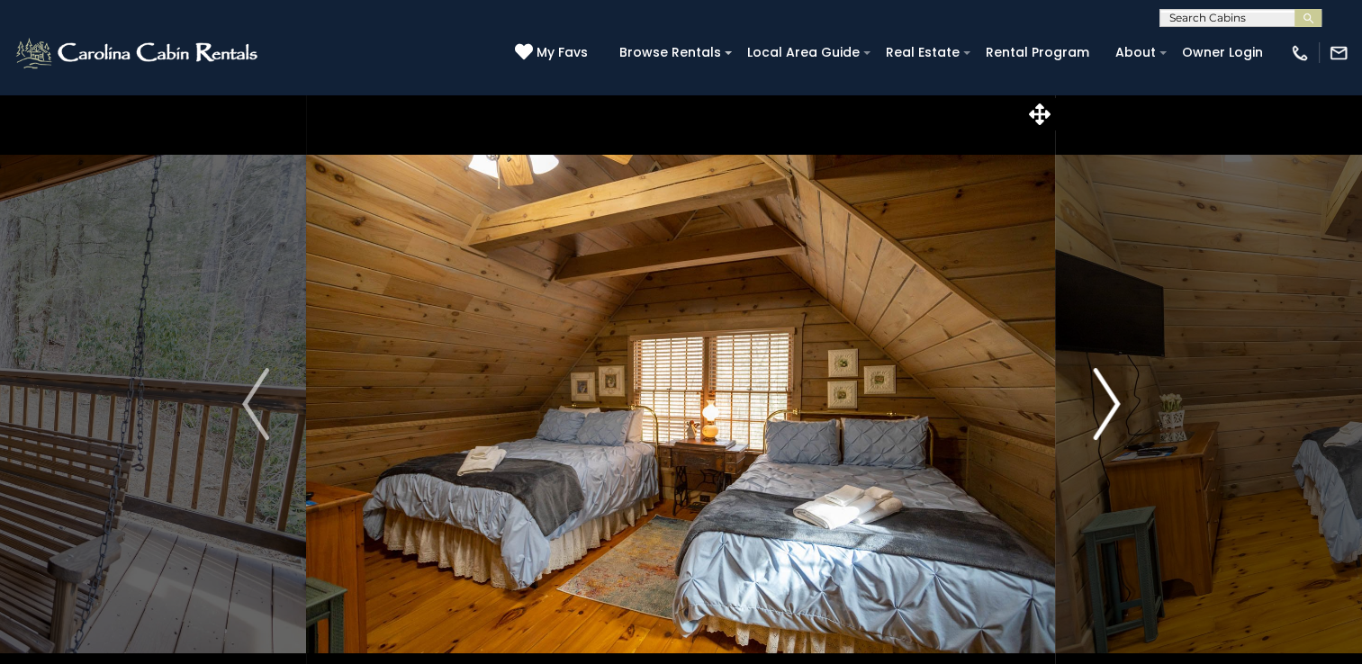
click at [1118, 409] on img "Next" at bounding box center [1106, 404] width 27 height 72
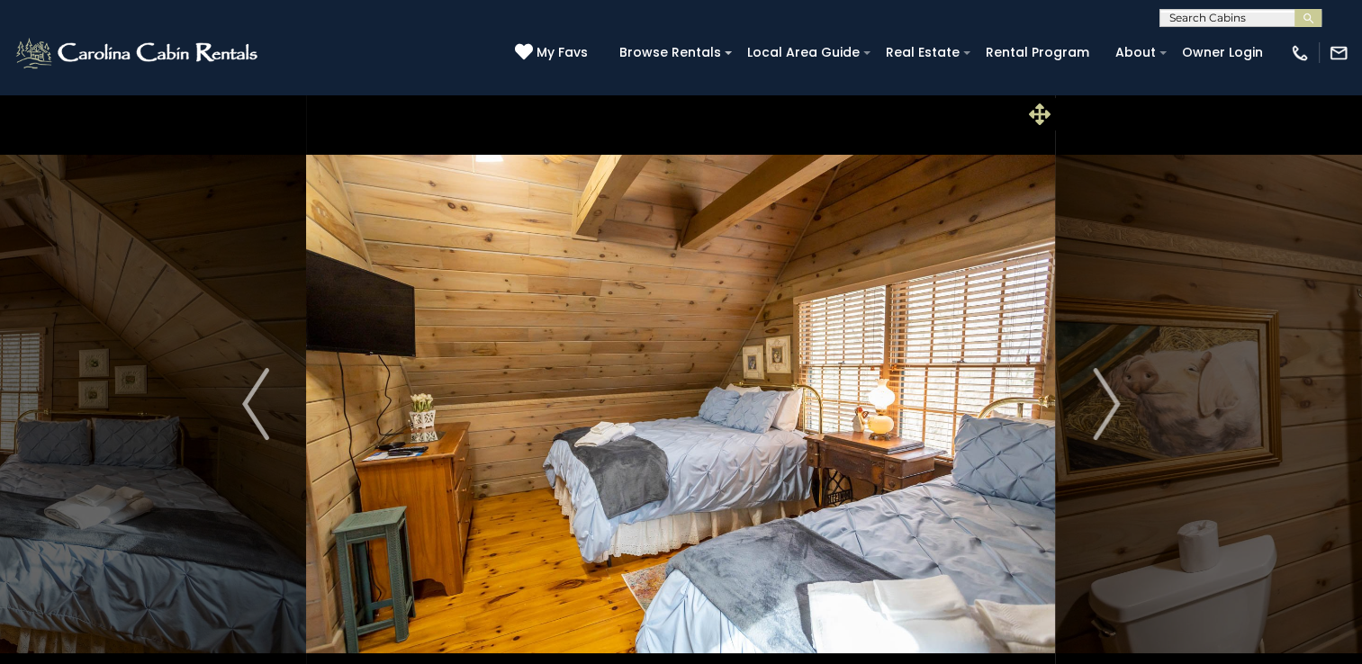
click at [1044, 112] on icon at bounding box center [1040, 115] width 22 height 22
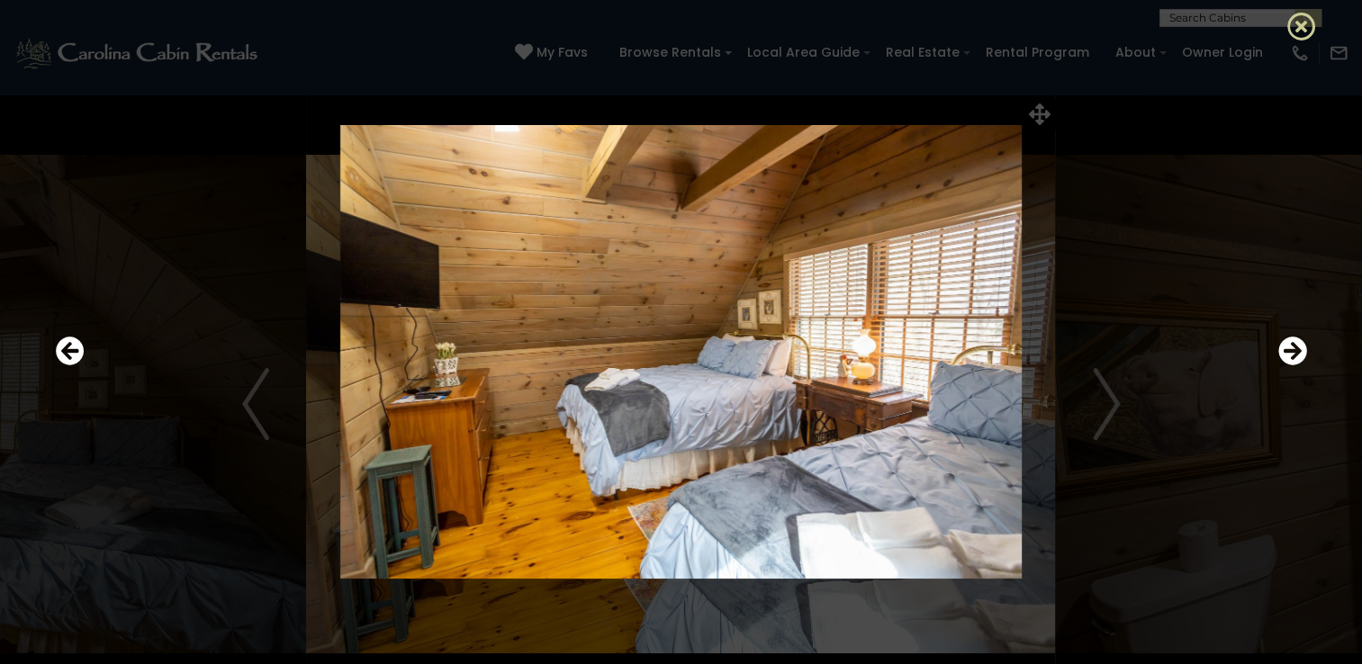
click at [1307, 25] on icon at bounding box center [1301, 26] width 29 height 29
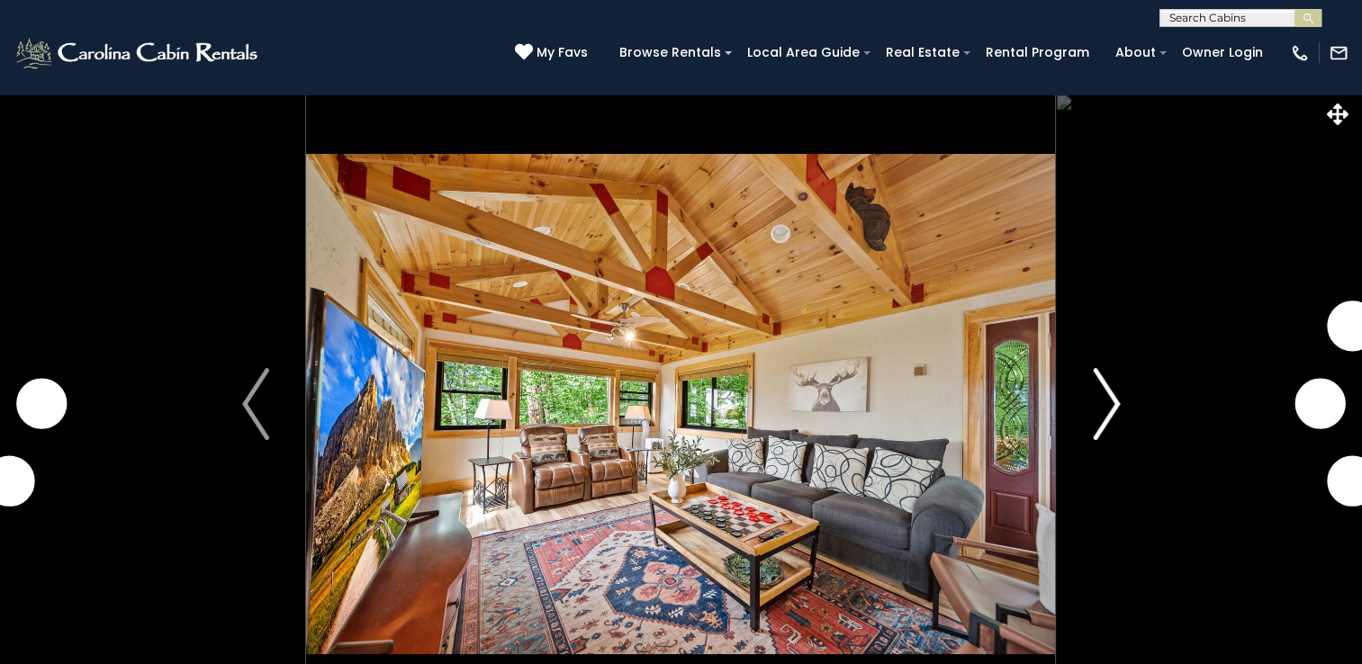
click at [1110, 371] on img "Next" at bounding box center [1106, 404] width 27 height 72
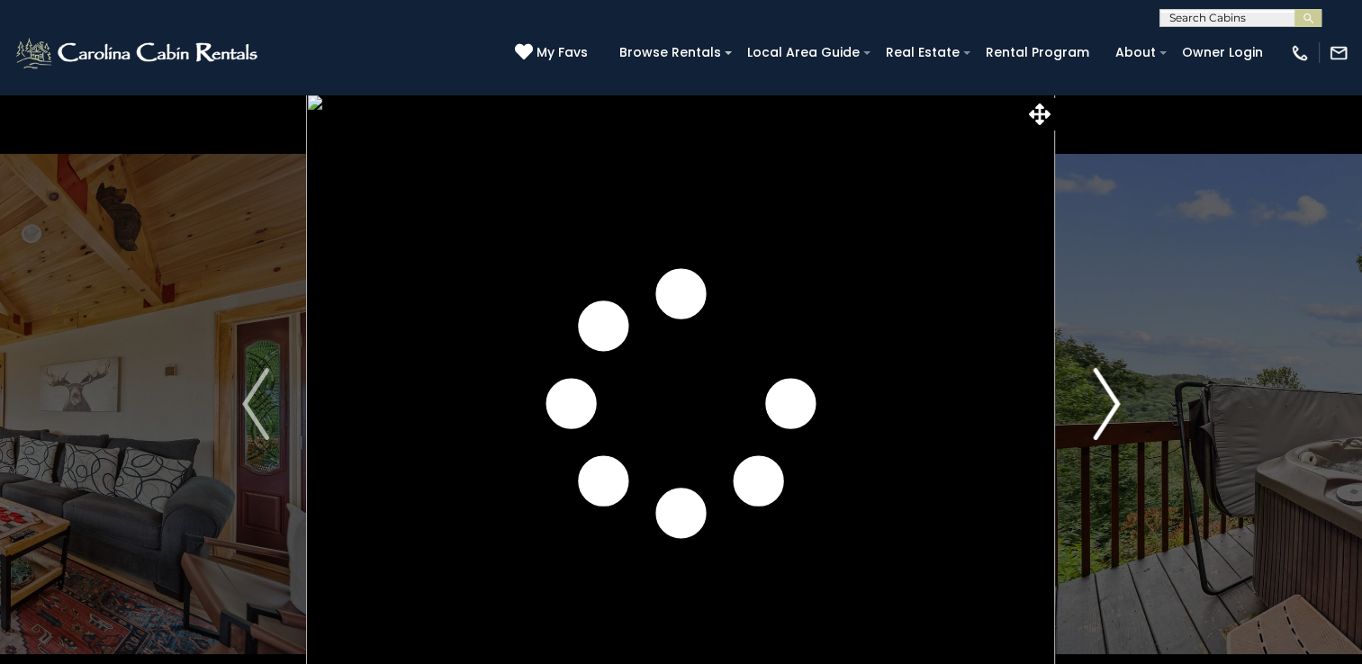
click at [1110, 371] on img "Next" at bounding box center [1106, 404] width 27 height 72
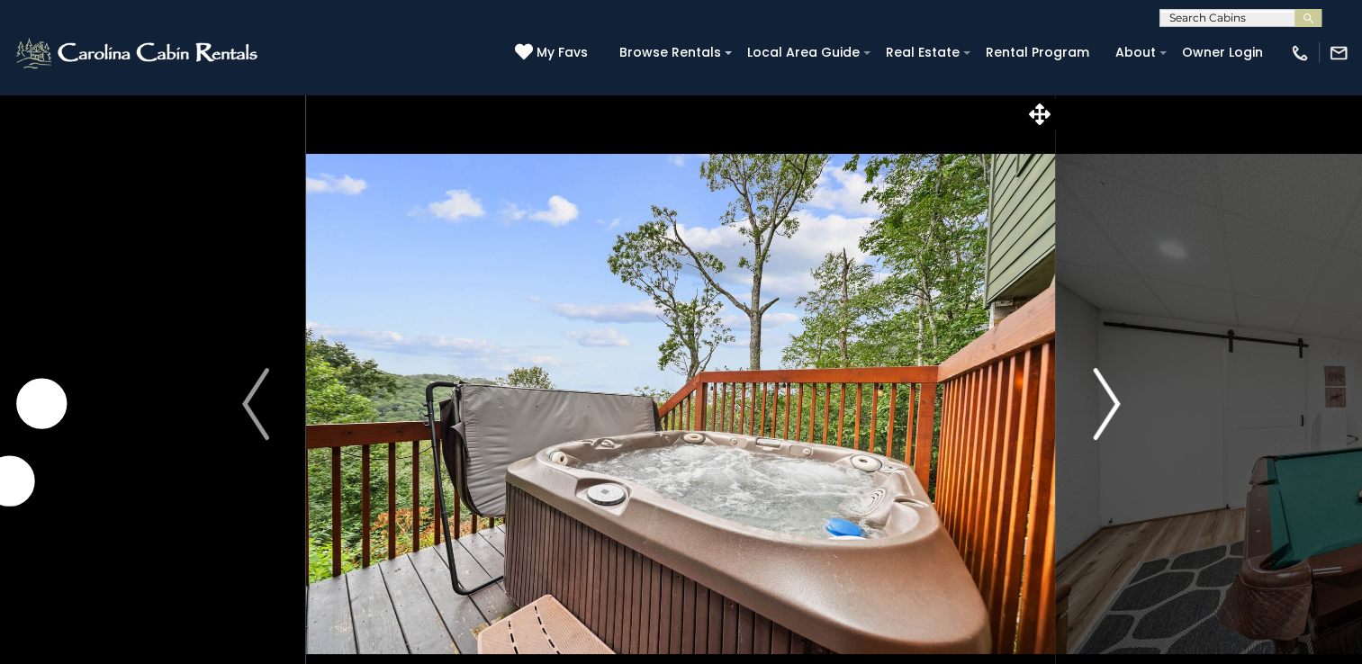
click at [1110, 371] on img "Next" at bounding box center [1106, 404] width 27 height 72
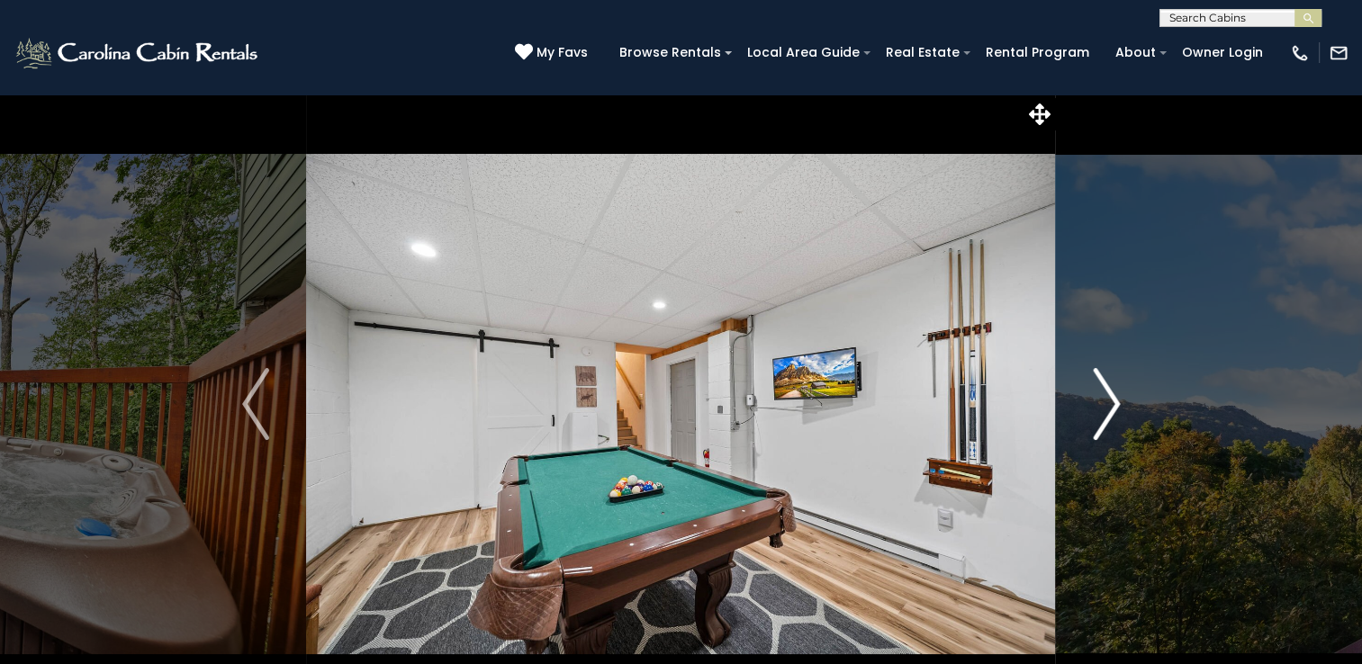
click at [1110, 371] on img "Next" at bounding box center [1106, 404] width 27 height 72
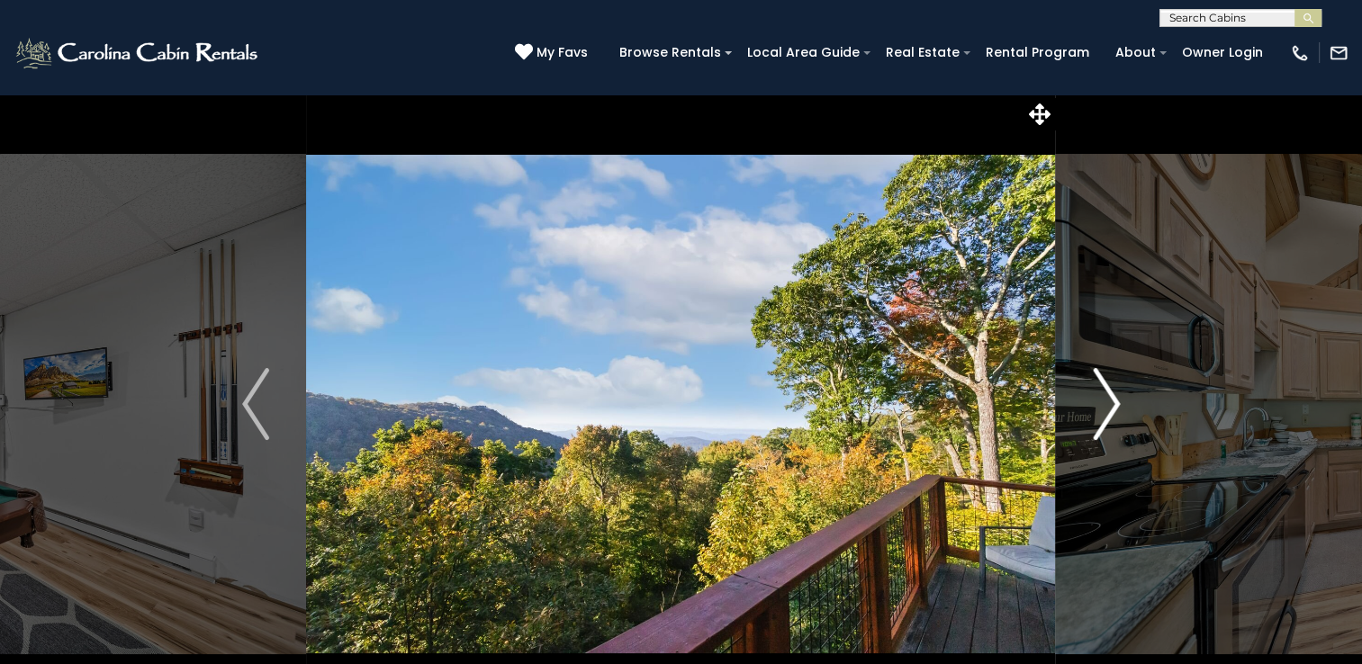
click at [1110, 371] on img "Next" at bounding box center [1106, 404] width 27 height 72
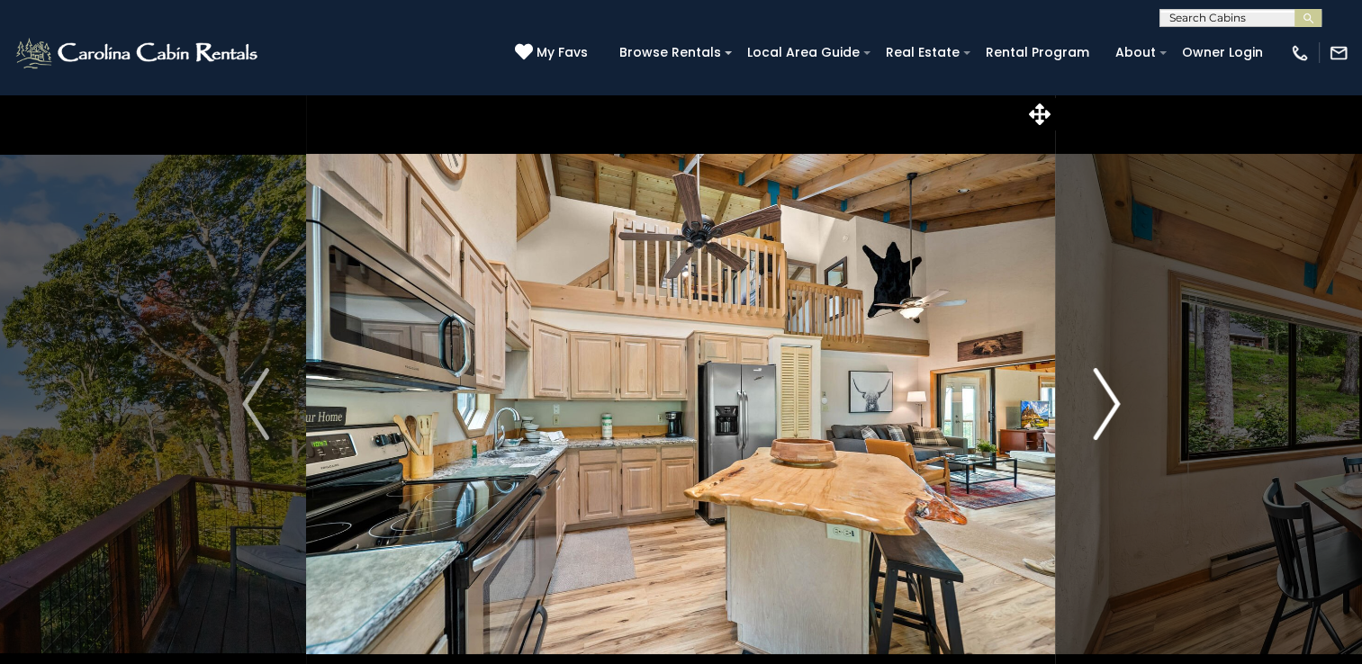
click at [1110, 371] on img "Next" at bounding box center [1106, 404] width 27 height 72
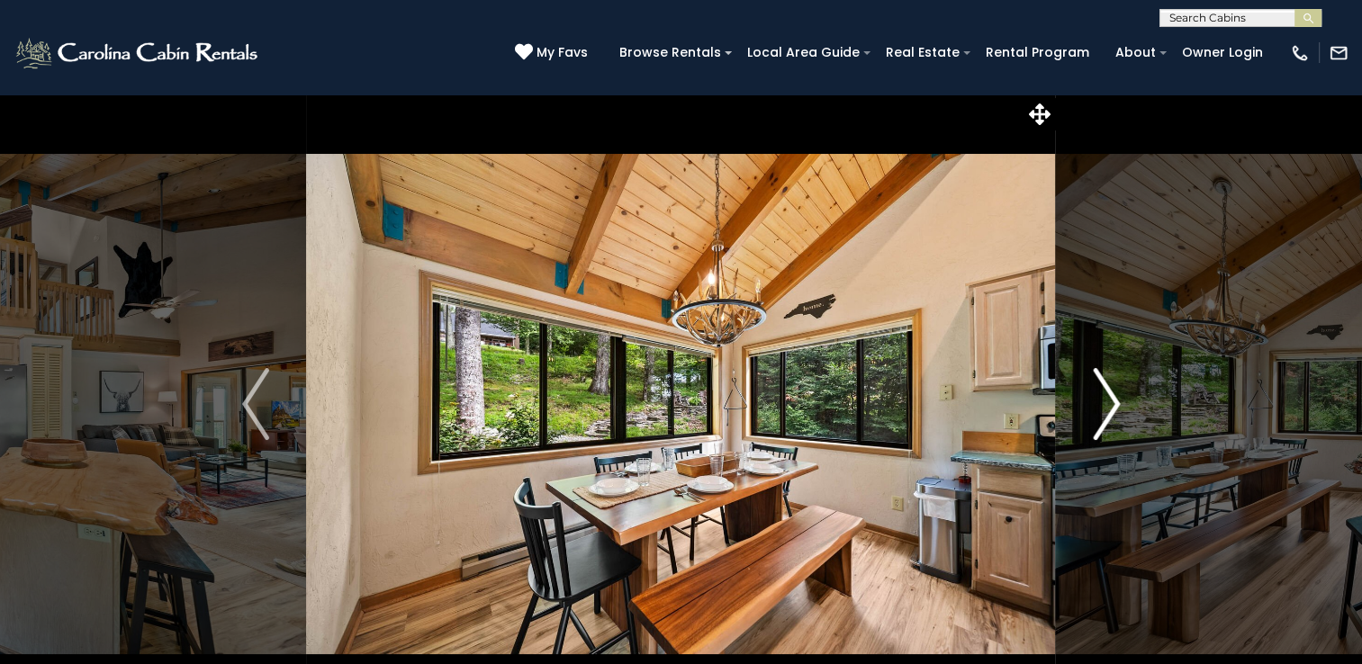
click at [1110, 371] on img "Next" at bounding box center [1106, 404] width 27 height 72
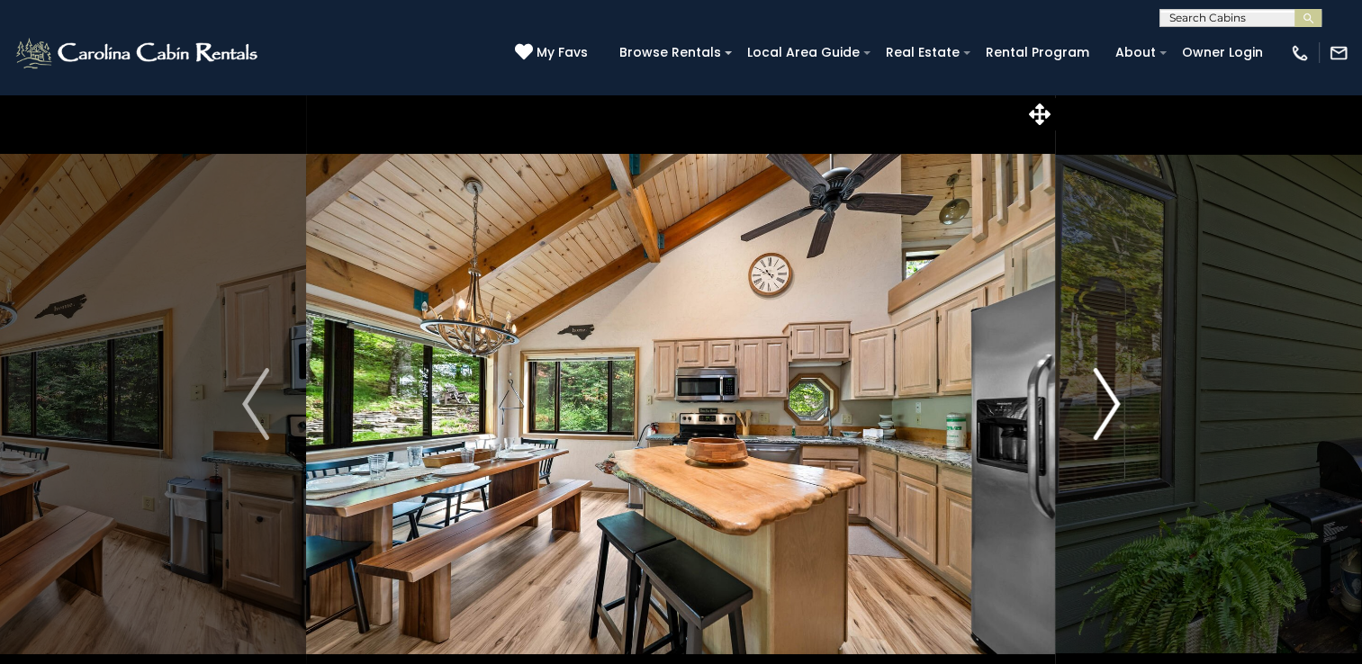
click at [1110, 371] on img "Next" at bounding box center [1106, 404] width 27 height 72
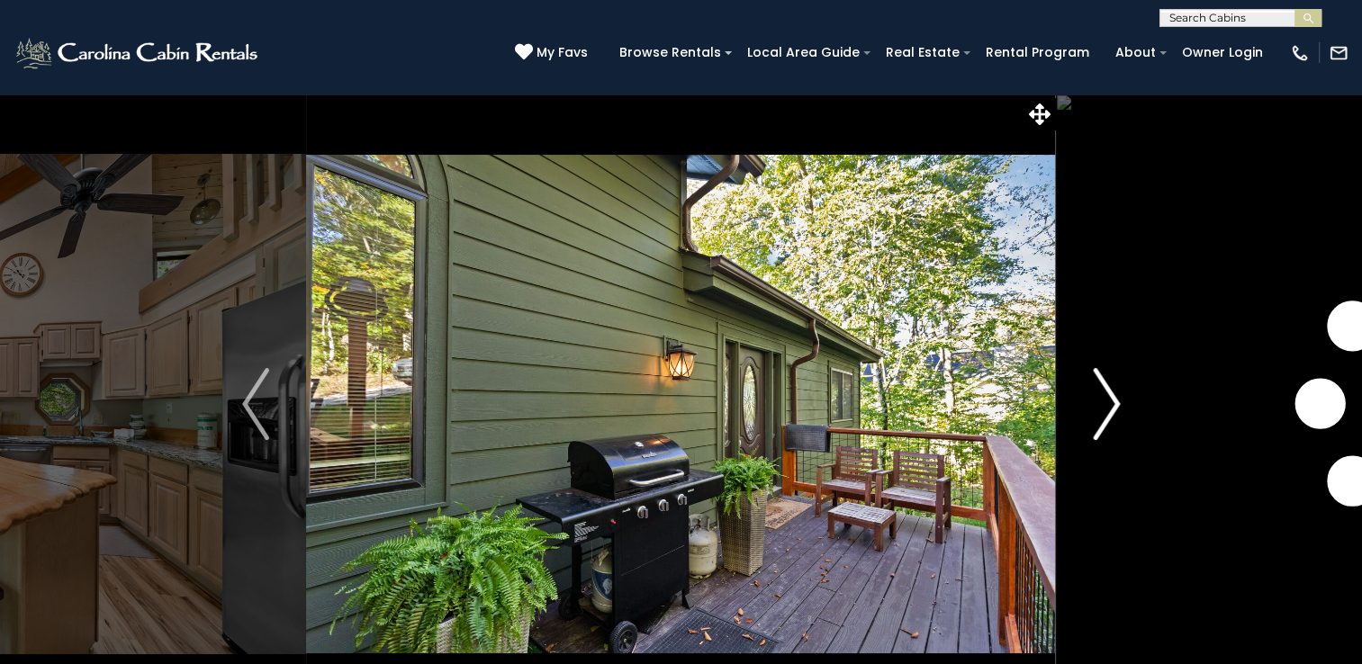
click at [1110, 371] on img "Next" at bounding box center [1106, 404] width 27 height 72
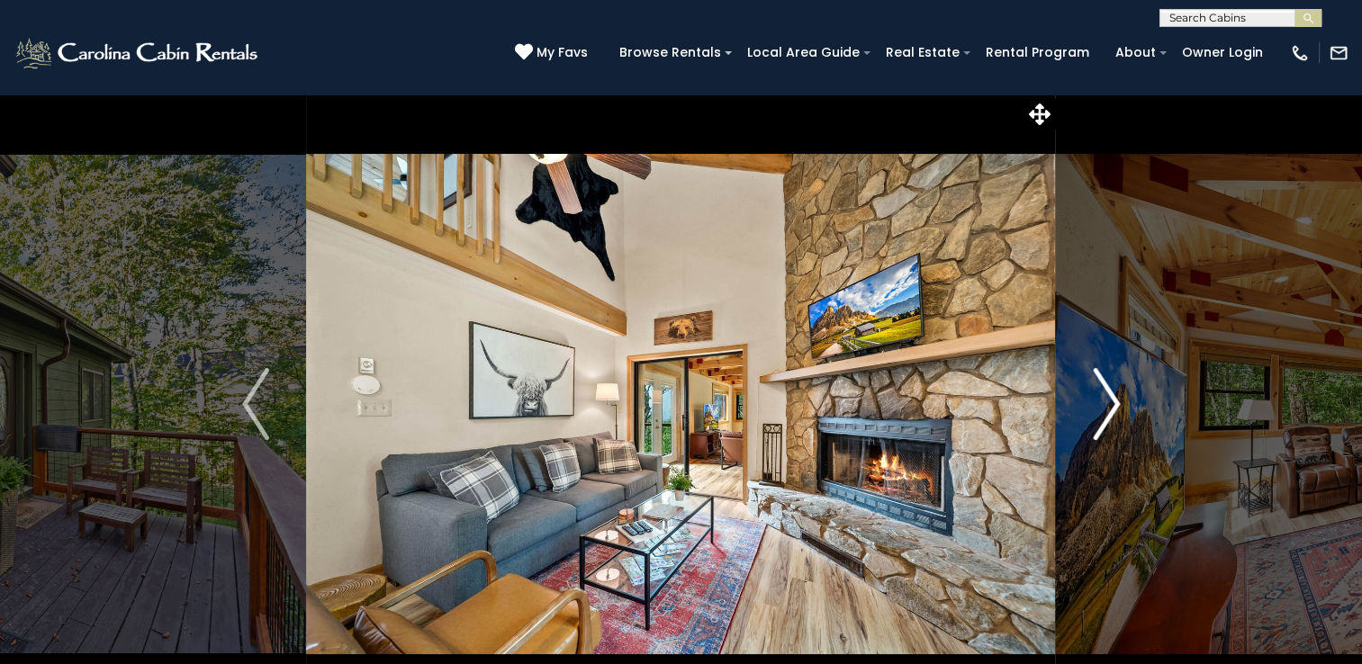
click at [1110, 371] on img "Next" at bounding box center [1106, 404] width 27 height 72
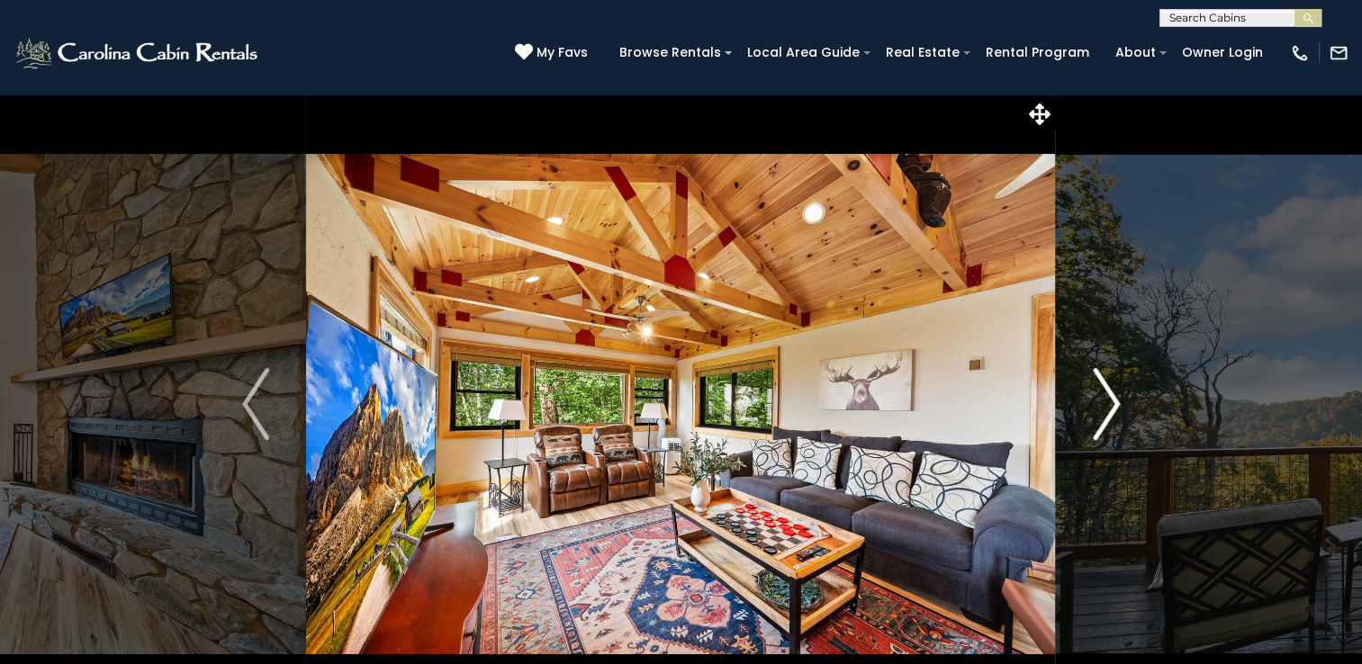
click at [1110, 371] on img "Next" at bounding box center [1106, 404] width 27 height 72
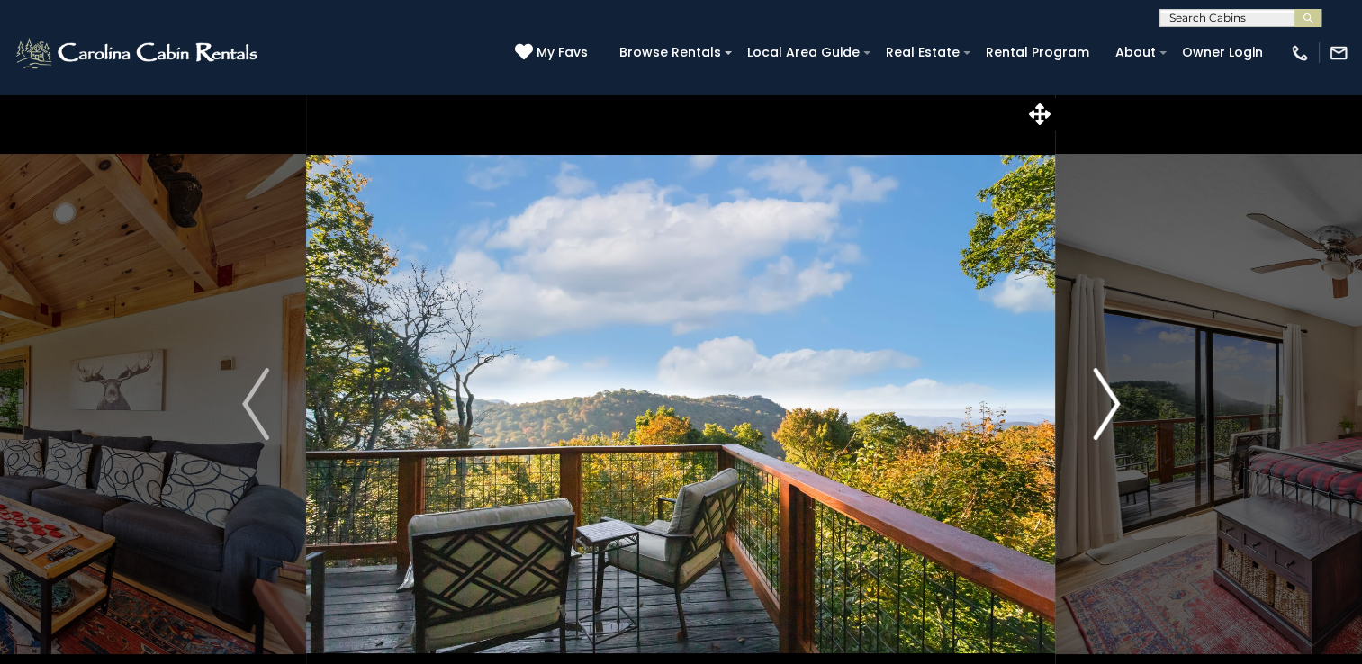
click at [1110, 371] on img "Next" at bounding box center [1106, 404] width 27 height 72
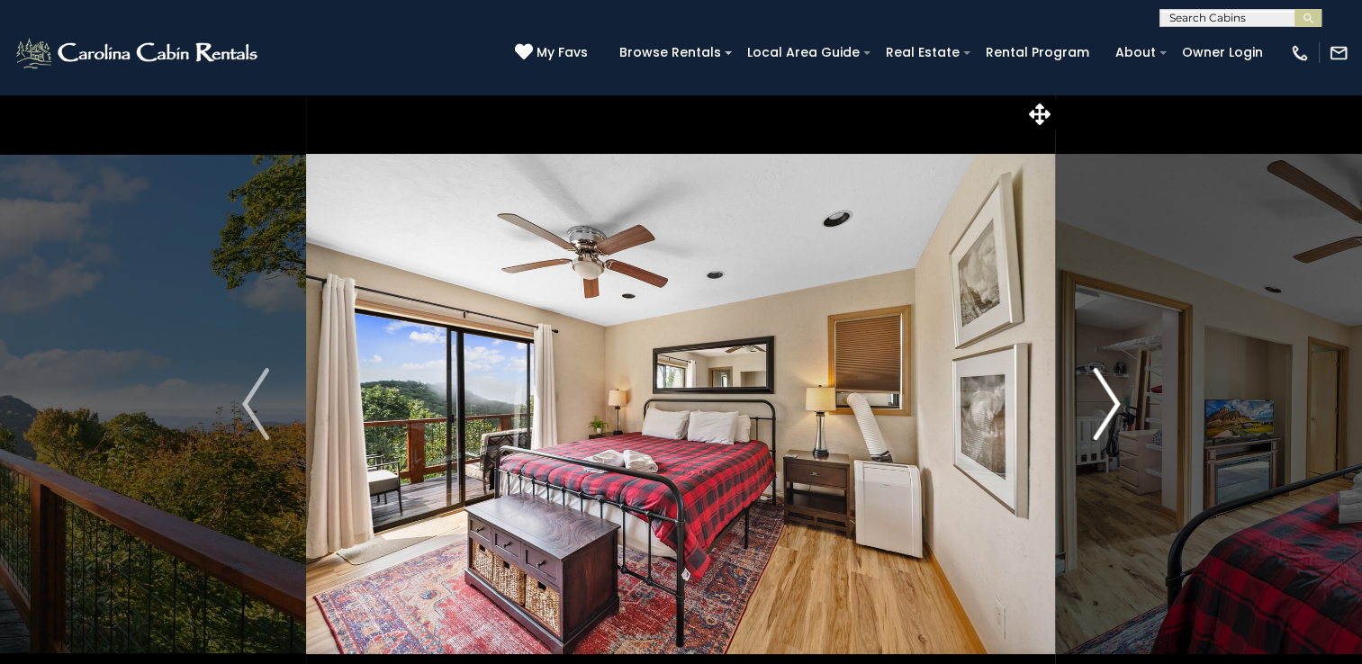
click at [1110, 371] on img "Next" at bounding box center [1106, 404] width 27 height 72
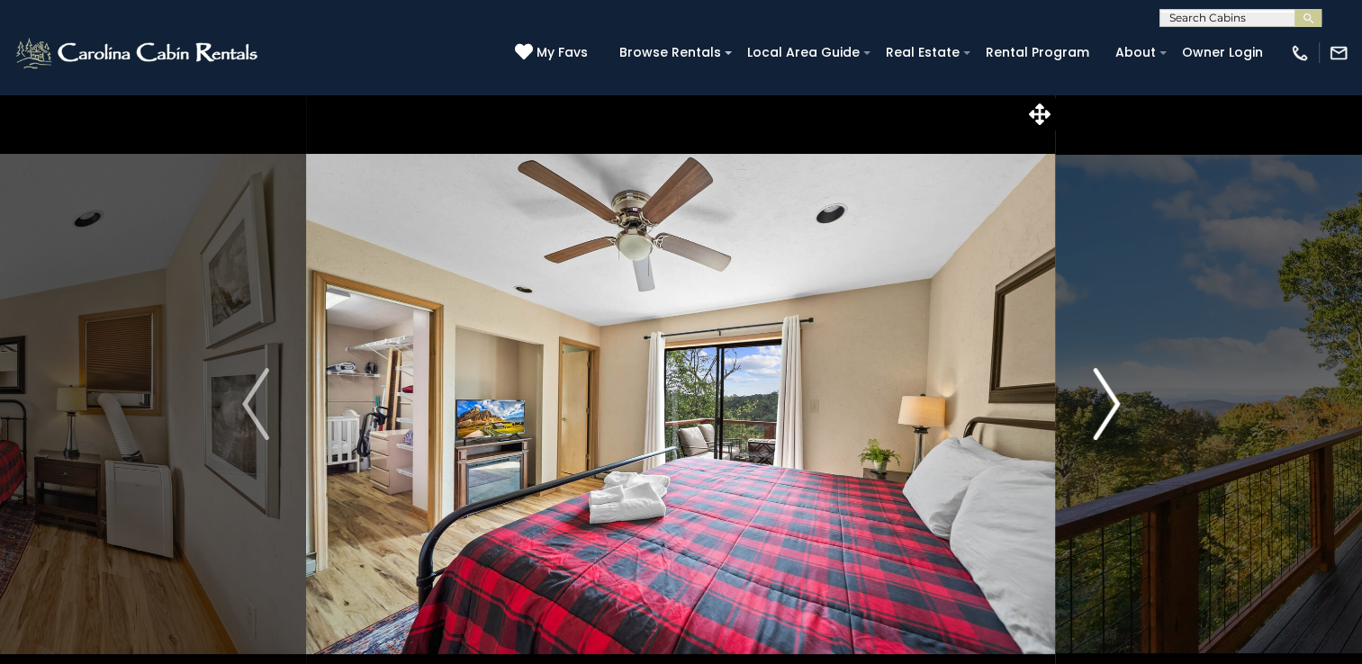
click at [1110, 371] on img "Next" at bounding box center [1106, 404] width 27 height 72
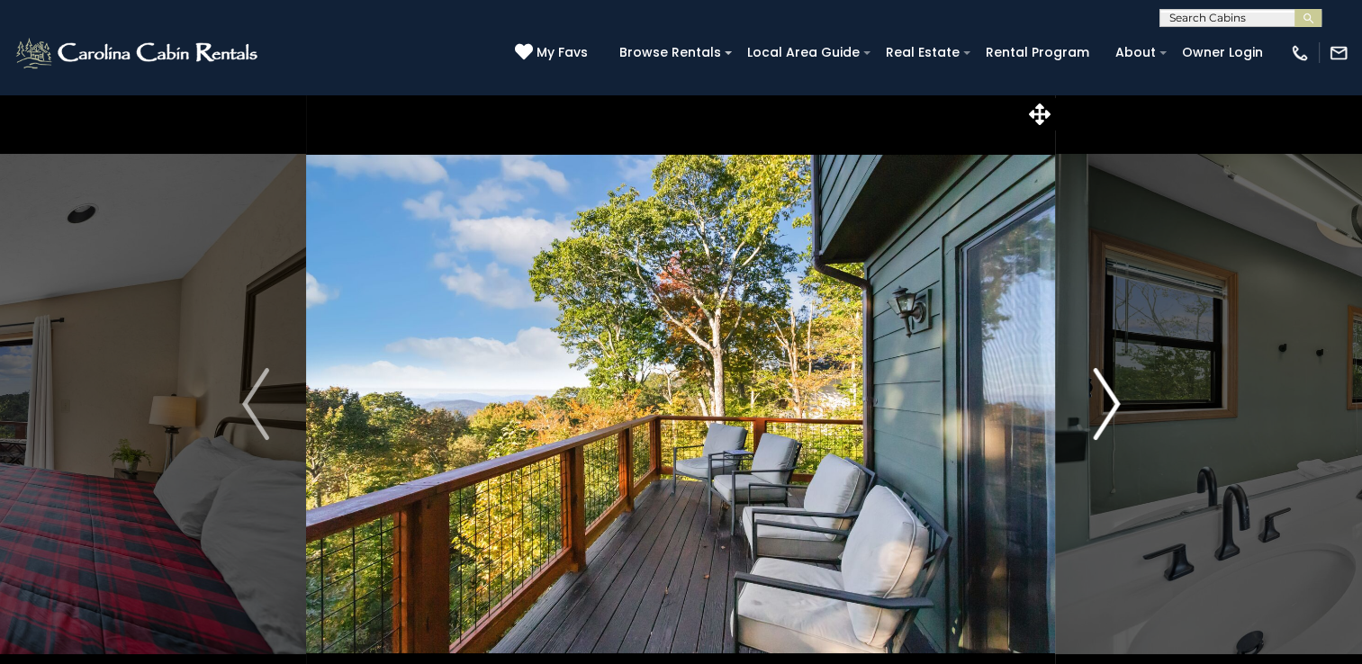
click at [1110, 371] on img "Next" at bounding box center [1106, 404] width 27 height 72
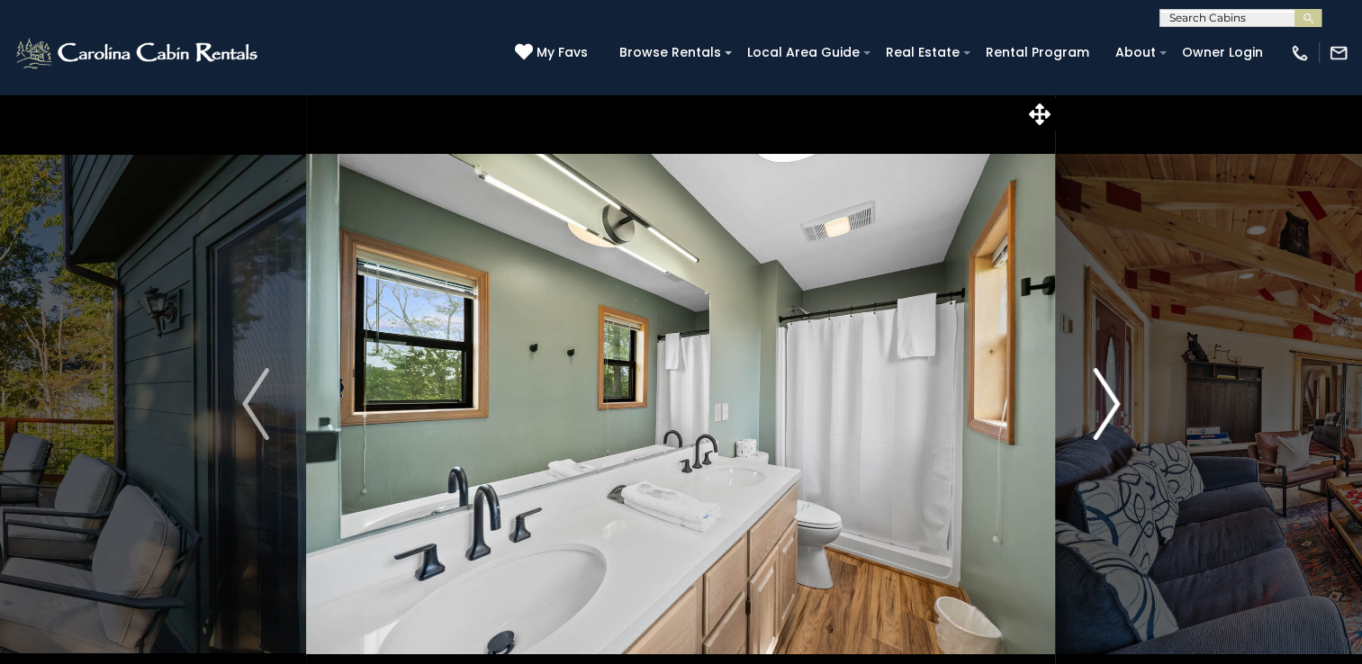
click at [1110, 371] on img "Next" at bounding box center [1106, 404] width 27 height 72
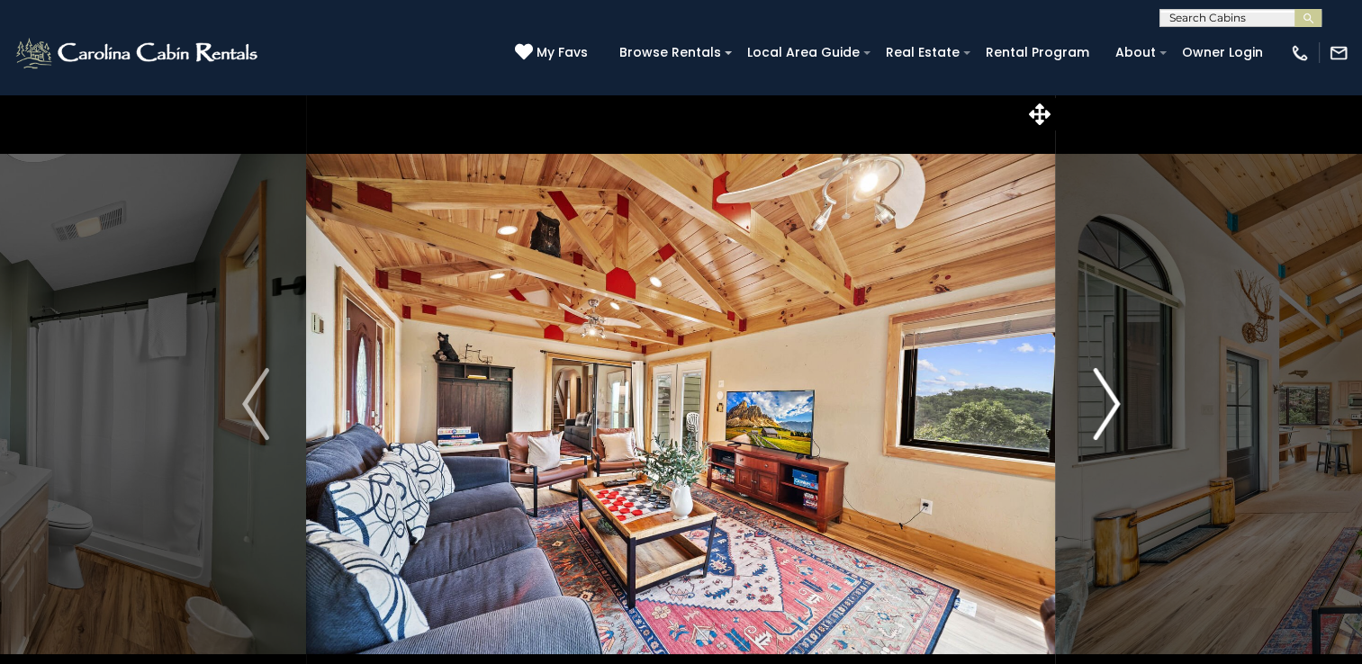
click at [1110, 371] on img "Next" at bounding box center [1106, 404] width 27 height 72
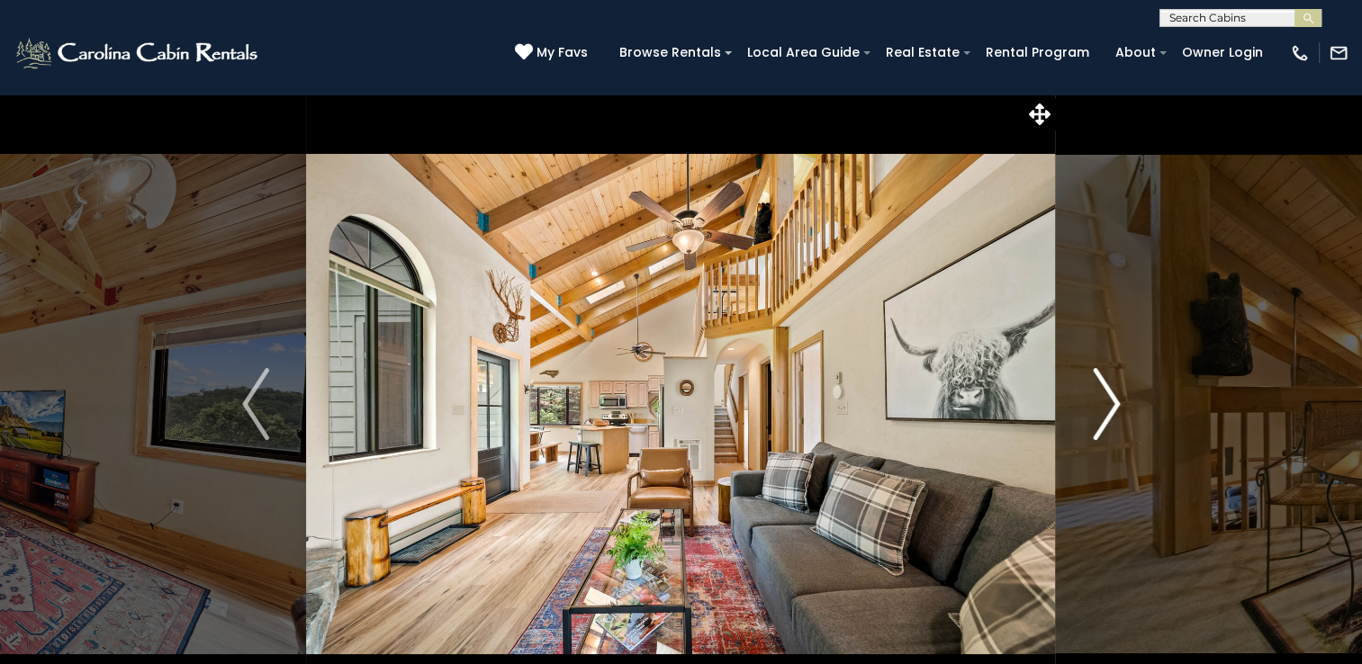
click at [1110, 371] on img "Next" at bounding box center [1106, 404] width 27 height 72
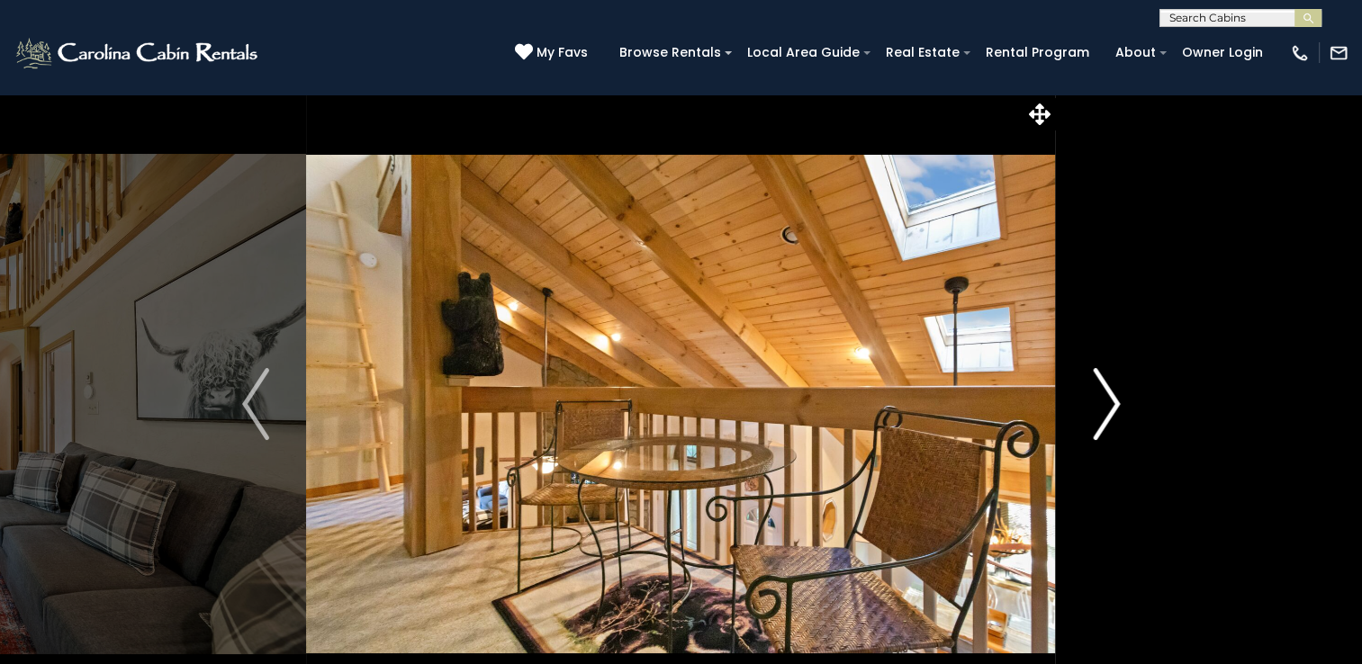
click at [1110, 371] on img "Next" at bounding box center [1106, 404] width 27 height 72
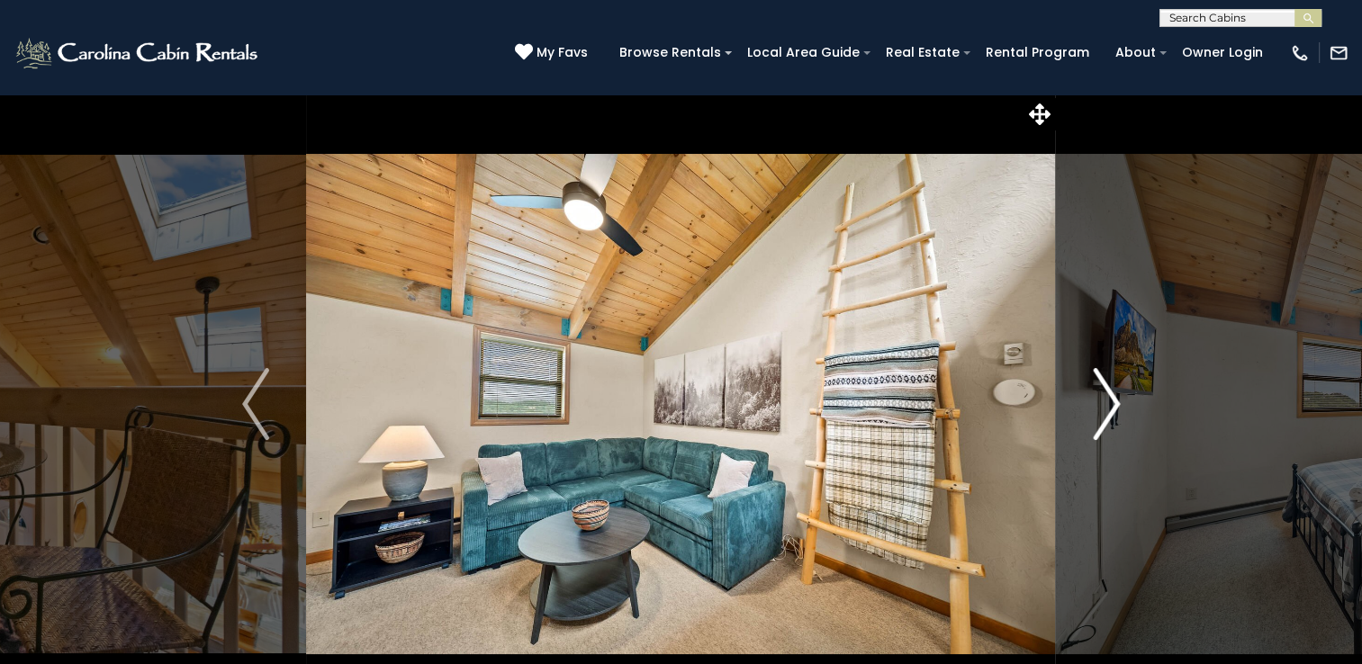
click at [1110, 371] on img "Next" at bounding box center [1106, 404] width 27 height 72
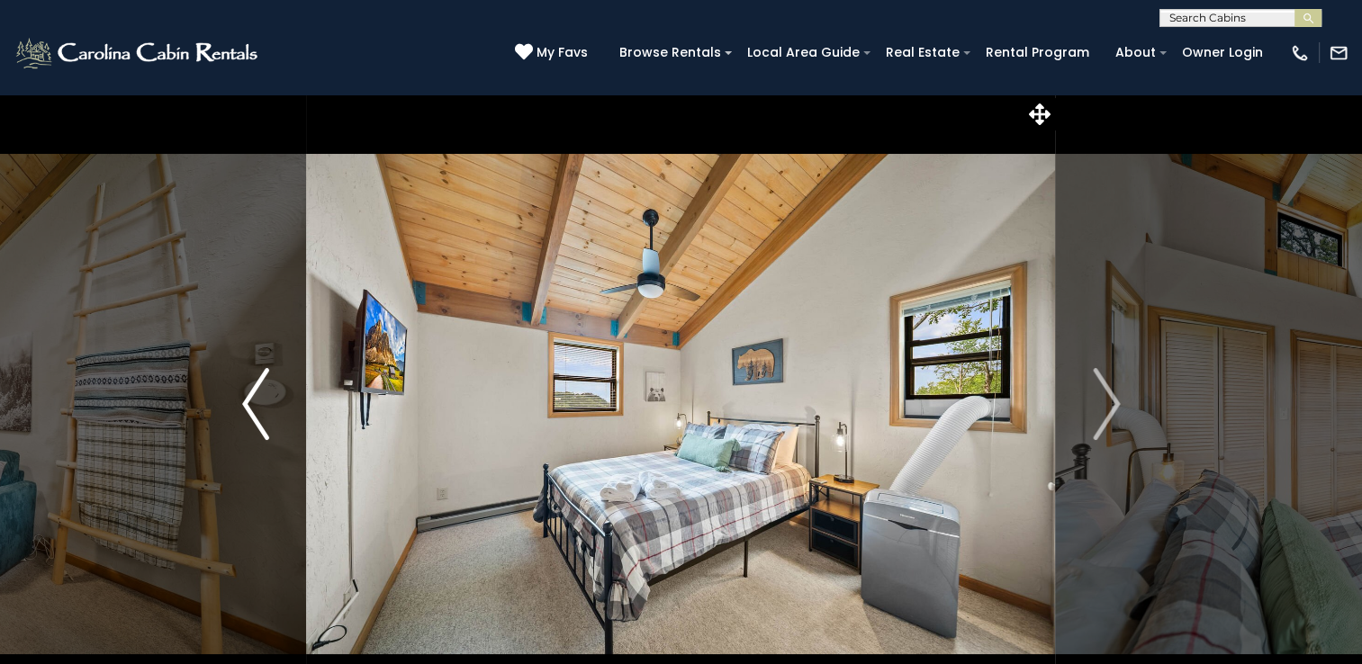
click at [257, 402] on img "Previous" at bounding box center [255, 404] width 27 height 72
